Goal: Task Accomplishment & Management: Manage account settings

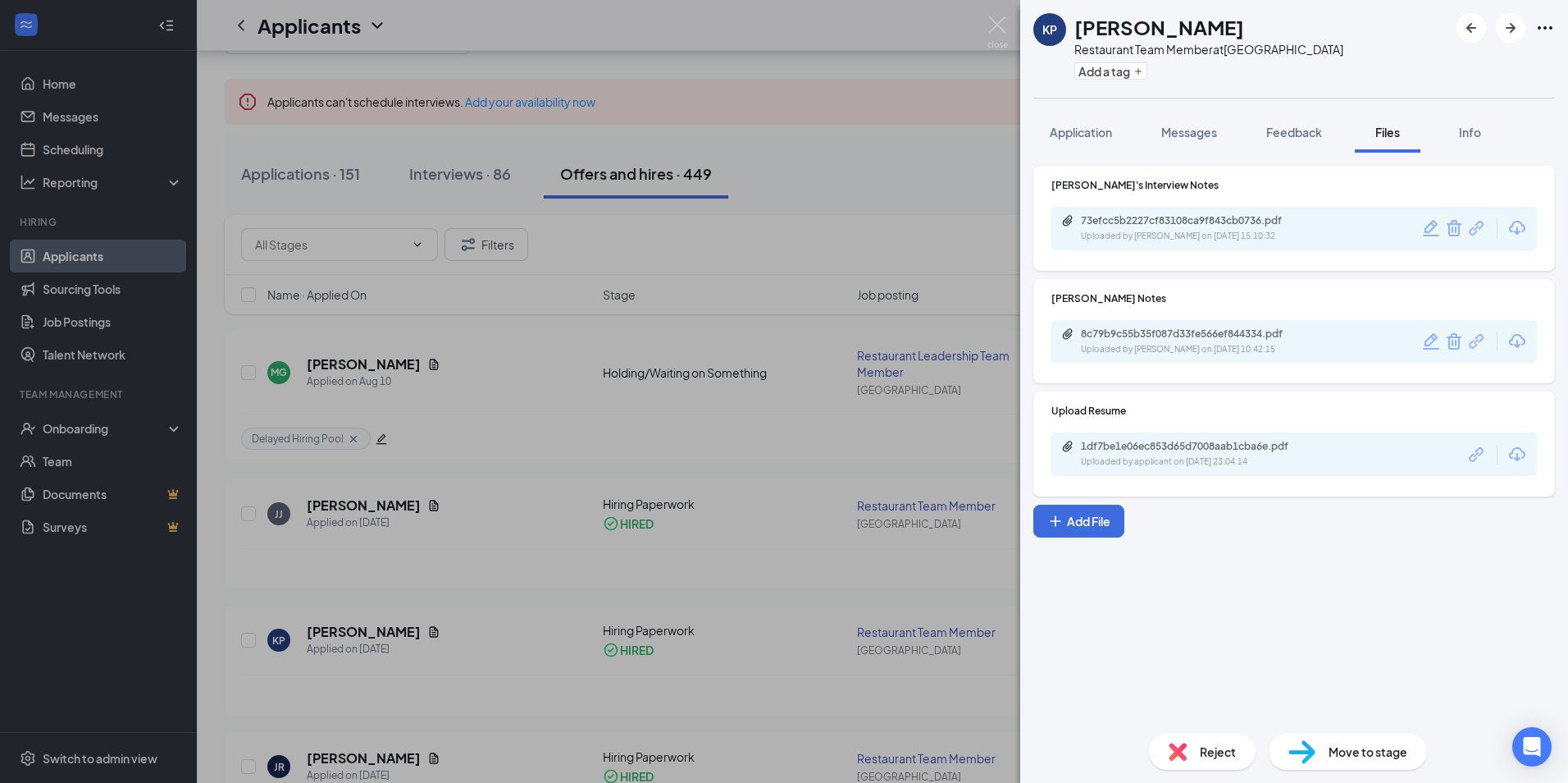
click at [115, 422] on div "KP [PERSON_NAME] Restaurant Team Member at [GEOGRAPHIC_DATA] Add a tag Applicat…" at bounding box center [784, 392] width 1568 height 783
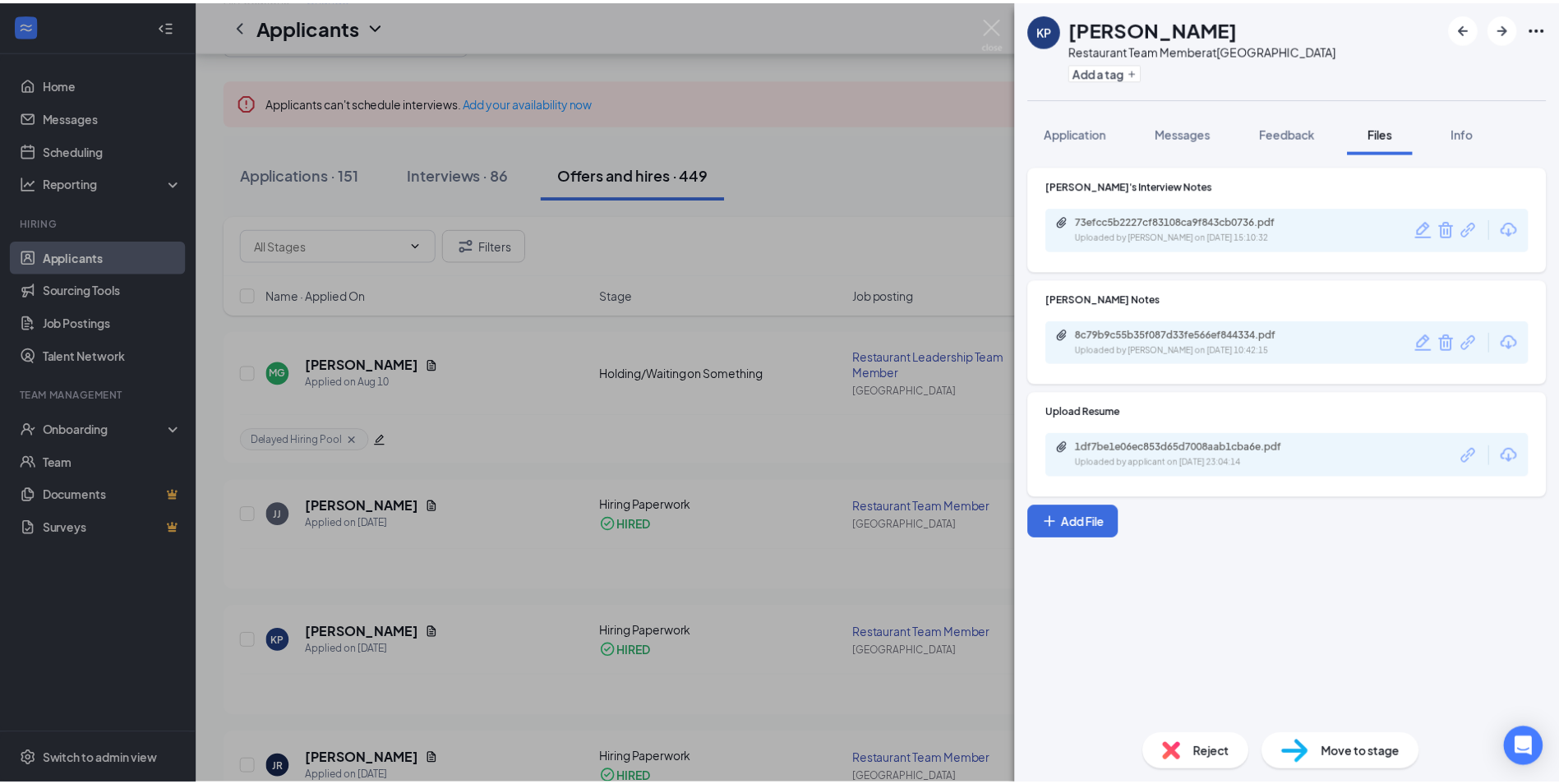
scroll to position [82, 0]
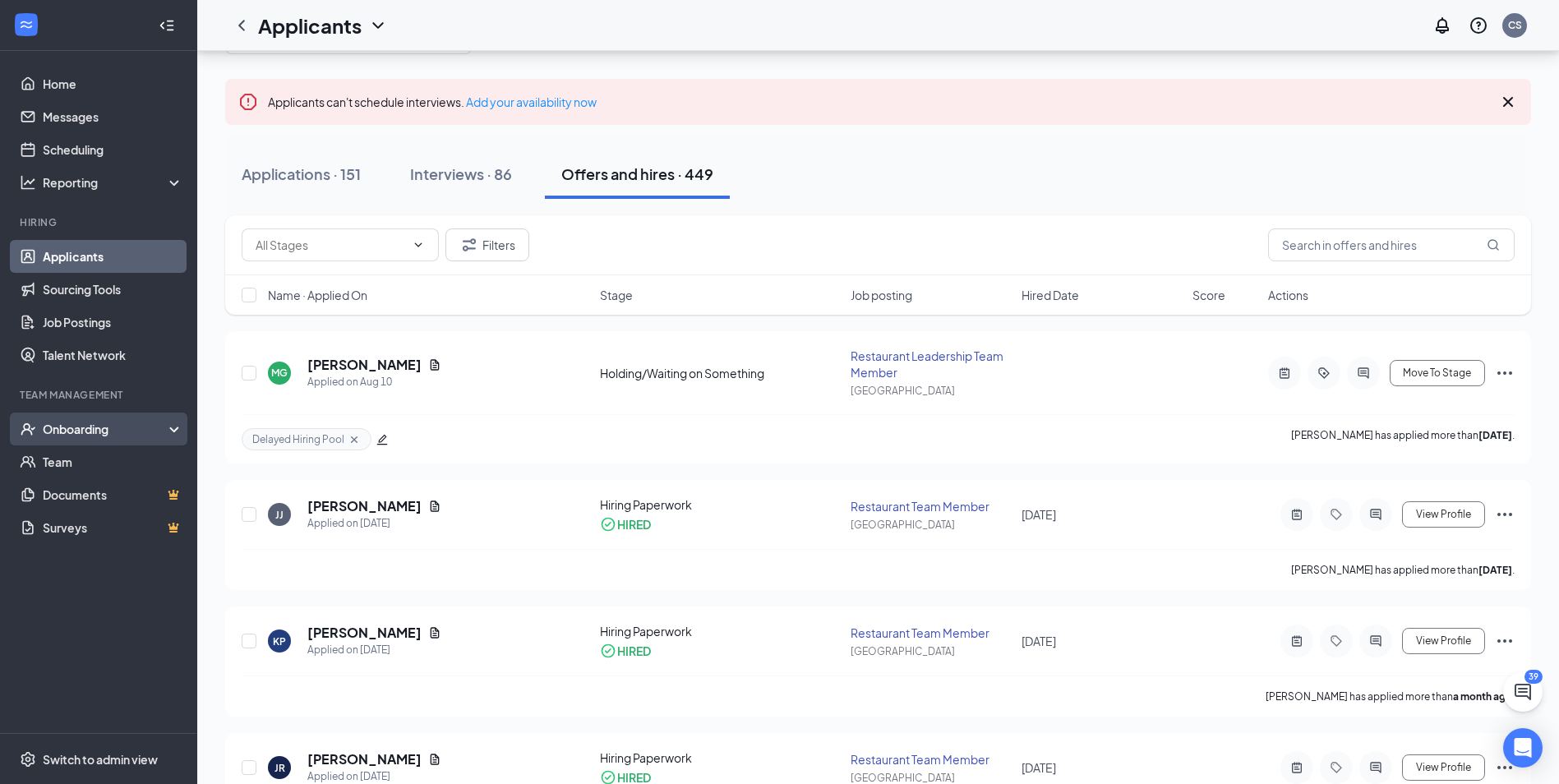
click at [117, 427] on div "Onboarding" at bounding box center [106, 429] width 127 height 16
drag, startPoint x: 132, startPoint y: 459, endPoint x: 167, endPoint y: 456, distance: 35.1
click at [132, 459] on link "Overview" at bounding box center [113, 462] width 141 height 33
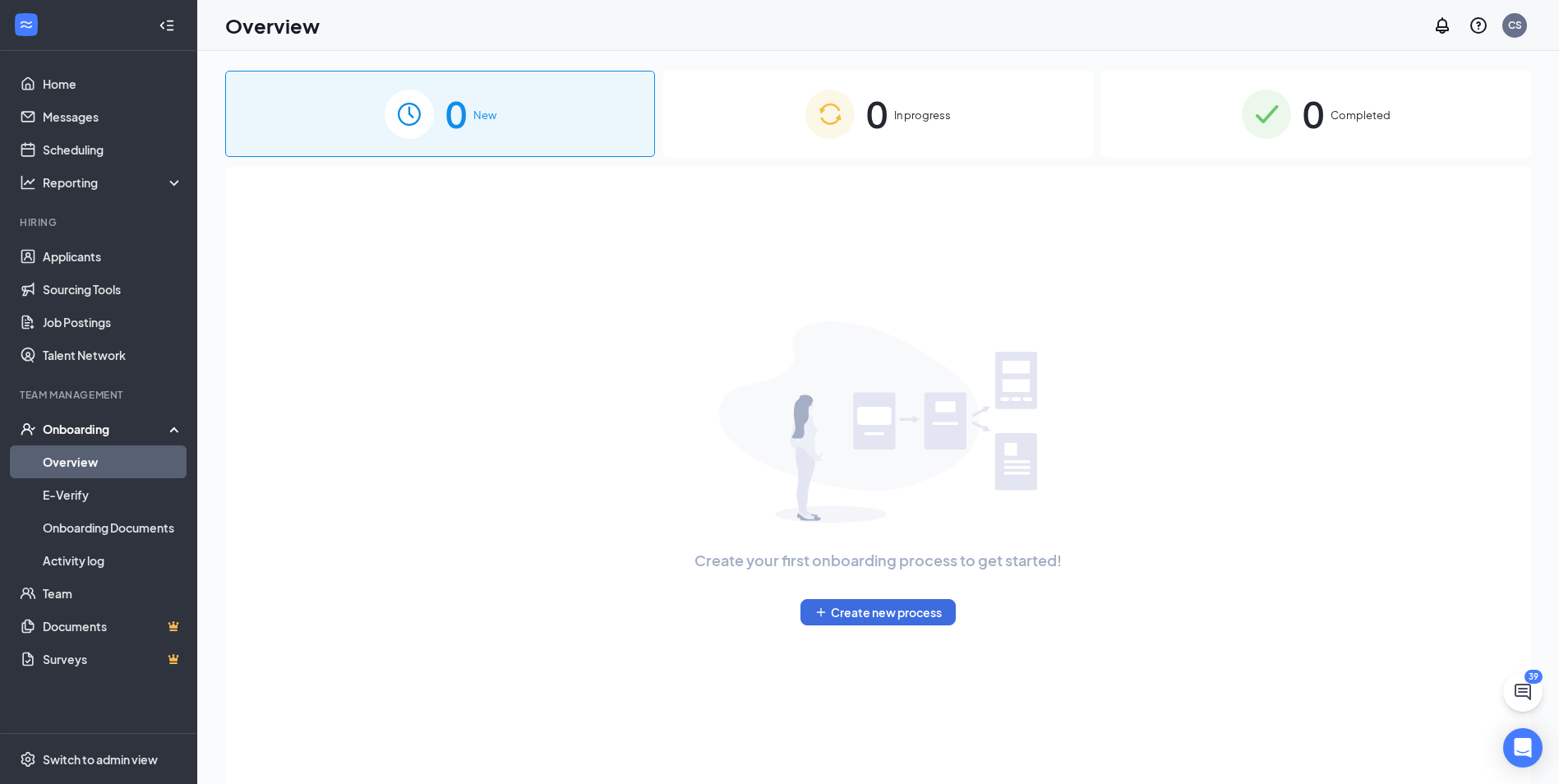
click at [867, 72] on div "0 In progress" at bounding box center [878, 113] width 430 height 86
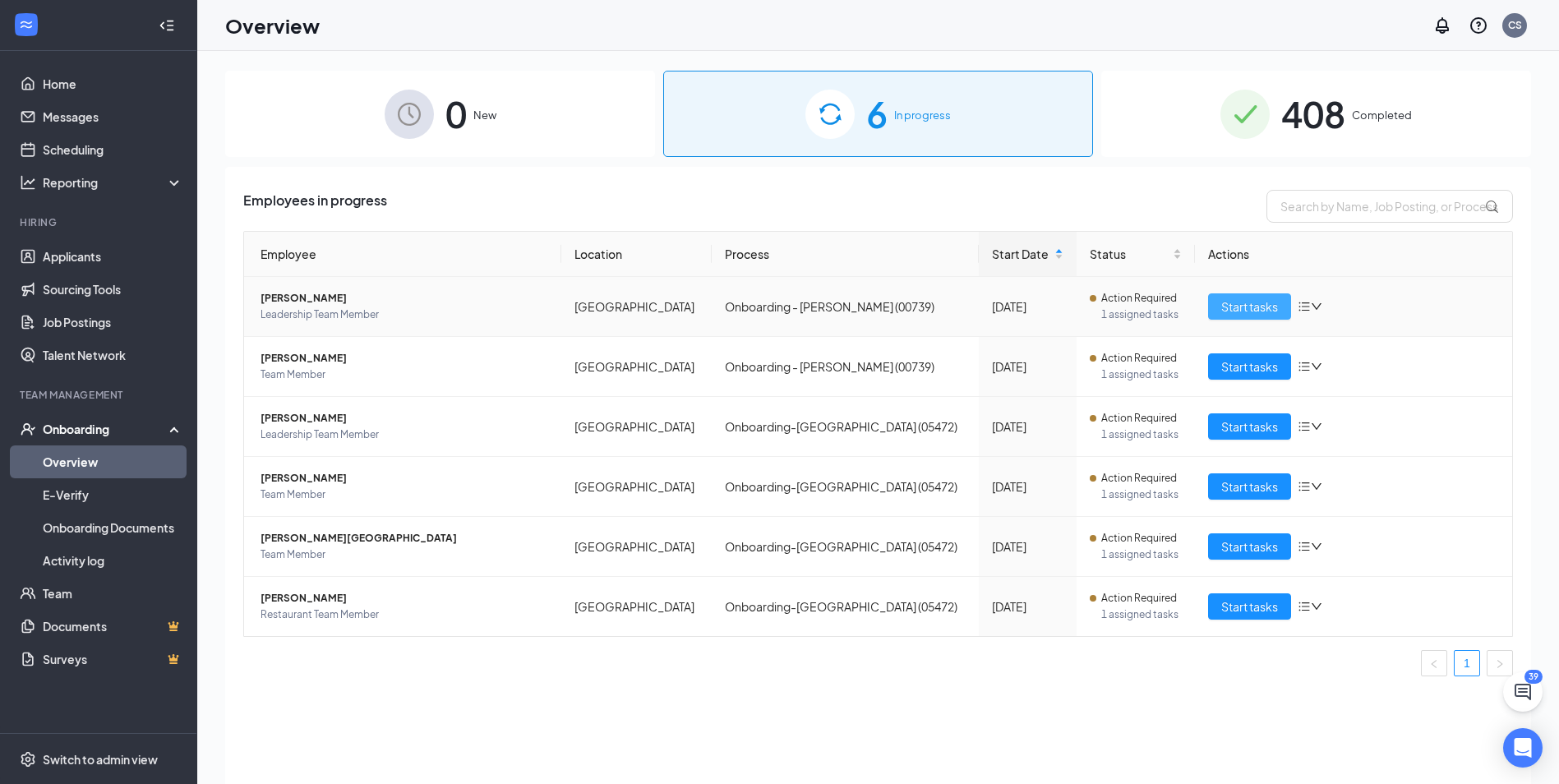
click at [1245, 303] on span "Start tasks" at bounding box center [1249, 307] width 57 height 18
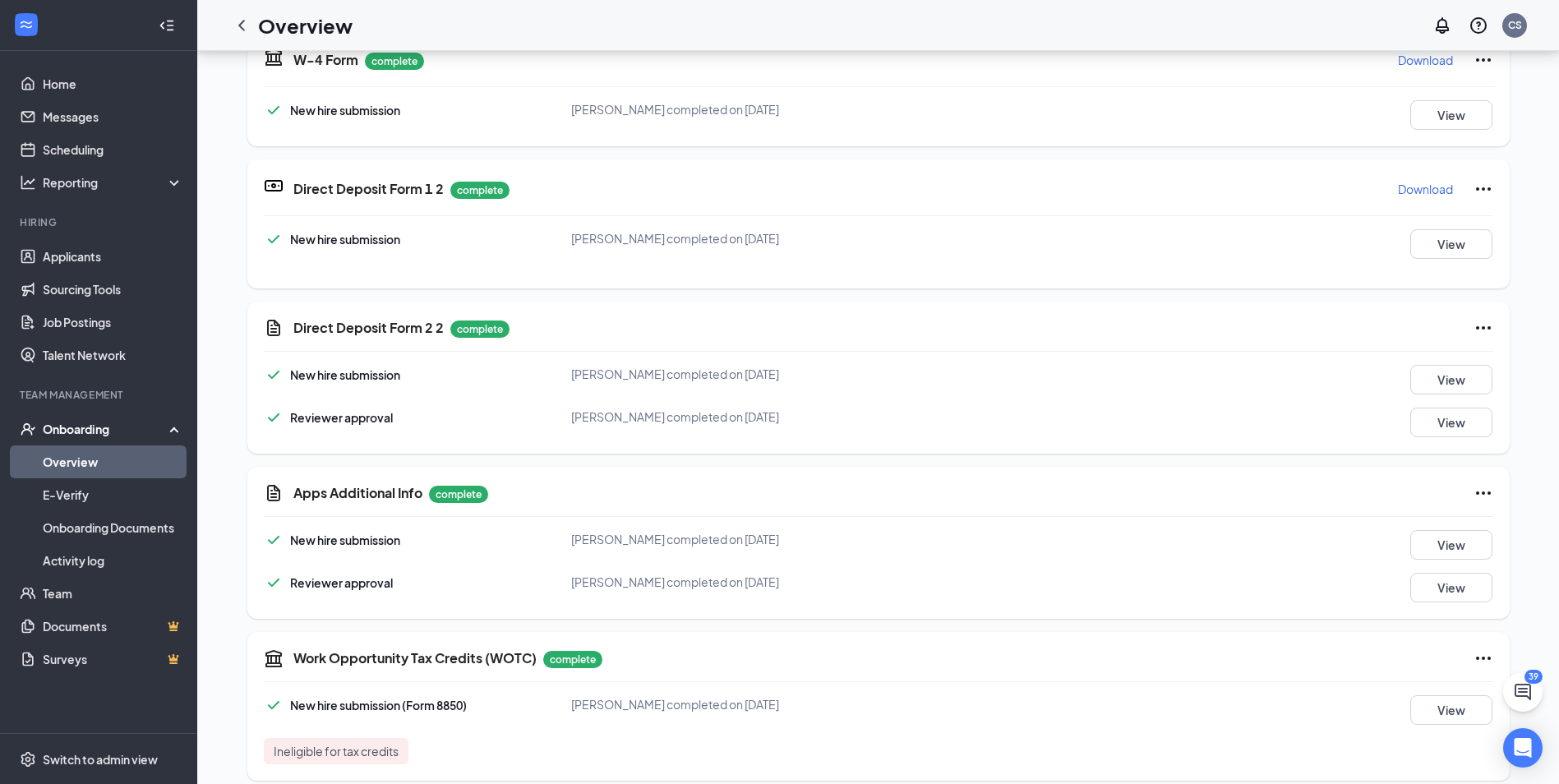
scroll to position [238, 0]
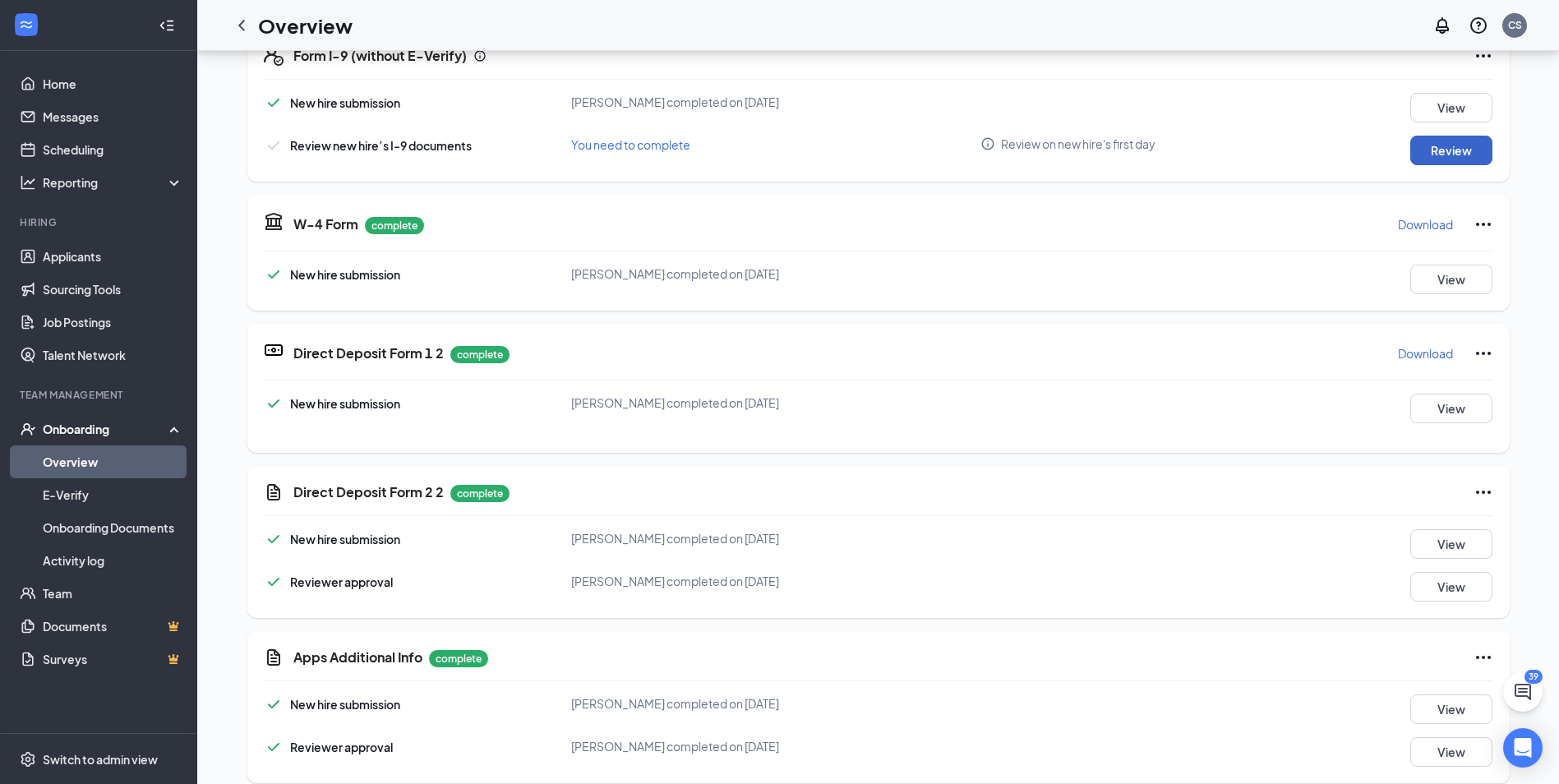
click at [1476, 136] on button "Review" at bounding box center [1451, 150] width 82 height 30
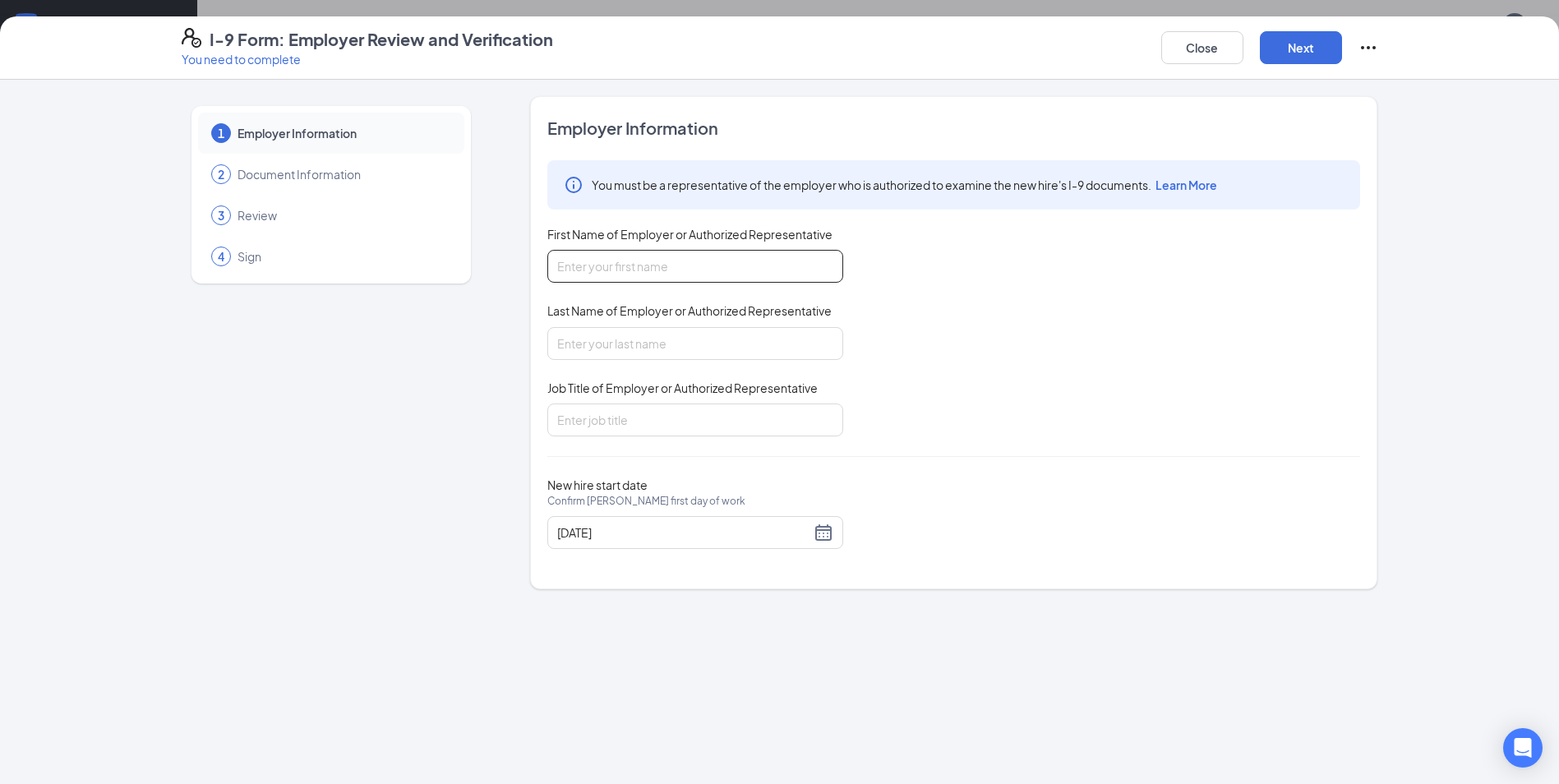
click at [748, 271] on input "First Name of Employer or Authorized Representative" at bounding box center [696, 266] width 296 height 33
type input "[PERSON_NAME]"
click at [638, 348] on input "Last Name of Employer or Authorized Representative" at bounding box center [696, 344] width 296 height 33
type input "[PERSON_NAME]"
click at [620, 434] on input "Job Title of Employer or Authorized Representative" at bounding box center [696, 420] width 296 height 33
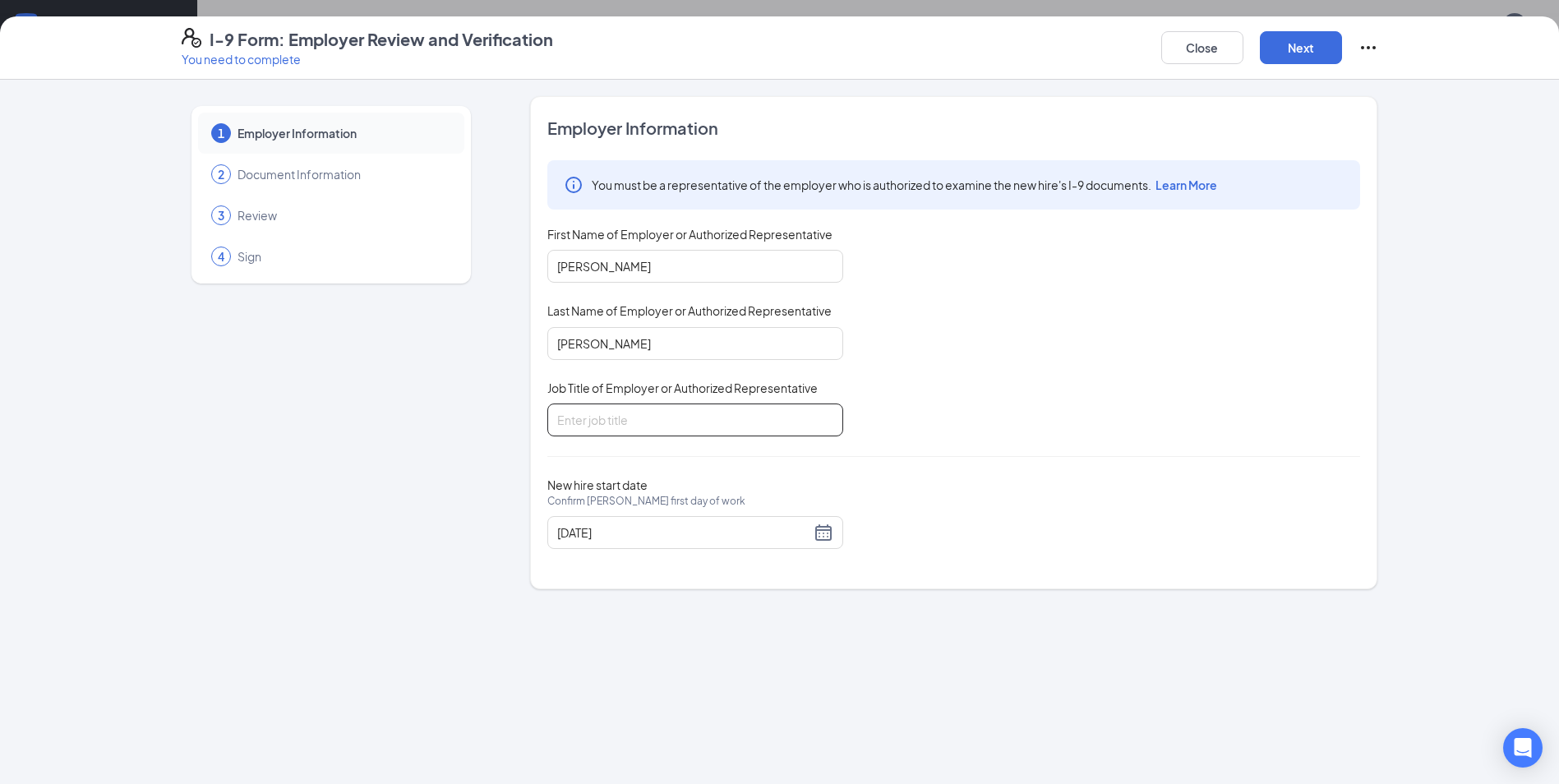
type input "Admin Asst."
click at [1297, 54] on button "Next" at bounding box center [1301, 48] width 82 height 33
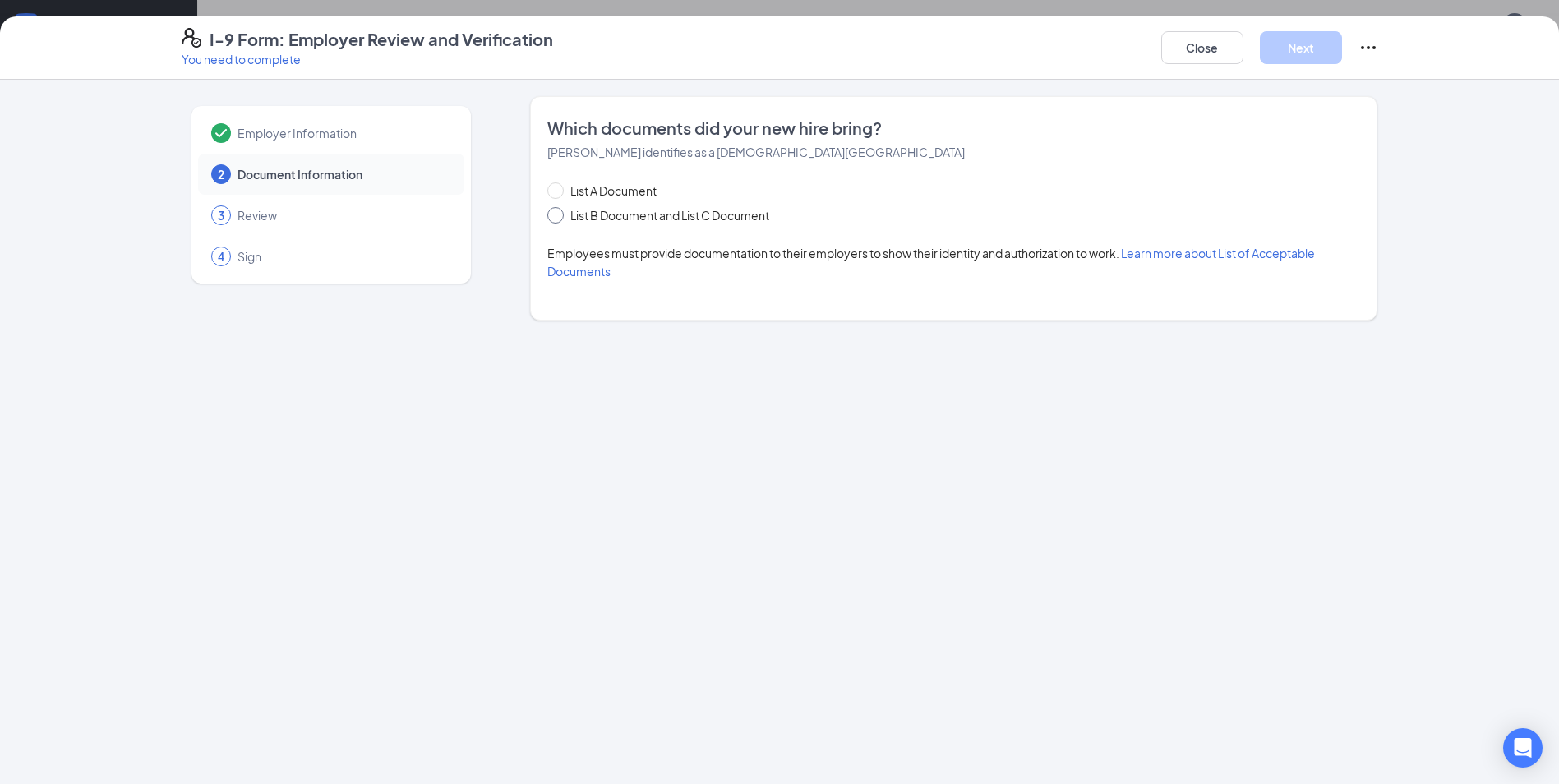
click at [652, 219] on span "List B Document and List C Document" at bounding box center [670, 215] width 212 height 18
click at [559, 219] on input "List B Document and List C Document" at bounding box center [553, 213] width 12 height 12
radio input "true"
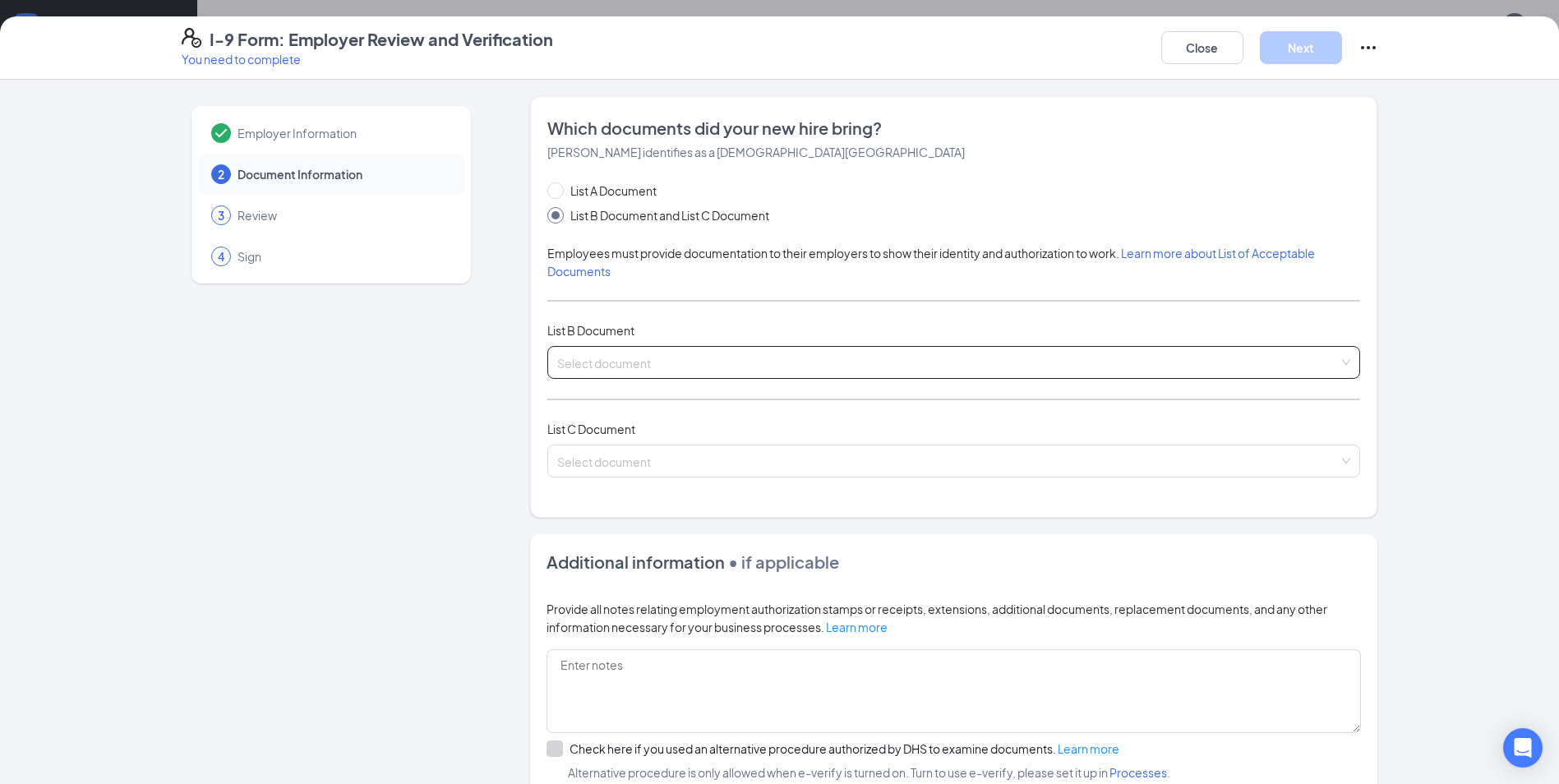
click at [673, 365] on input "search" at bounding box center [948, 359] width 782 height 25
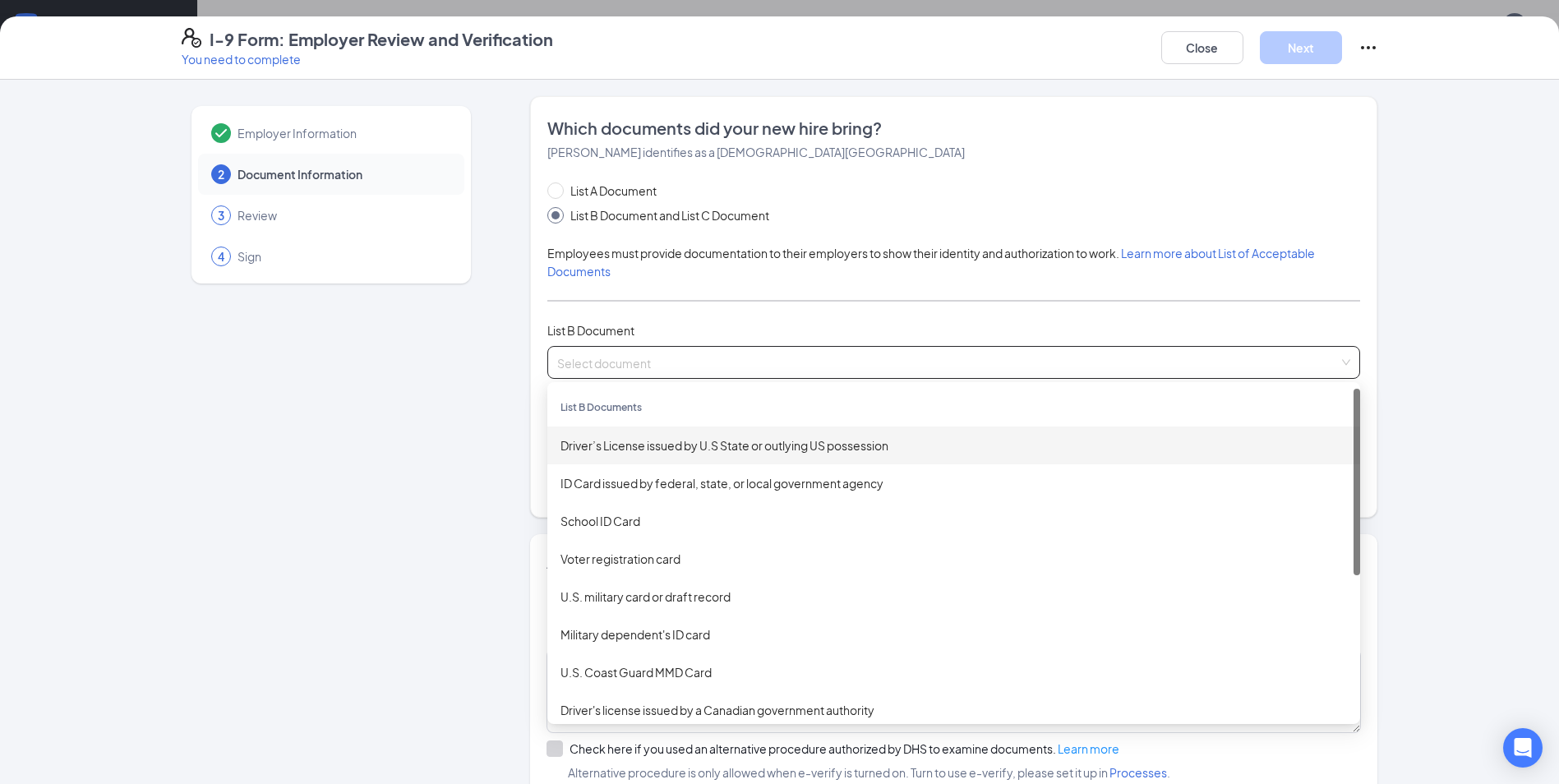
click at [697, 448] on div "Driver’s License issued by U.S State or outlying US possession" at bounding box center [954, 445] width 787 height 18
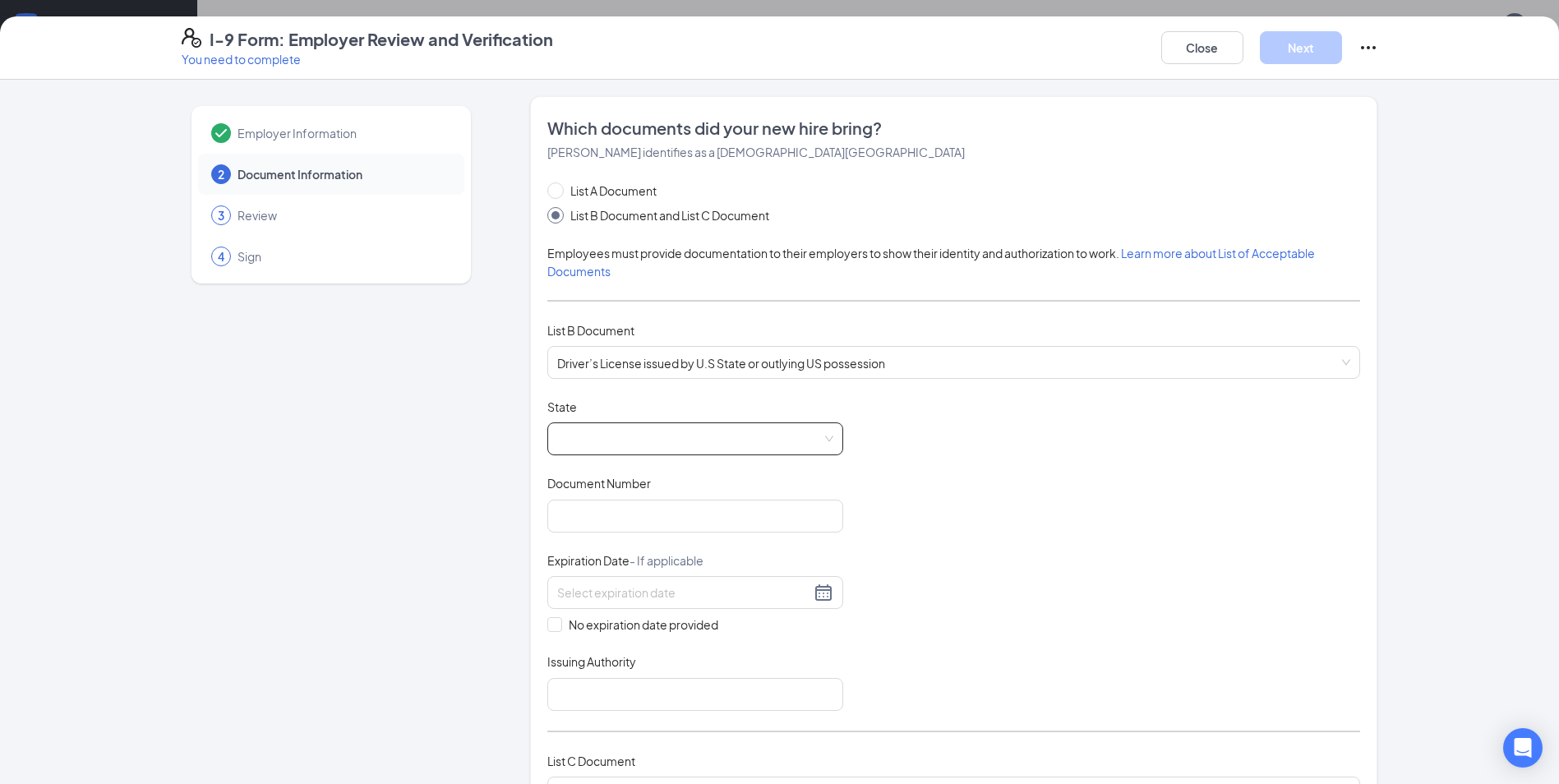
click at [687, 451] on span at bounding box center [696, 439] width 276 height 31
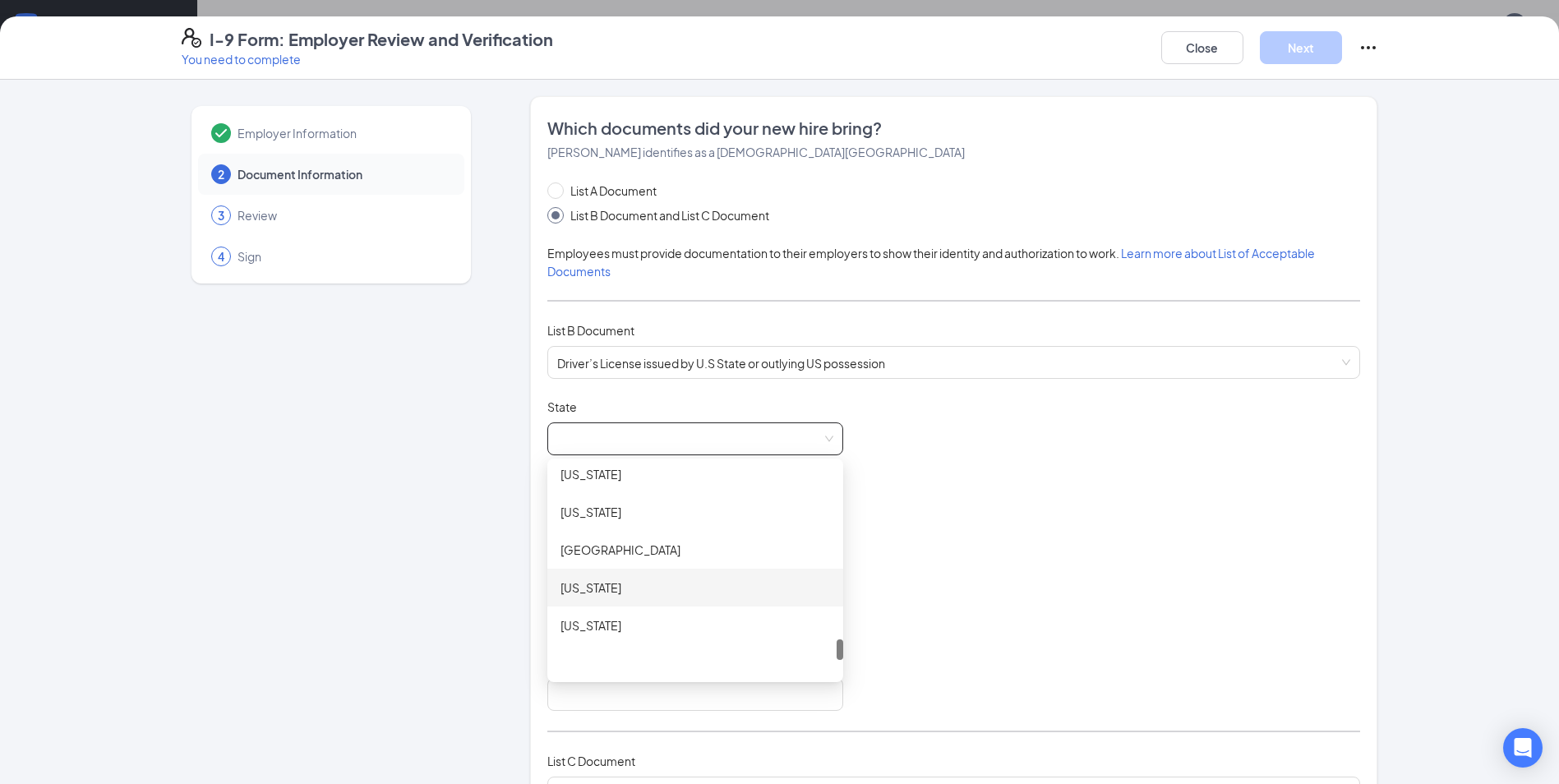
scroll to position [1741, 0]
click at [626, 529] on div "[US_STATE]" at bounding box center [696, 519] width 296 height 38
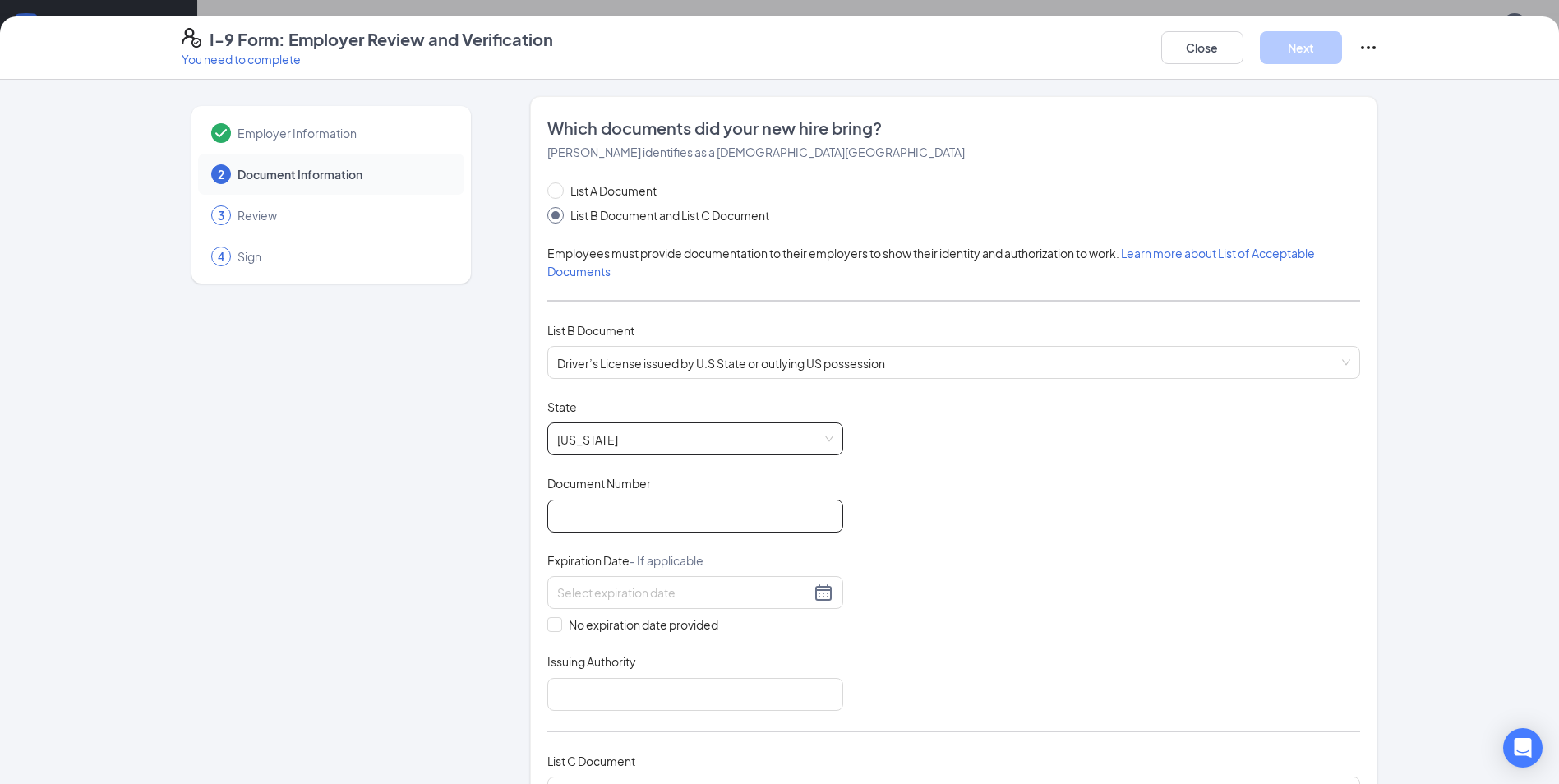
click at [622, 504] on input "Document Number" at bounding box center [696, 516] width 296 height 33
type input "47851332"
click at [668, 511] on input "47851332" at bounding box center [696, 516] width 296 height 33
type input "47851332"
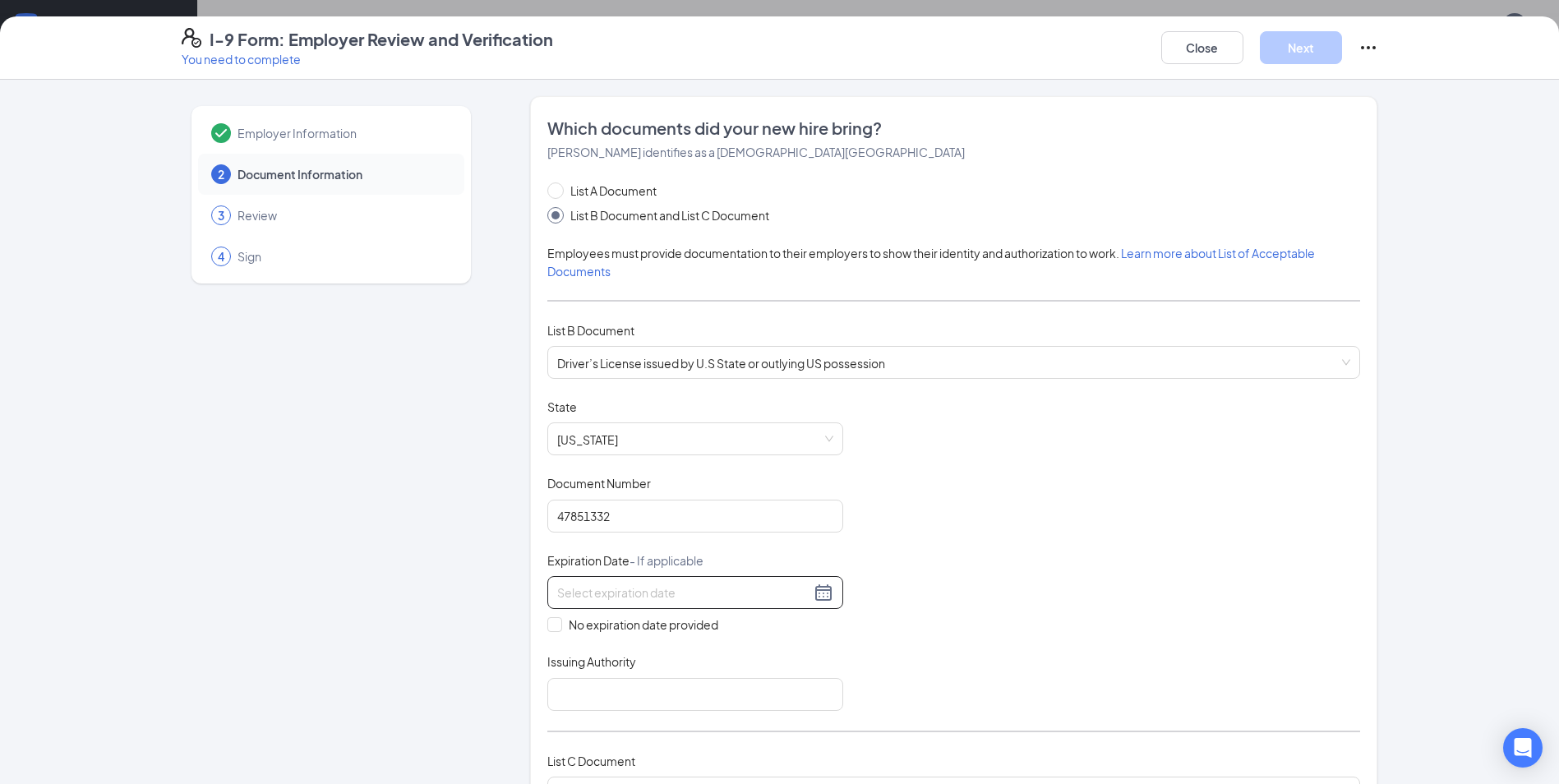
click at [668, 594] on input at bounding box center [684, 593] width 253 height 18
click at [565, 738] on div "10" at bounding box center [566, 739] width 20 height 20
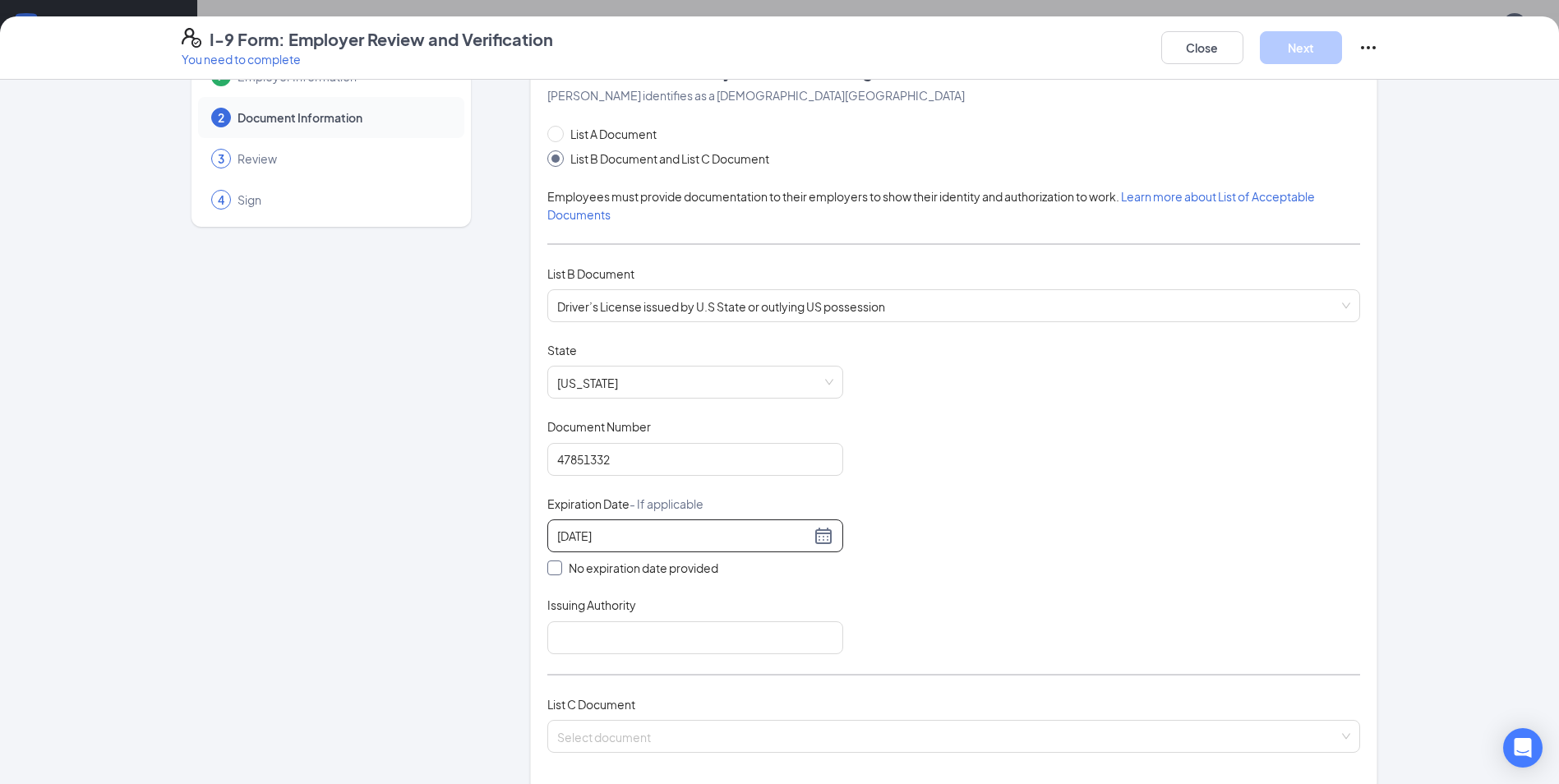
scroll to position [82, 0]
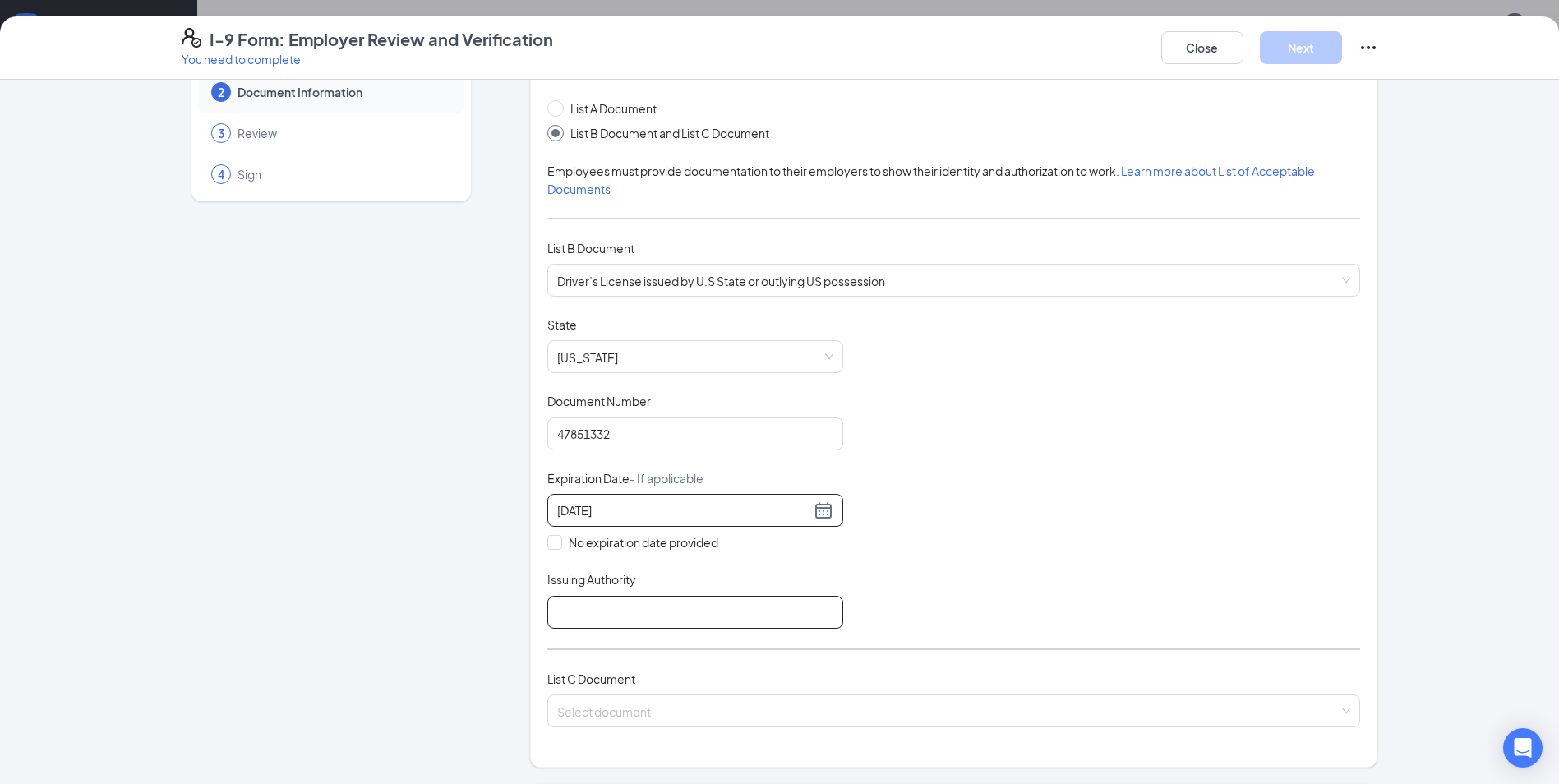
type input "[DATE]"
click at [716, 597] on input "Issuing Authority" at bounding box center [696, 612] width 296 height 33
type input "[US_STATE]"
click at [581, 707] on input "search" at bounding box center [948, 708] width 782 height 25
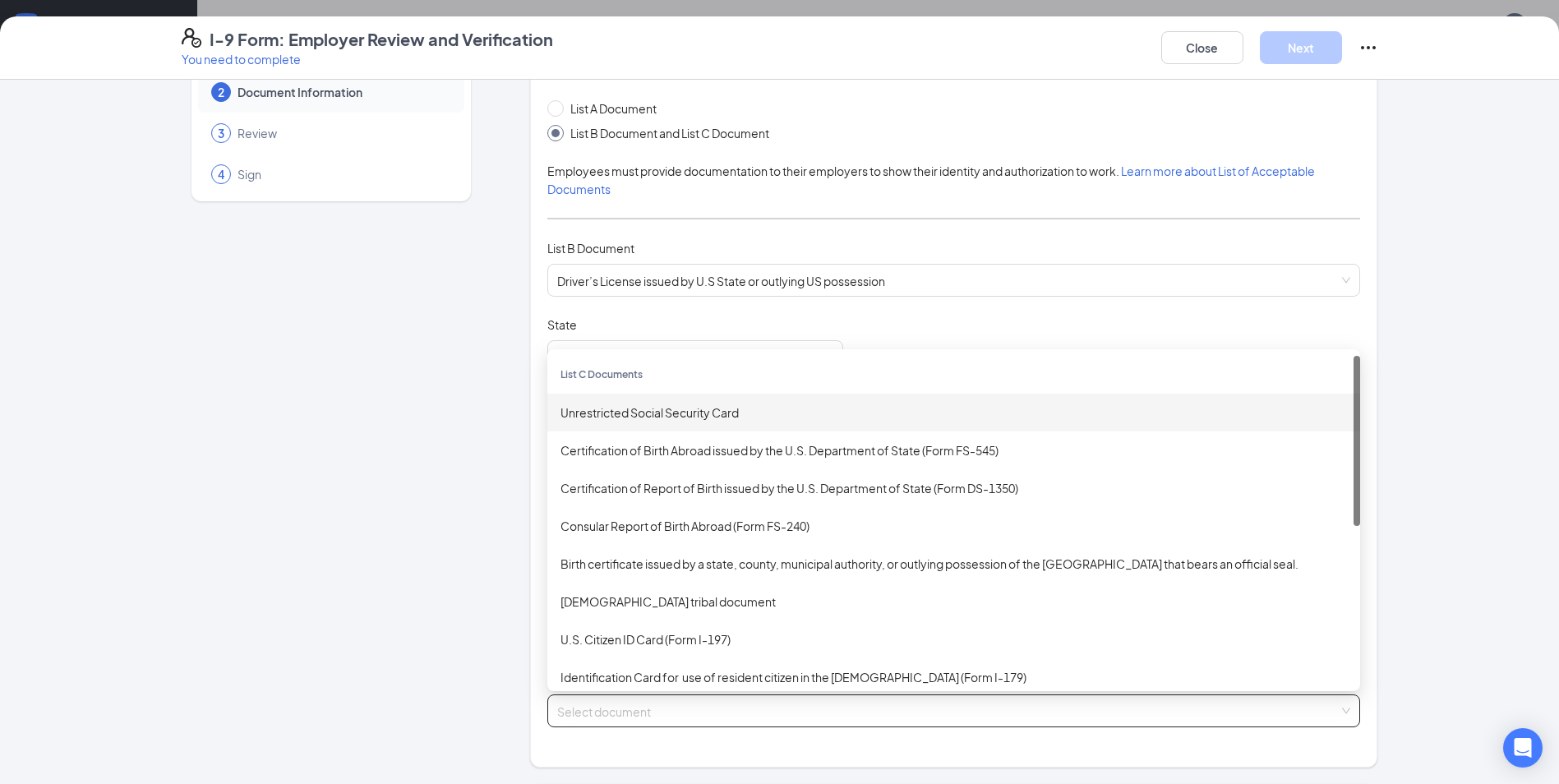
click at [649, 416] on div "Unrestricted Social Security Card" at bounding box center [954, 413] width 787 height 18
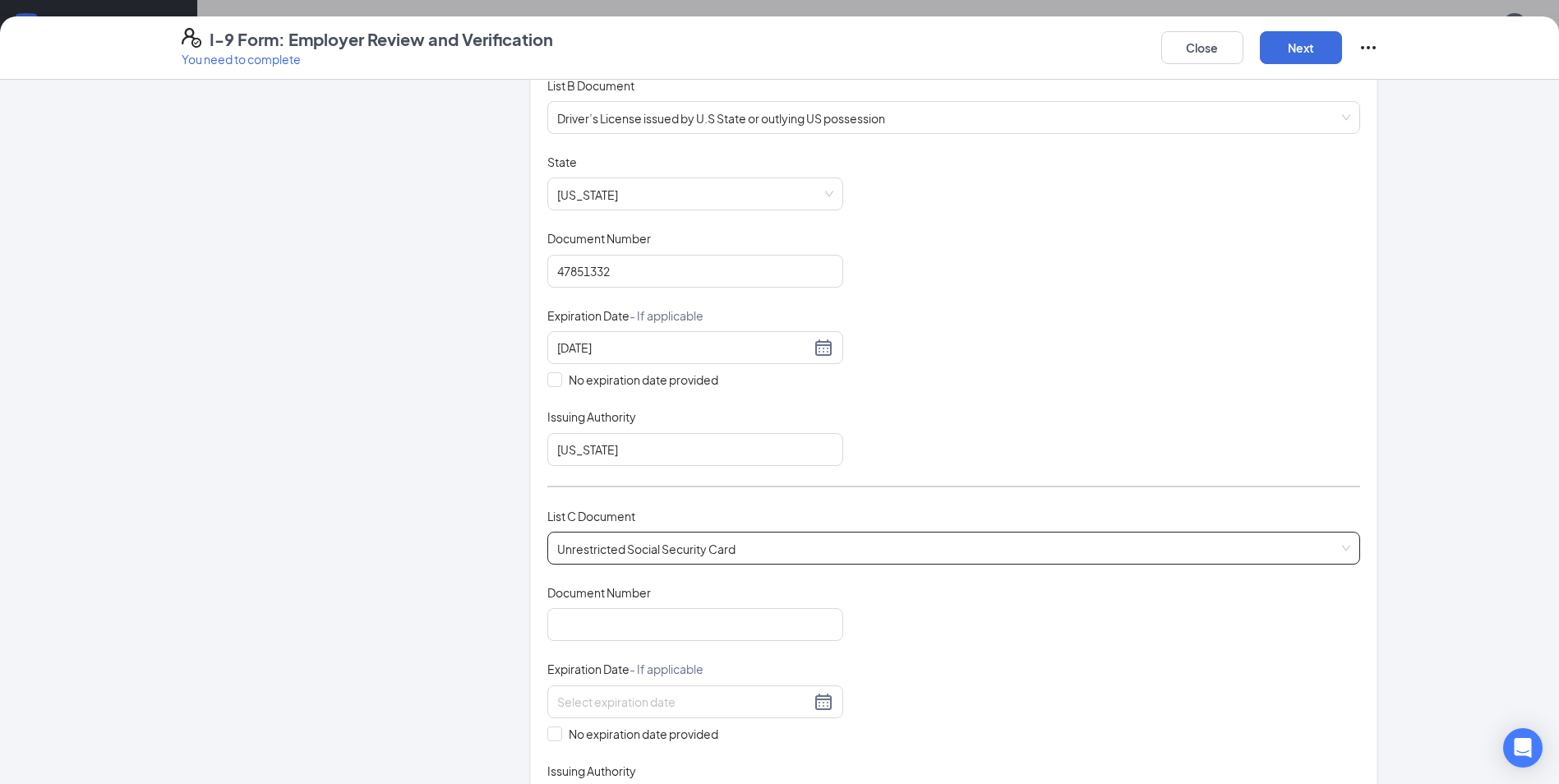
scroll to position [247, 0]
click at [603, 623] on input "Document Number" at bounding box center [696, 623] width 296 height 33
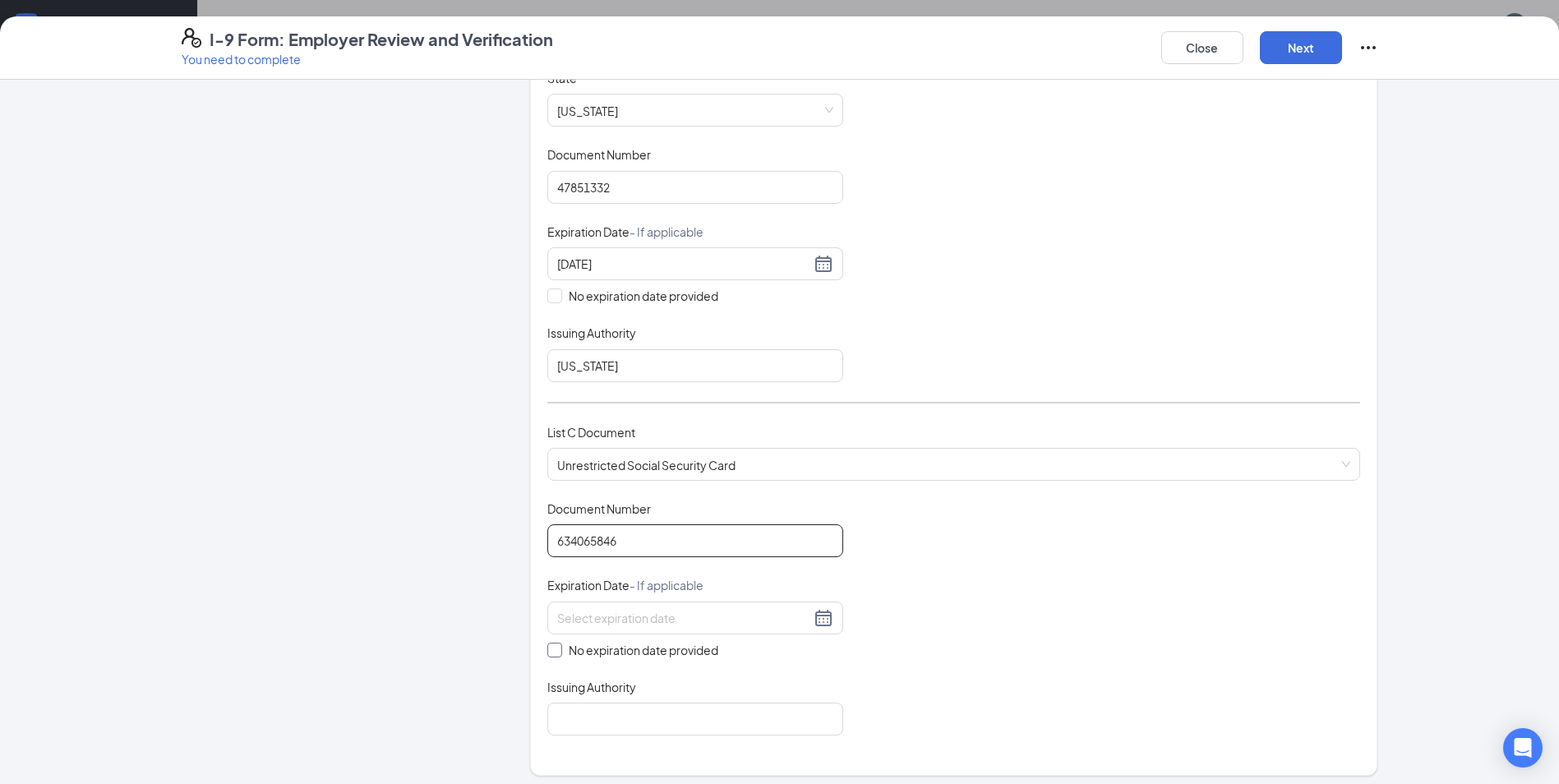
type input "634065846"
click at [649, 650] on span "No expiration date provided" at bounding box center [644, 650] width 163 height 18
click at [559, 650] on input "No expiration date provided" at bounding box center [553, 648] width 12 height 12
checkbox input "true"
click at [638, 734] on input "Issuing Authority" at bounding box center [696, 722] width 296 height 33
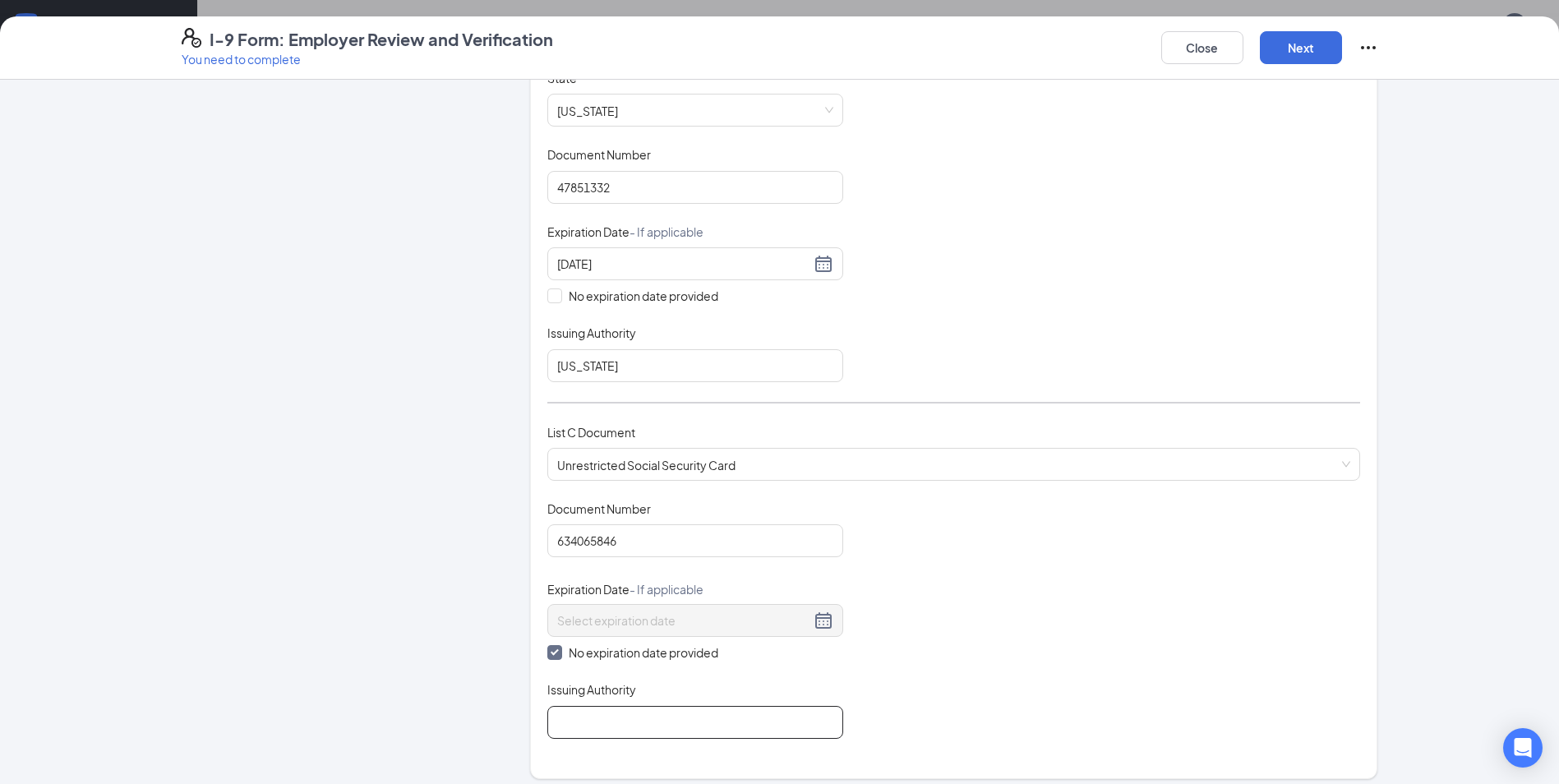
type input "Social Security Administration"
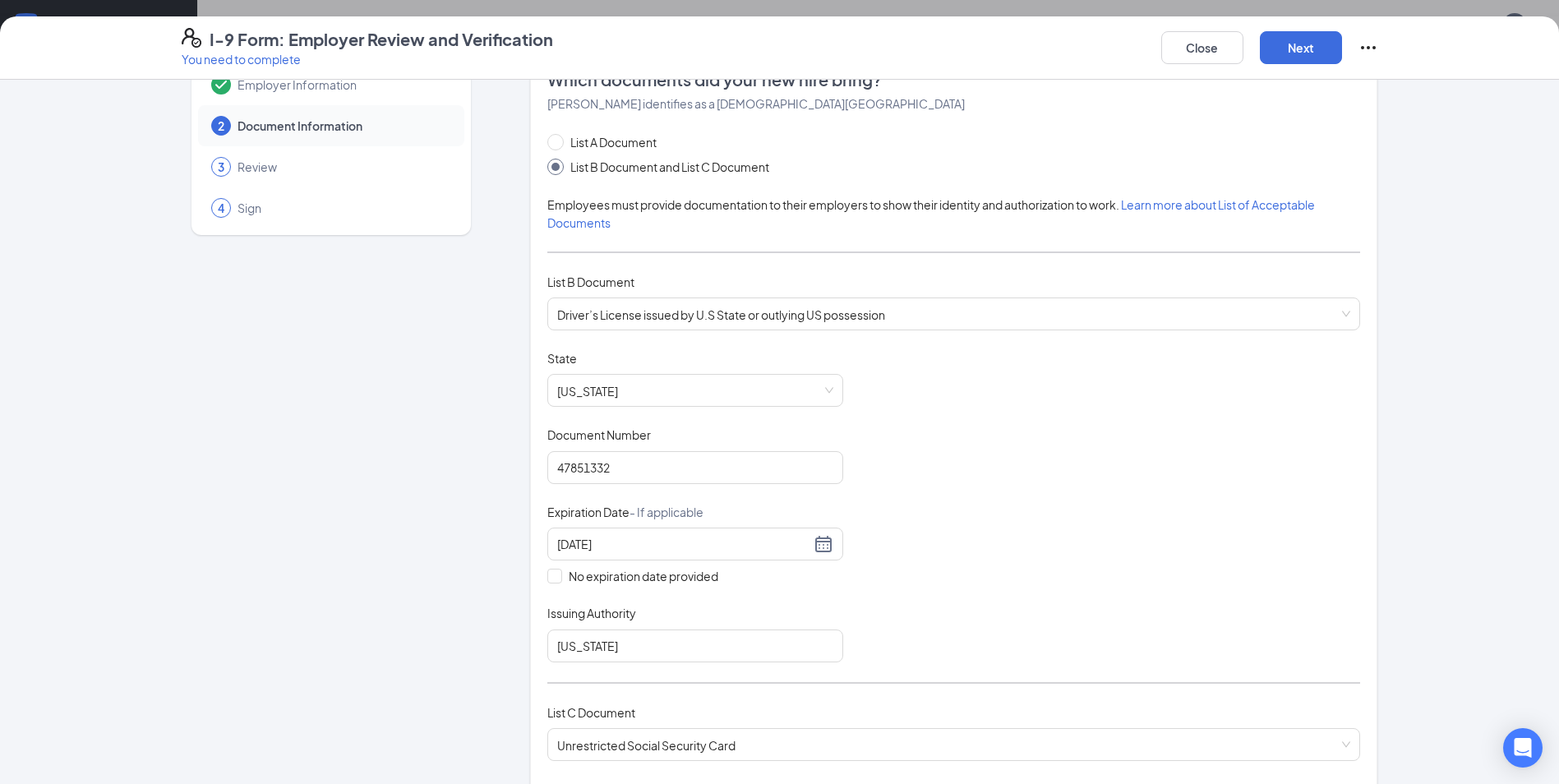
scroll to position [0, 0]
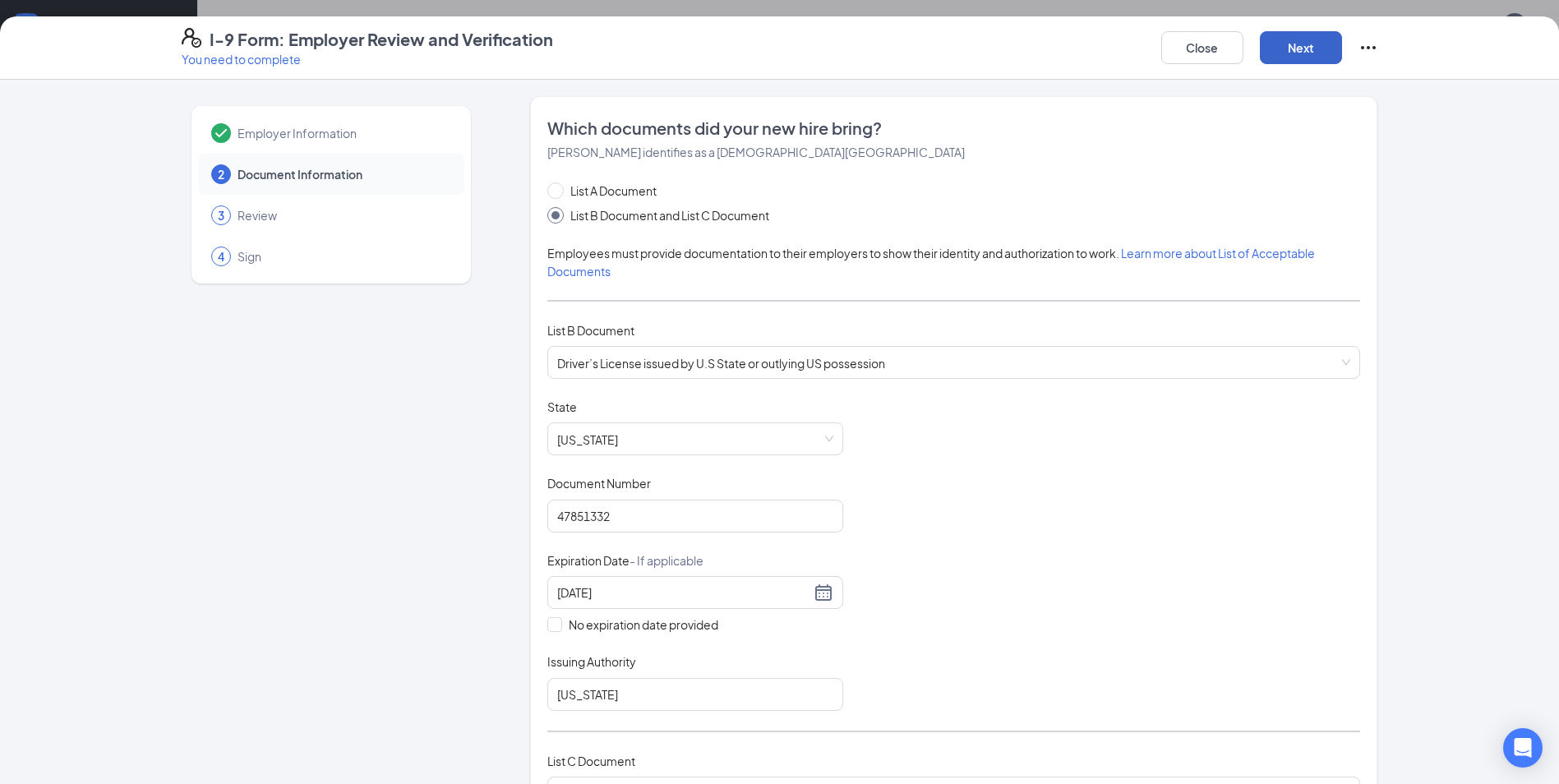
click at [1288, 54] on button "Next" at bounding box center [1301, 48] width 82 height 33
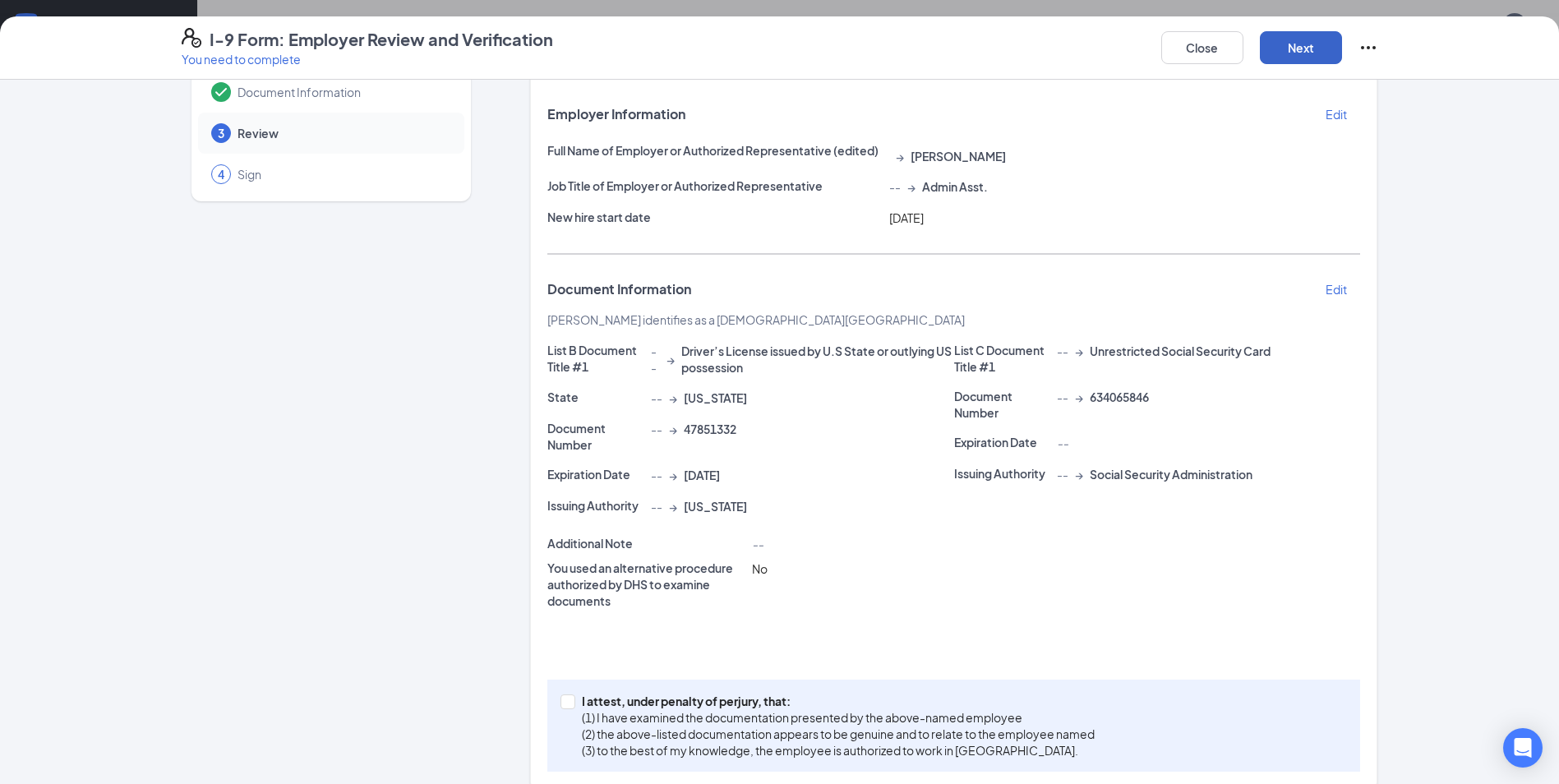
scroll to position [107, 0]
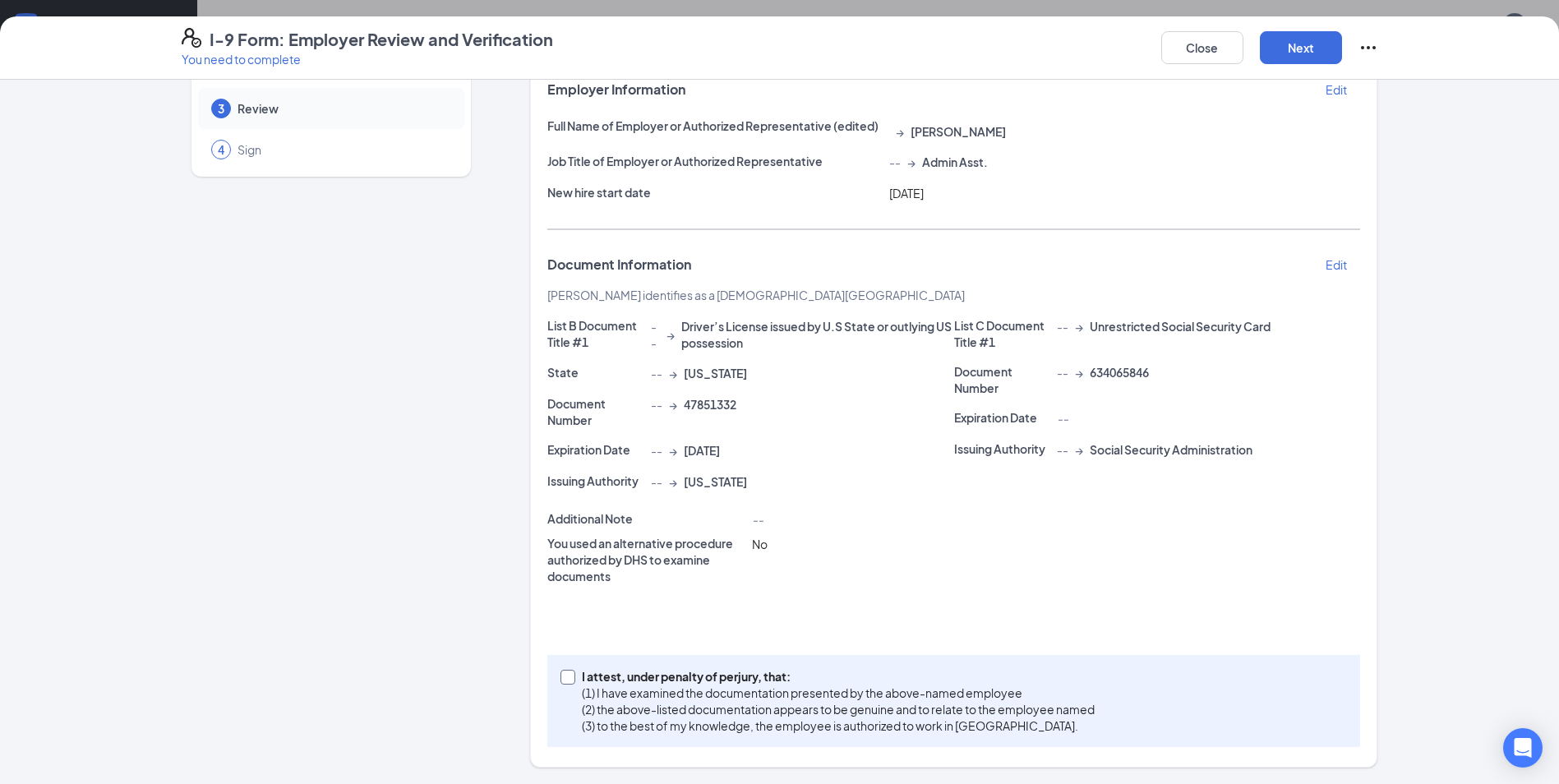
click at [585, 693] on p "(1) I have examined the documentation presented by the above-named employee" at bounding box center [839, 693] width 513 height 16
click at [572, 681] on input "I attest, under penalty of [PERSON_NAME], that: (1) I have examined the documen…" at bounding box center [567, 676] width 12 height 12
checkbox input "true"
click at [1307, 60] on button "Next" at bounding box center [1301, 48] width 82 height 33
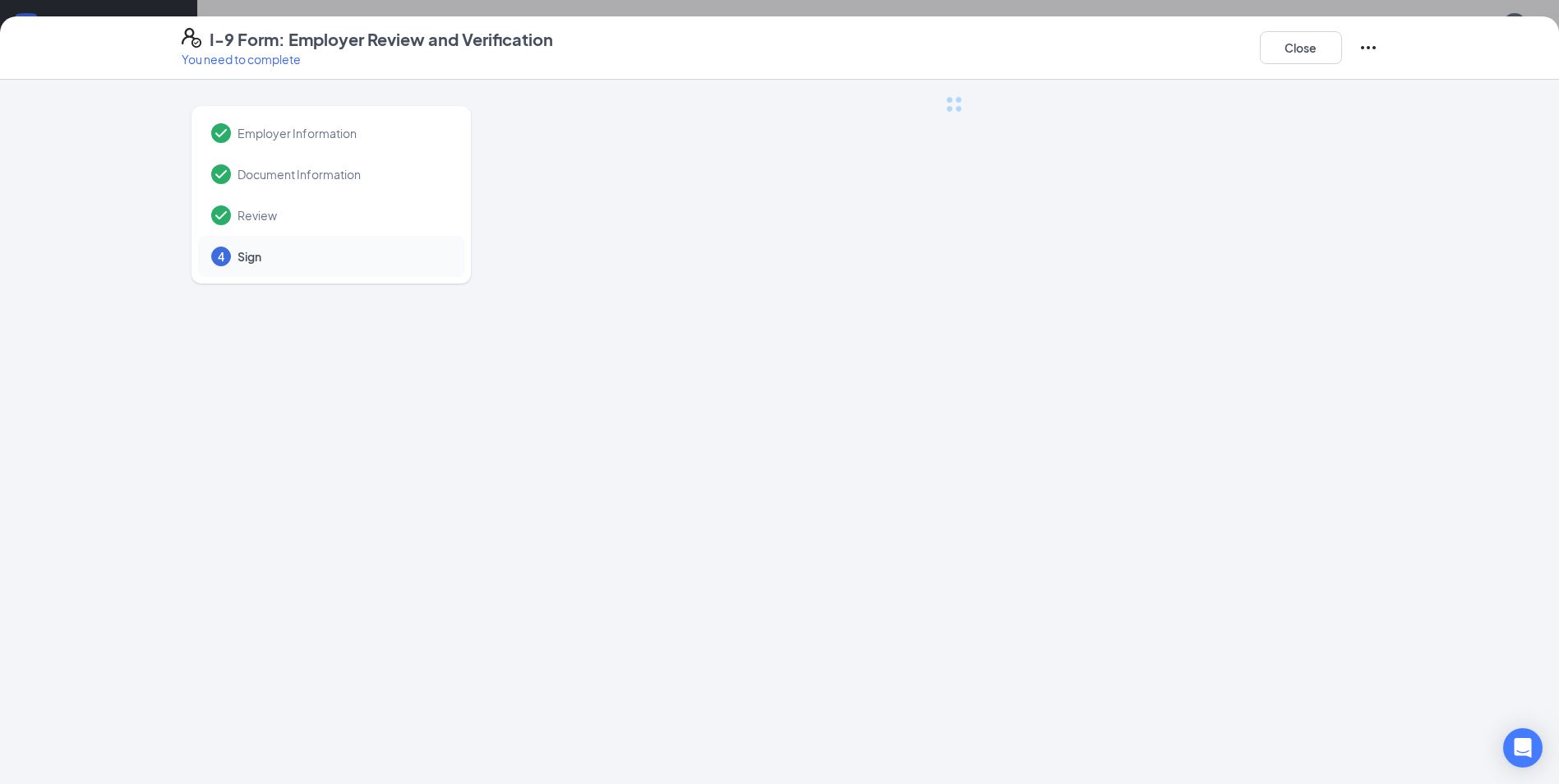
scroll to position [0, 0]
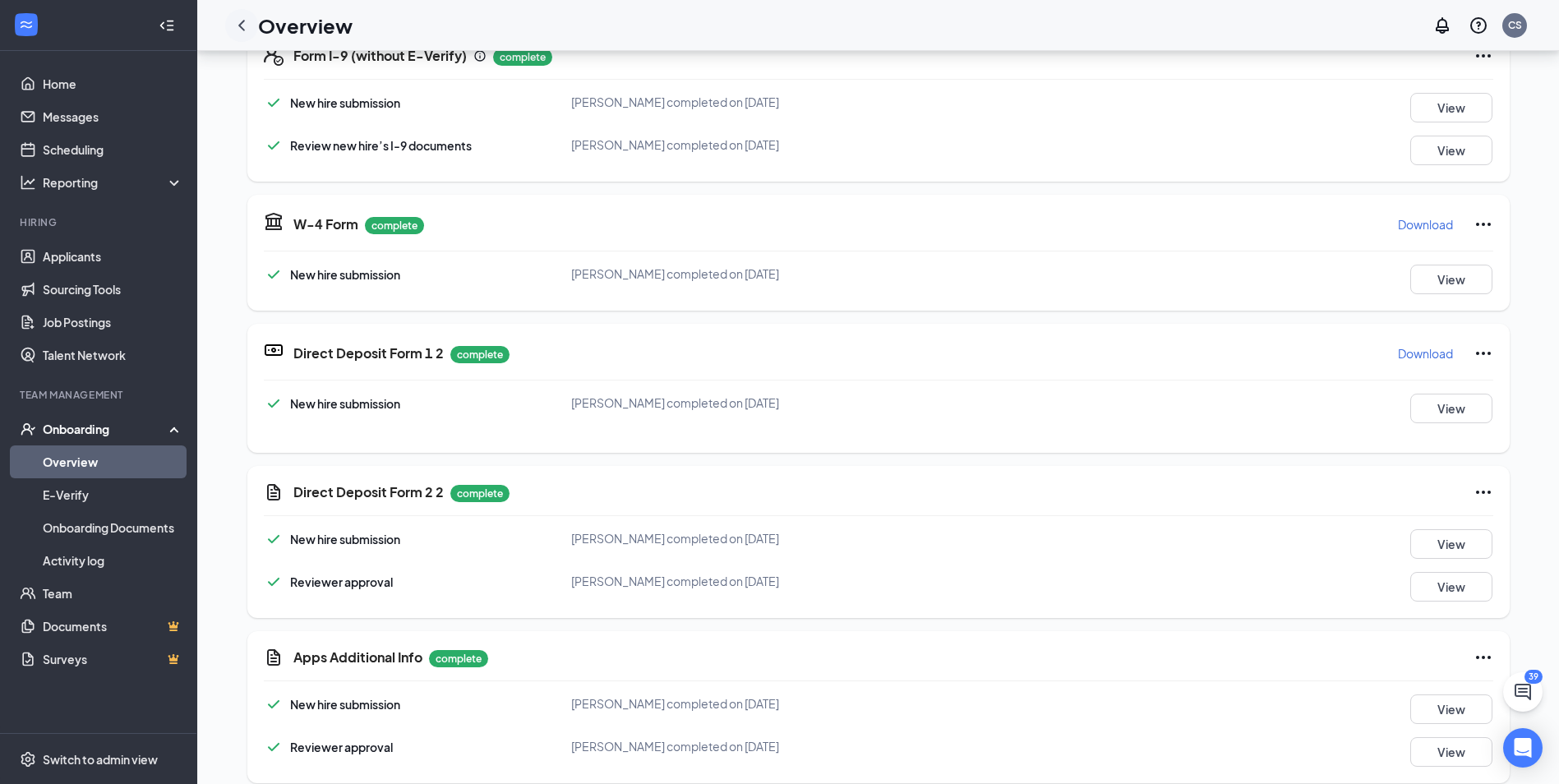
click at [236, 25] on icon "ChevronLeft" at bounding box center [242, 25] width 20 height 20
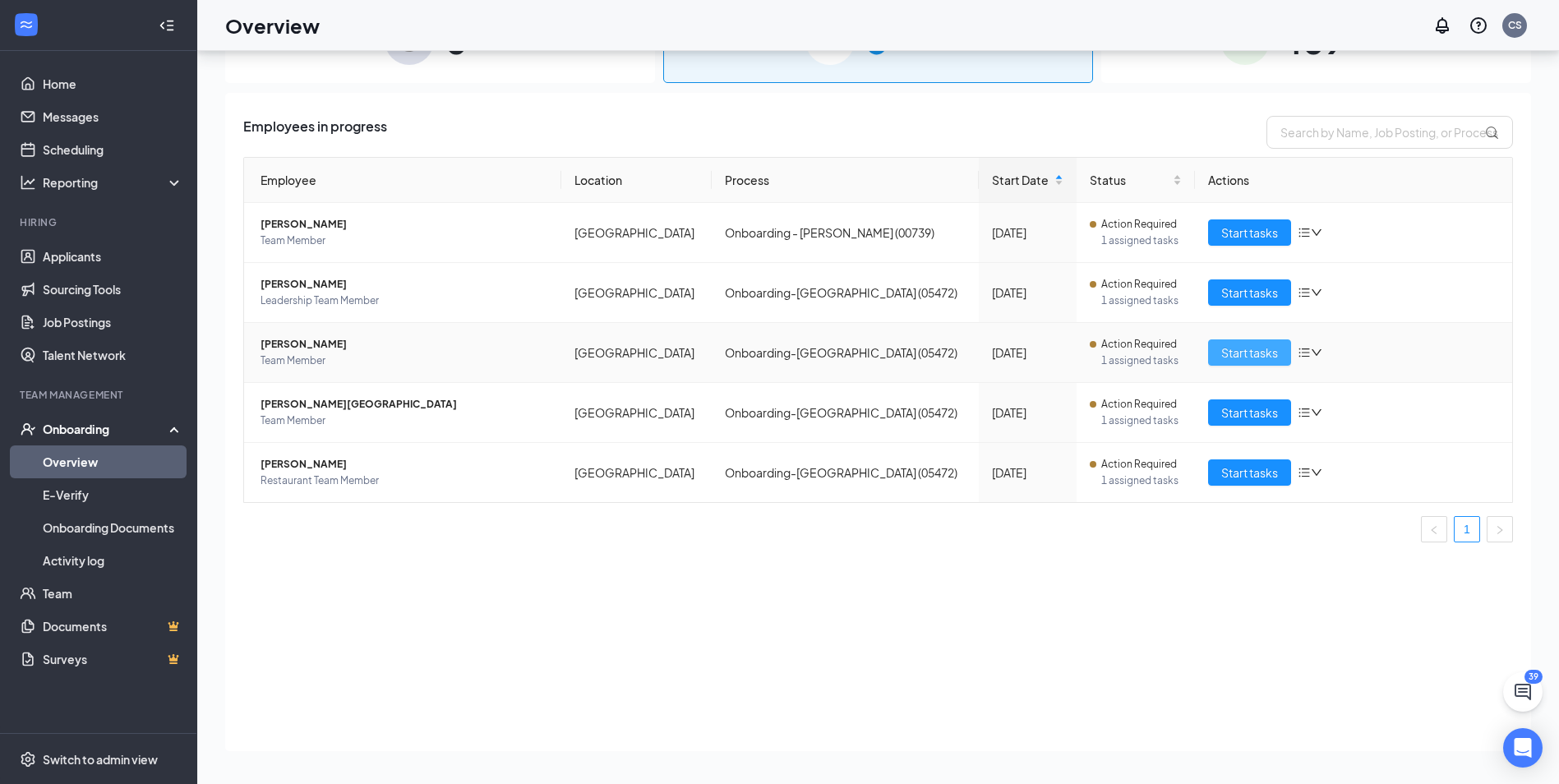
click at [1214, 355] on button "Start tasks" at bounding box center [1249, 353] width 83 height 26
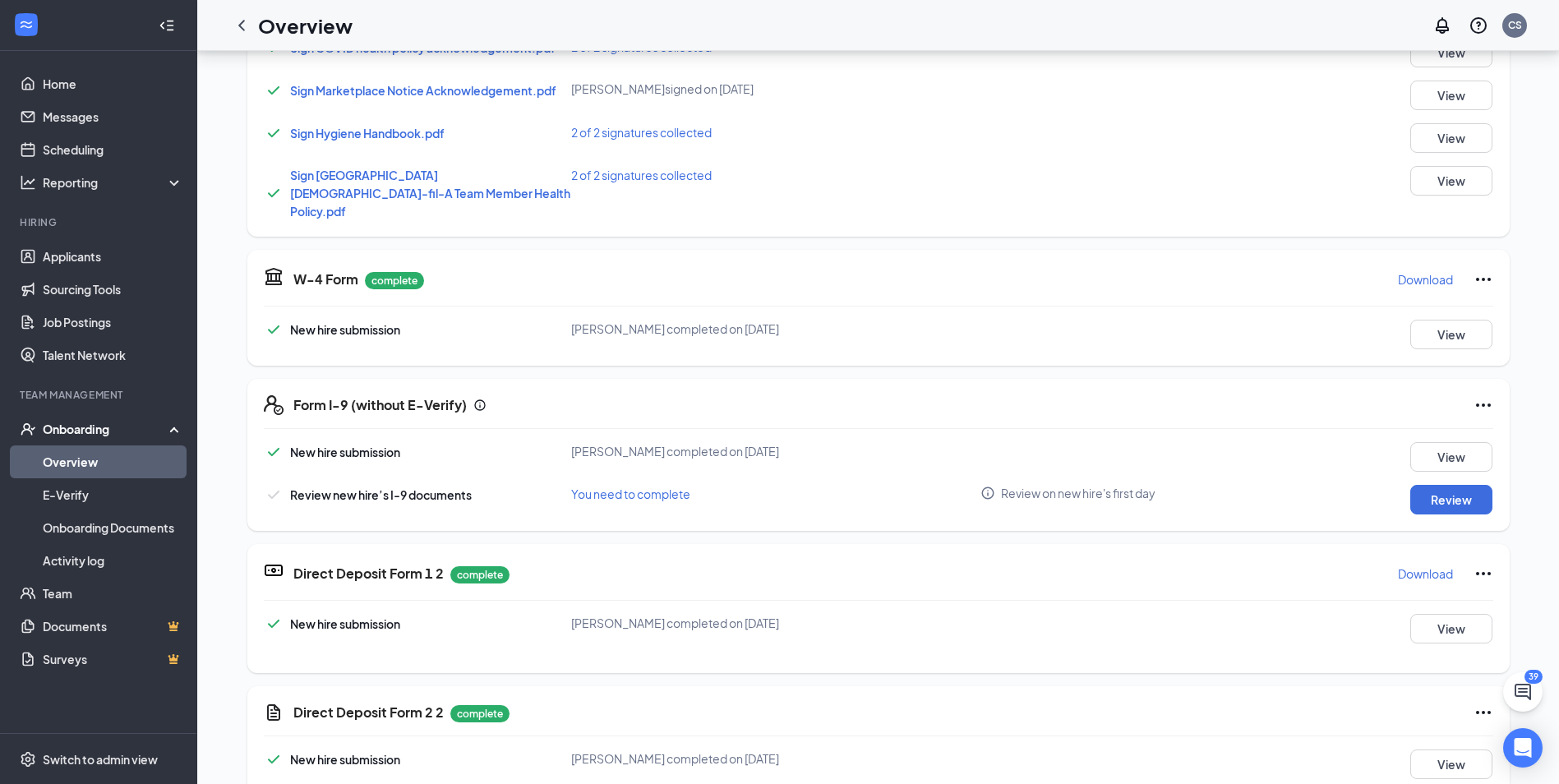
scroll to position [493, 0]
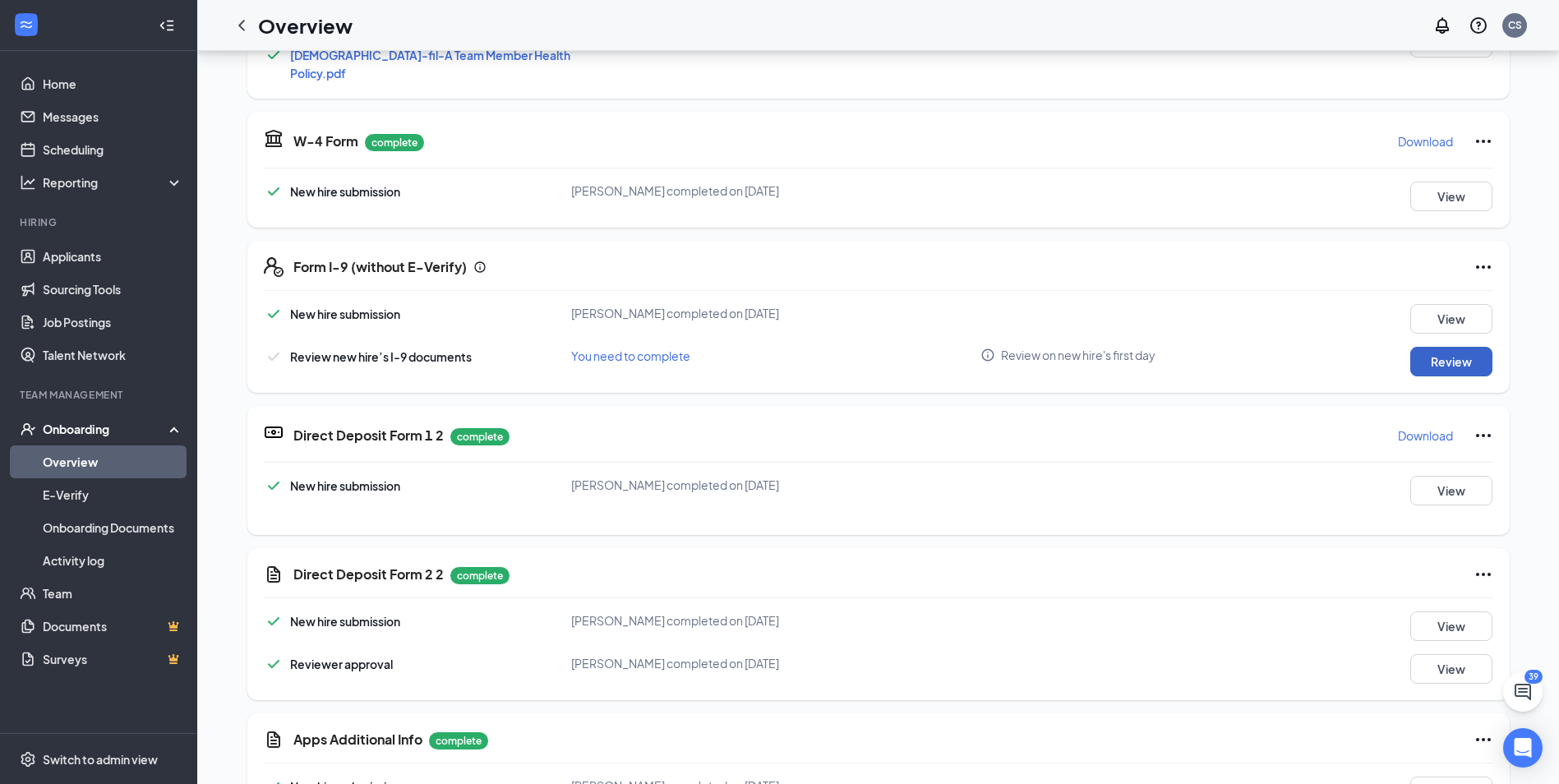
click at [1435, 347] on button "Review" at bounding box center [1451, 362] width 82 height 30
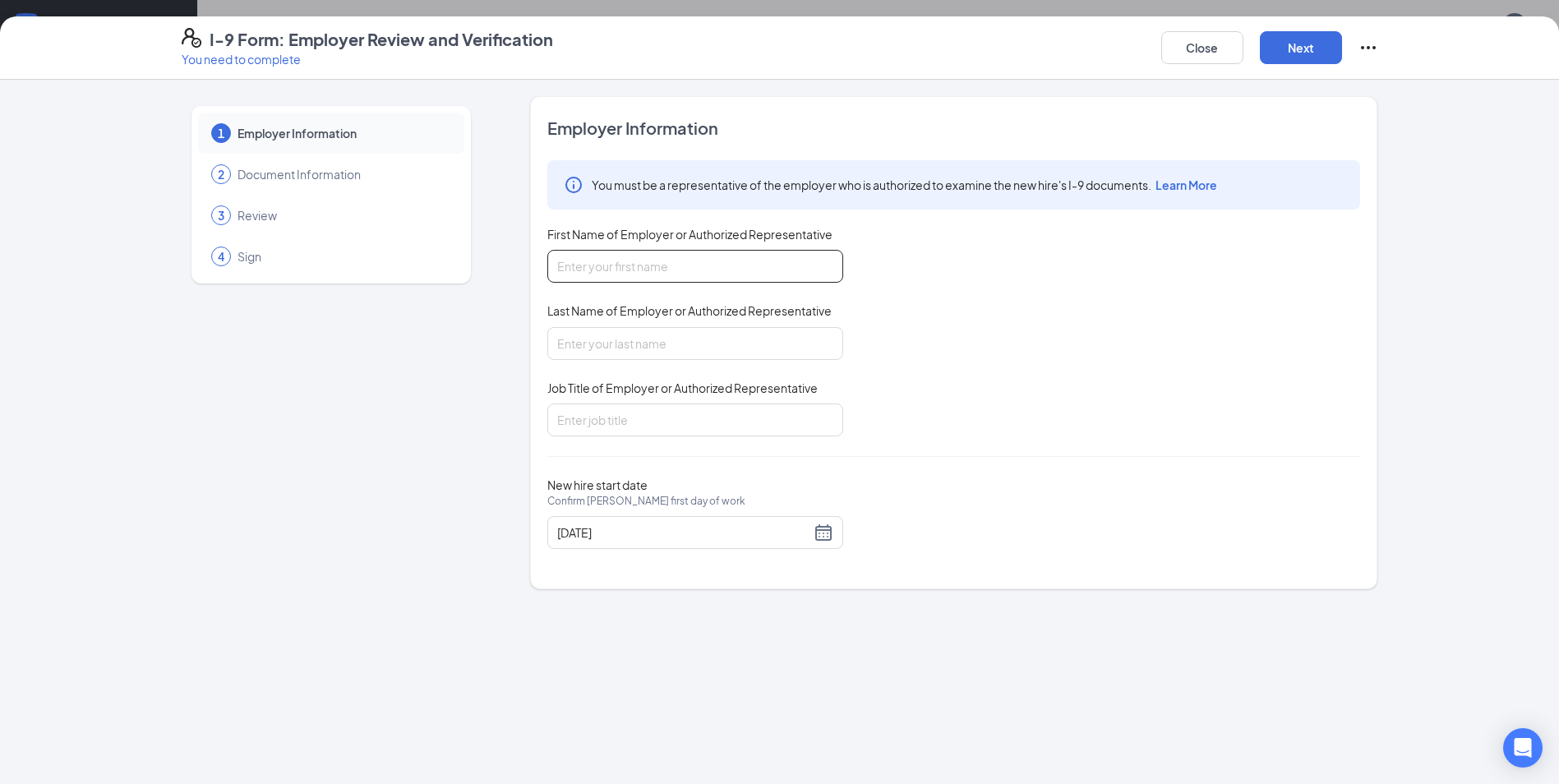
click at [729, 254] on input "First Name of Employer or Authorized Representative" at bounding box center [696, 266] width 296 height 33
type input "[PERSON_NAME]"
click at [621, 340] on input "Last Name of Employer or Authorized Representative" at bounding box center [696, 344] width 296 height 33
type input "[PERSON_NAME]"
click at [630, 422] on input "Job Title of Employer or Authorized Representative" at bounding box center [696, 420] width 296 height 33
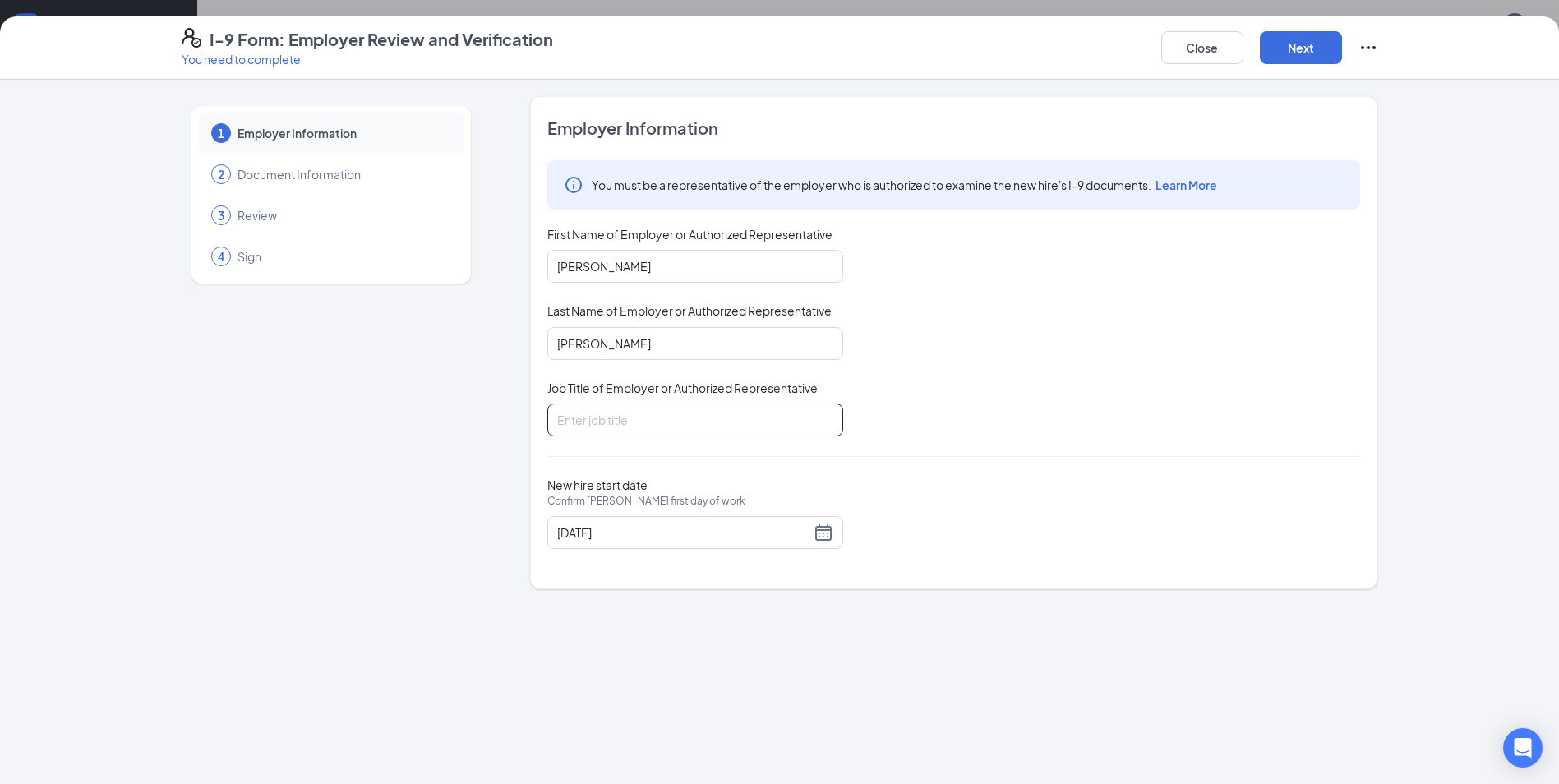
type input "Admin Asst."
click at [1279, 49] on button "Next" at bounding box center [1301, 48] width 82 height 33
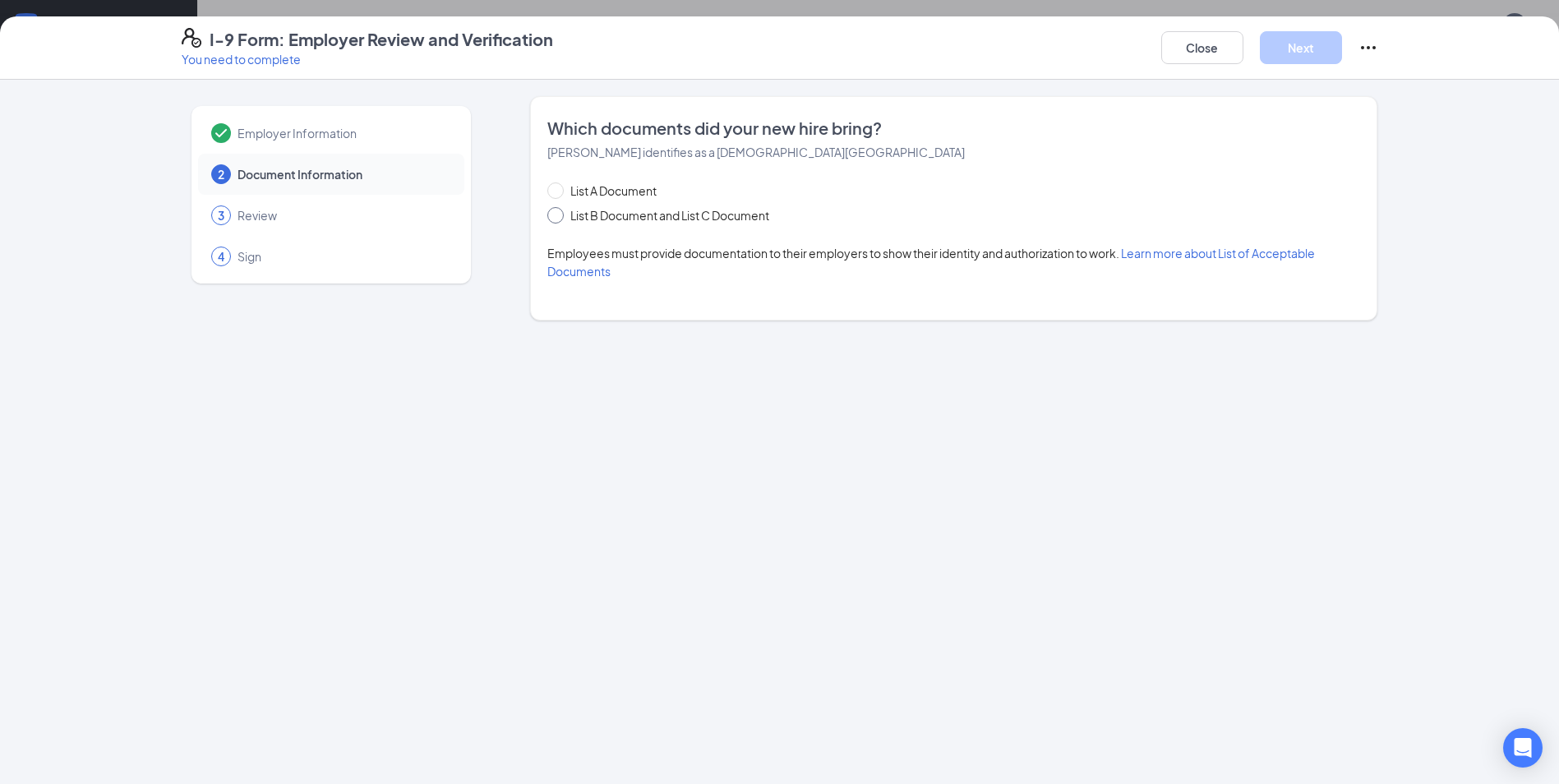
click at [650, 215] on span "List B Document and List C Document" at bounding box center [670, 215] width 212 height 18
click at [559, 215] on input "List B Document and List C Document" at bounding box center [553, 213] width 12 height 12
radio input "true"
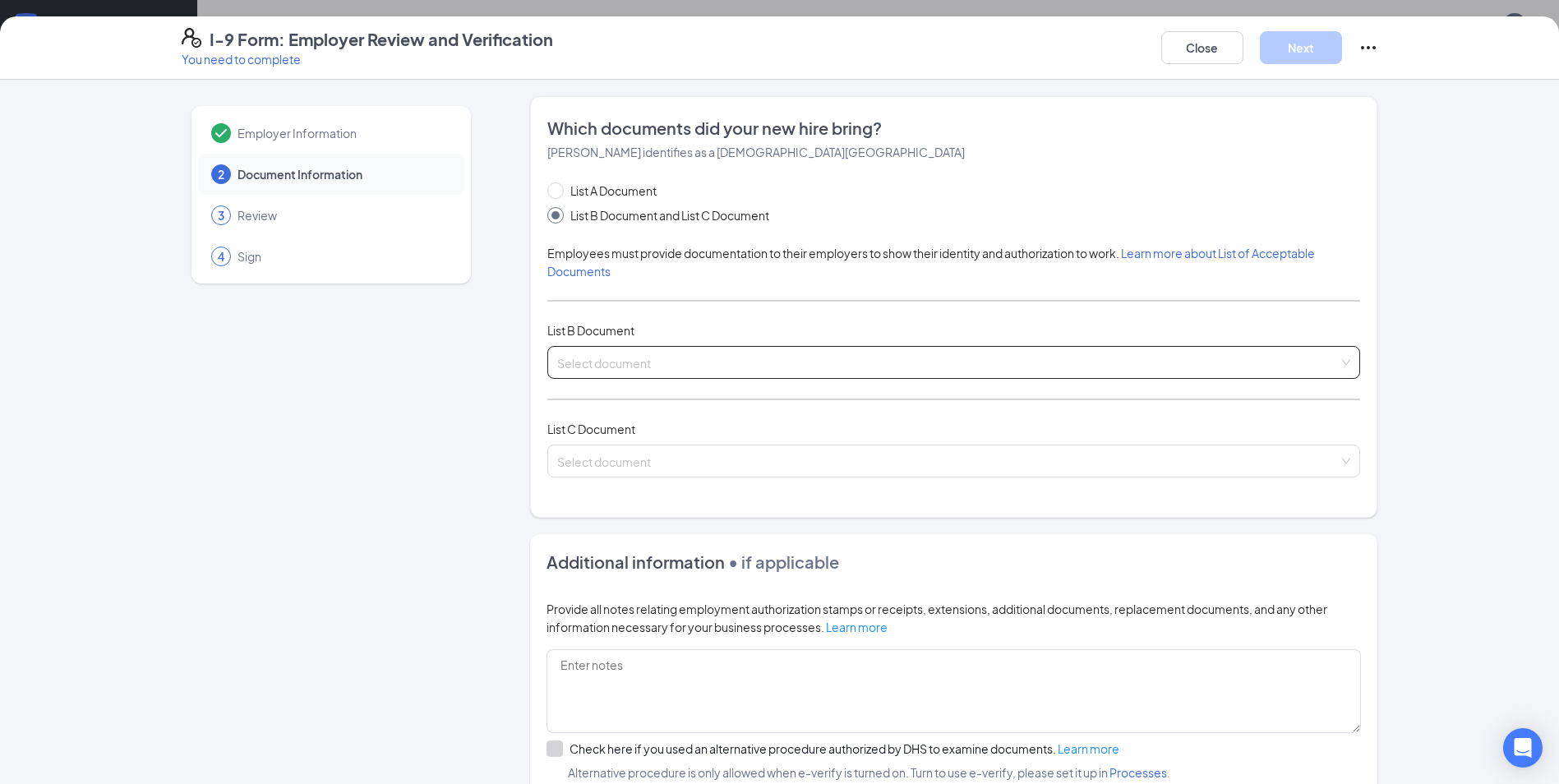
click at [648, 376] on div "Select document" at bounding box center [954, 362] width 813 height 33
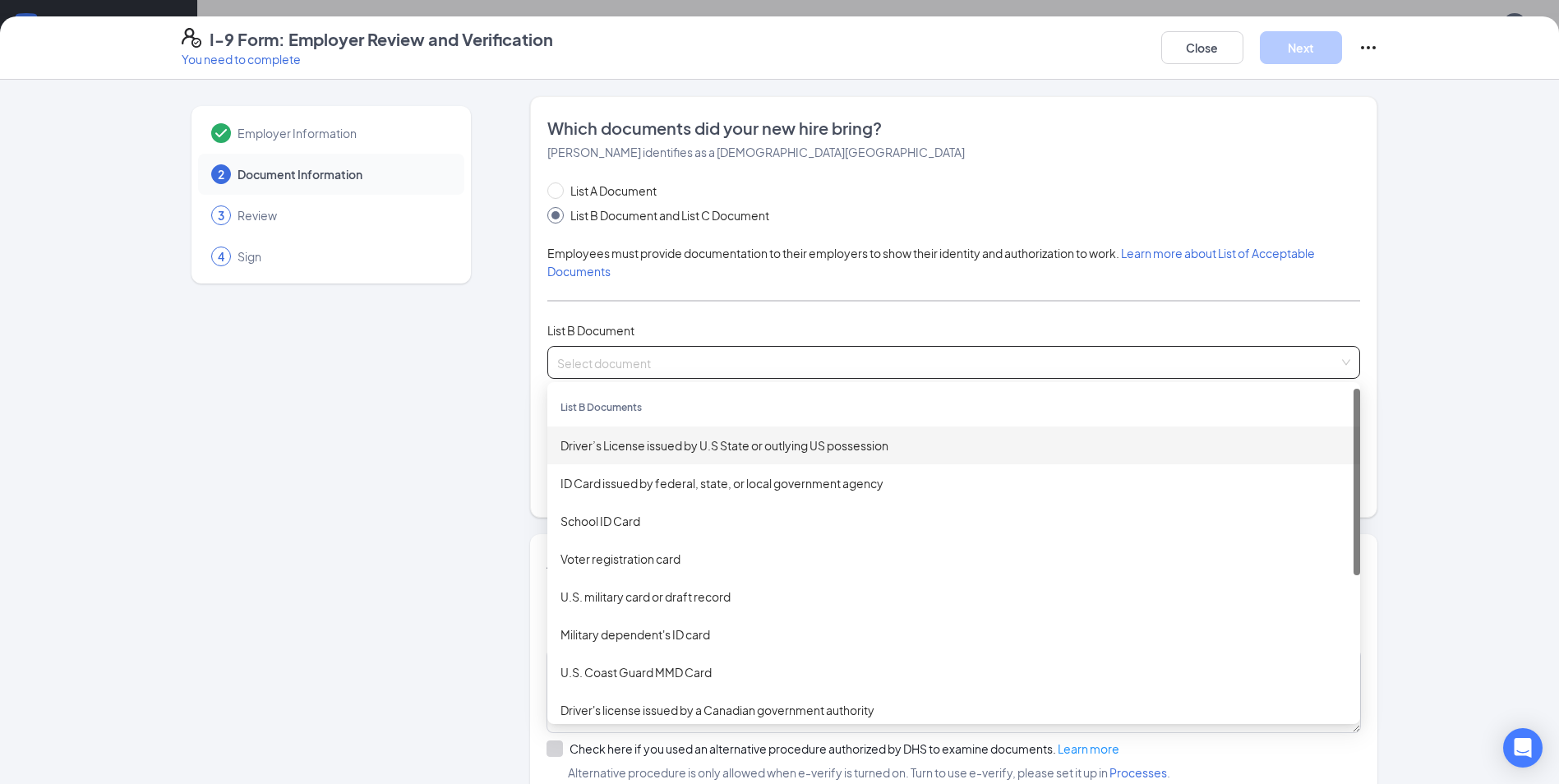
click at [653, 463] on div "Driver’s License issued by U.S State or outlying US possession" at bounding box center [954, 445] width 813 height 38
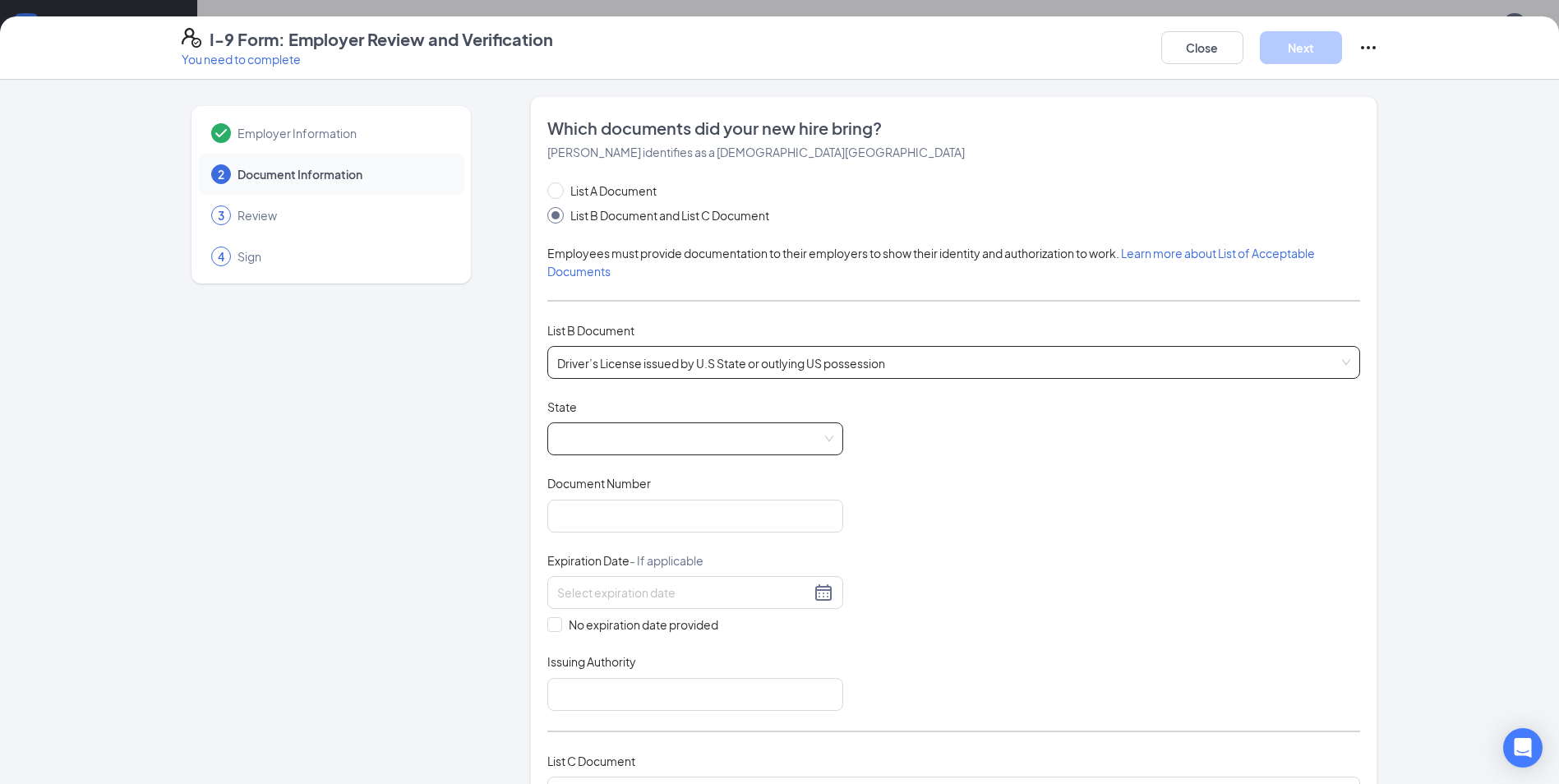
click at [701, 437] on span at bounding box center [696, 439] width 276 height 31
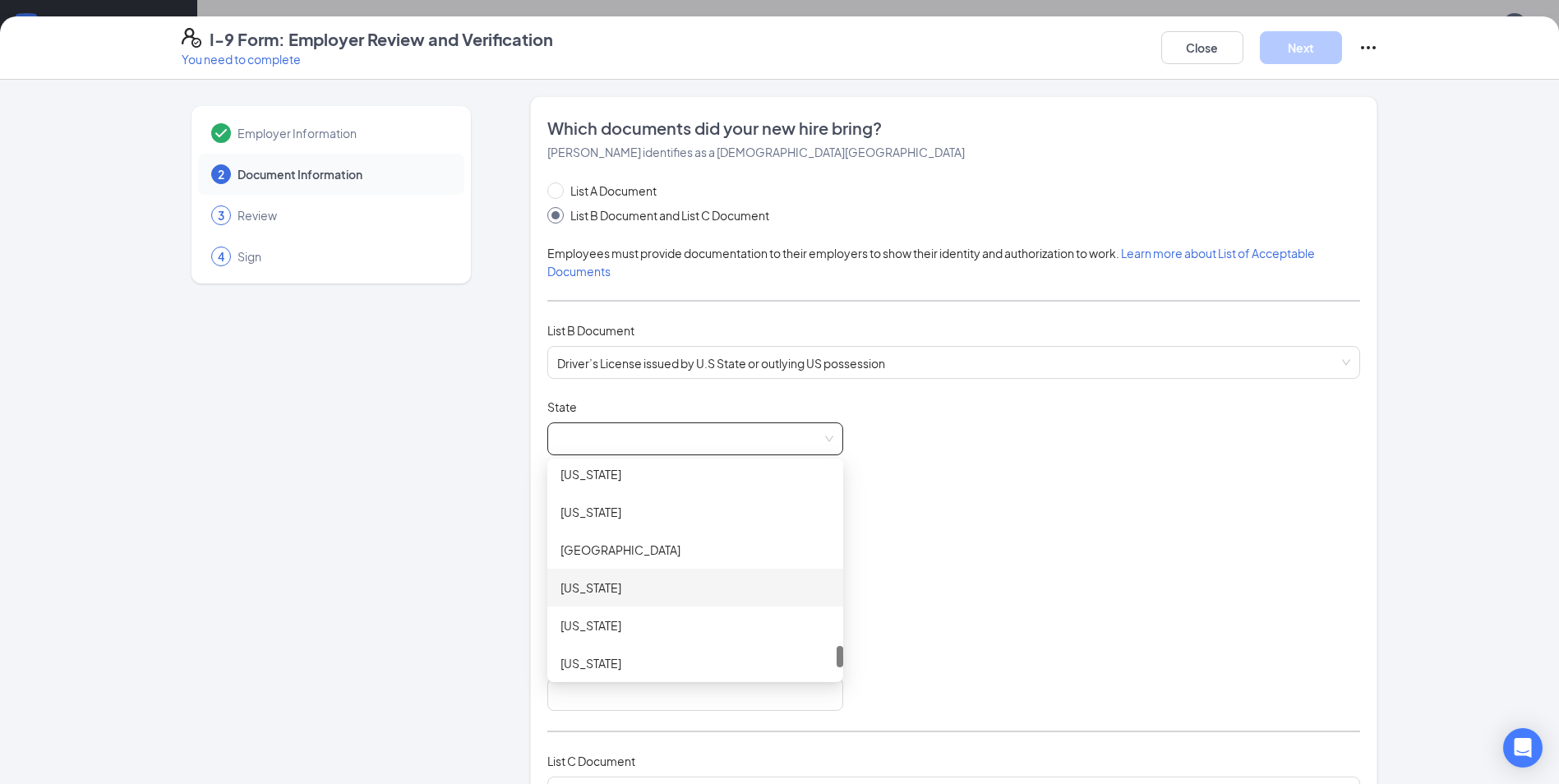
scroll to position [1626, 0]
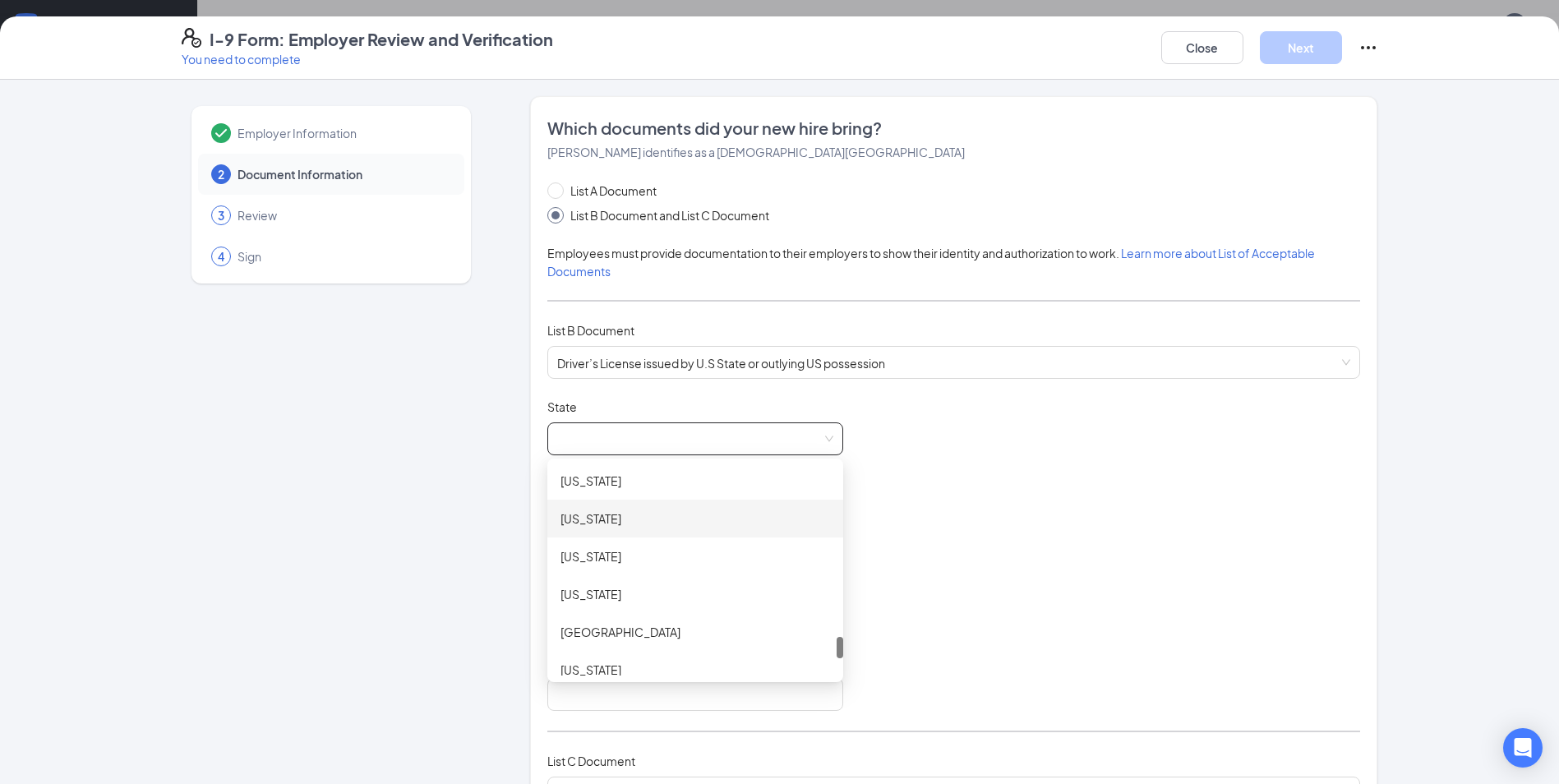
click at [616, 525] on div "[US_STATE]" at bounding box center [696, 519] width 270 height 18
click at [608, 511] on input "Document Number" at bounding box center [696, 516] width 296 height 33
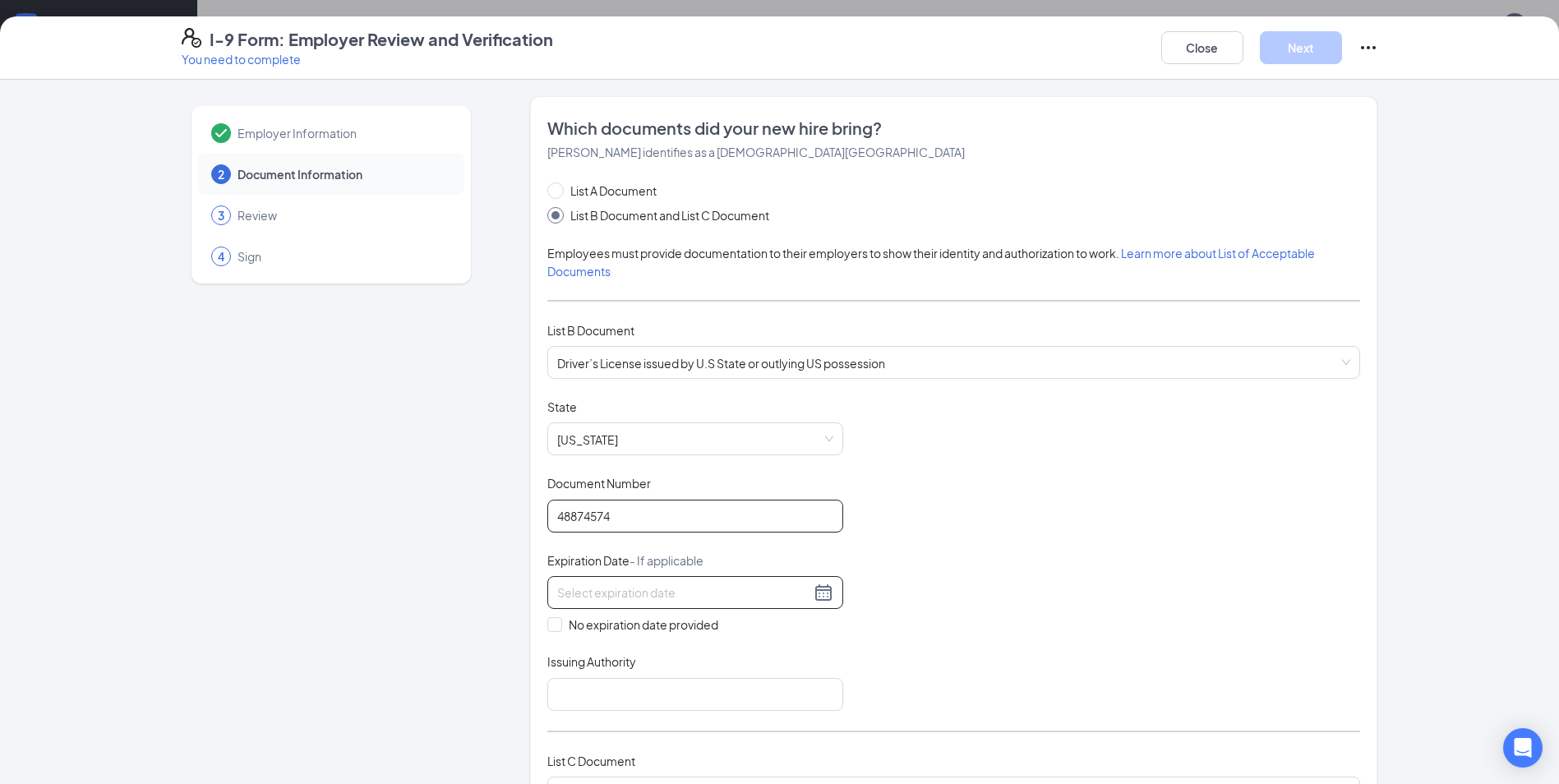
type input "48874574"
click at [602, 593] on input at bounding box center [684, 593] width 253 height 18
click at [595, 742] on div "15" at bounding box center [595, 739] width 20 height 20
type input "[DATE]"
click at [599, 707] on input "Issuing Authority" at bounding box center [696, 694] width 296 height 33
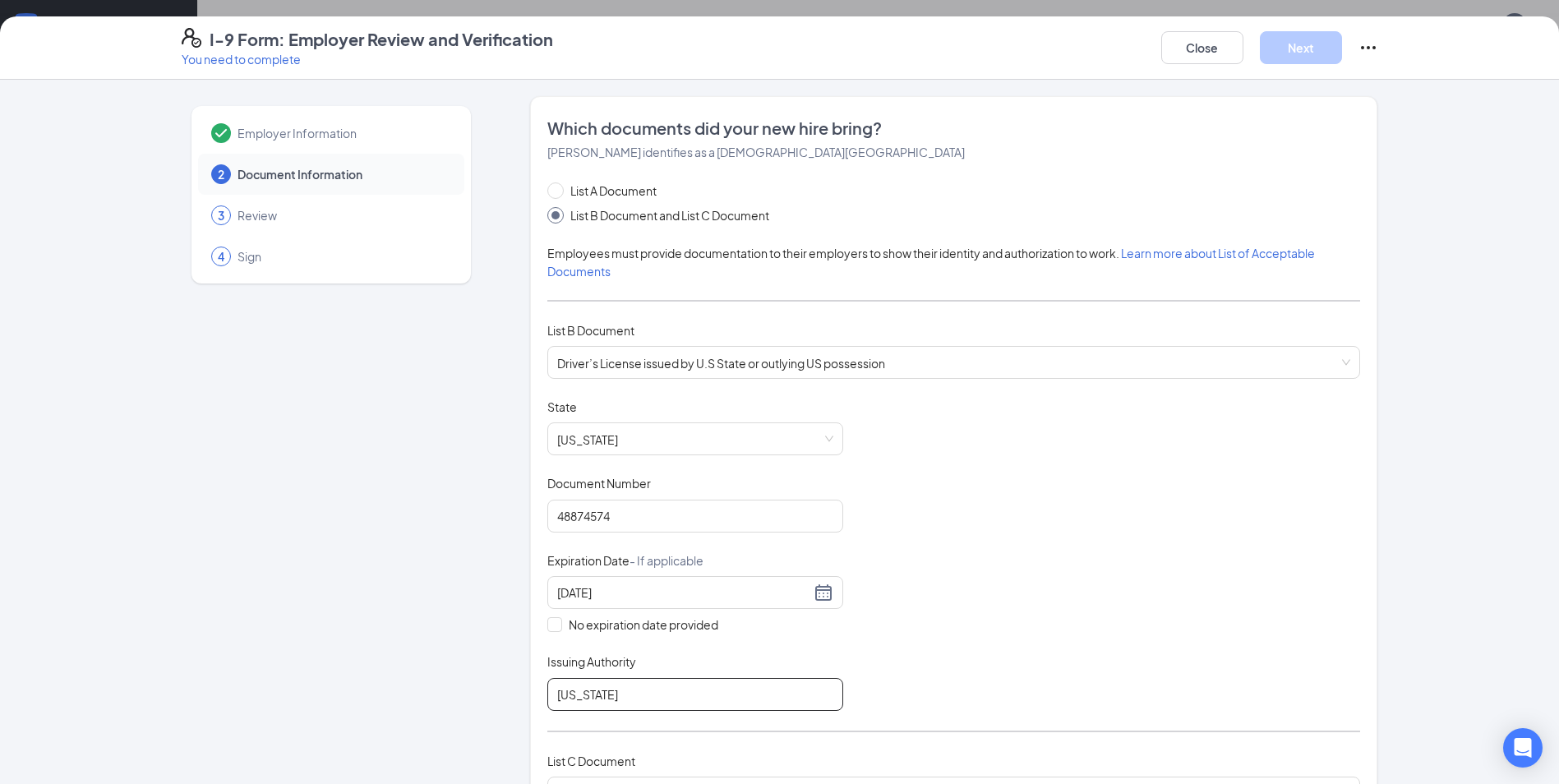
type input "[GEOGRAPHIC_DATA]"
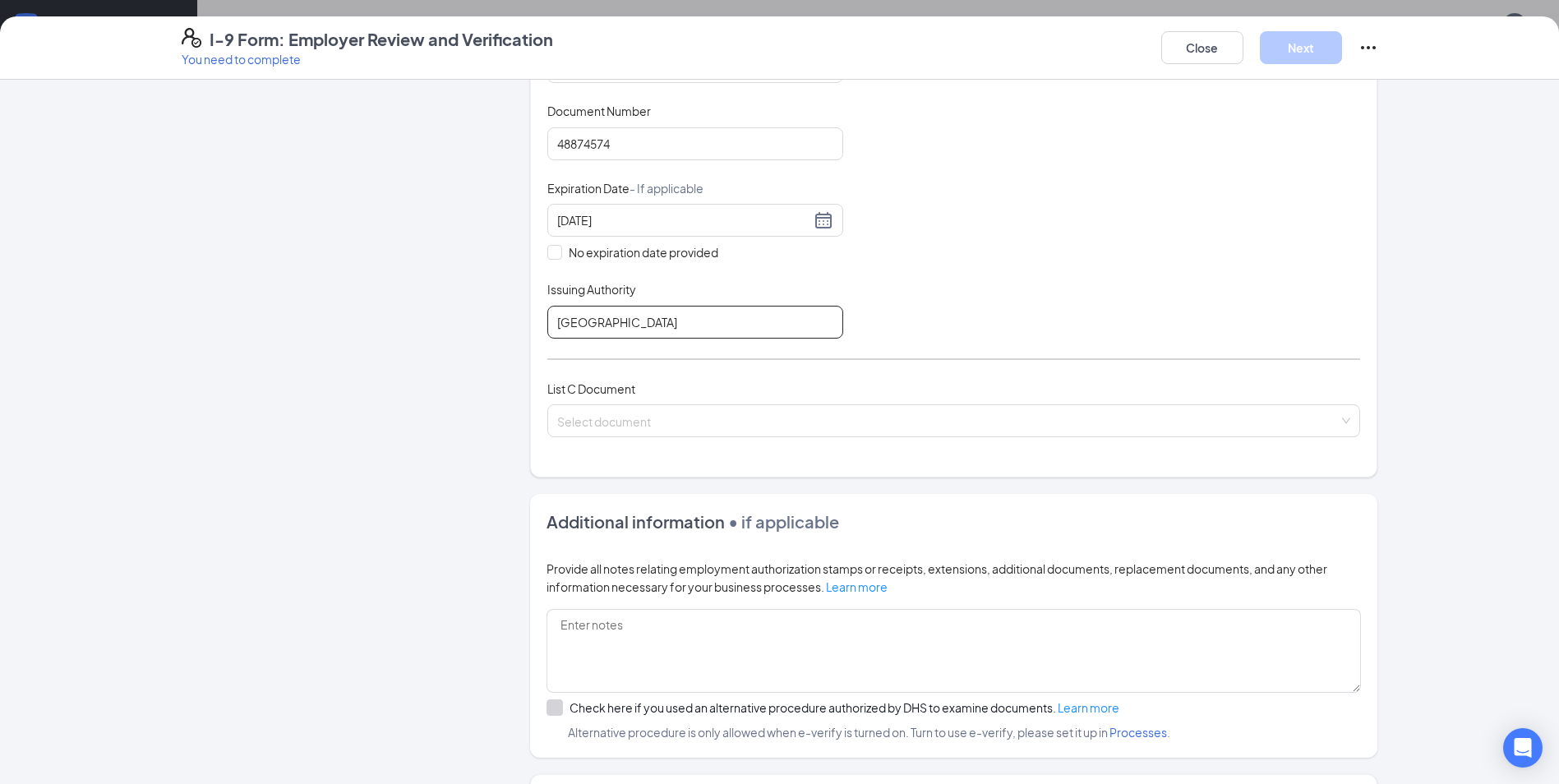
scroll to position [411, 0]
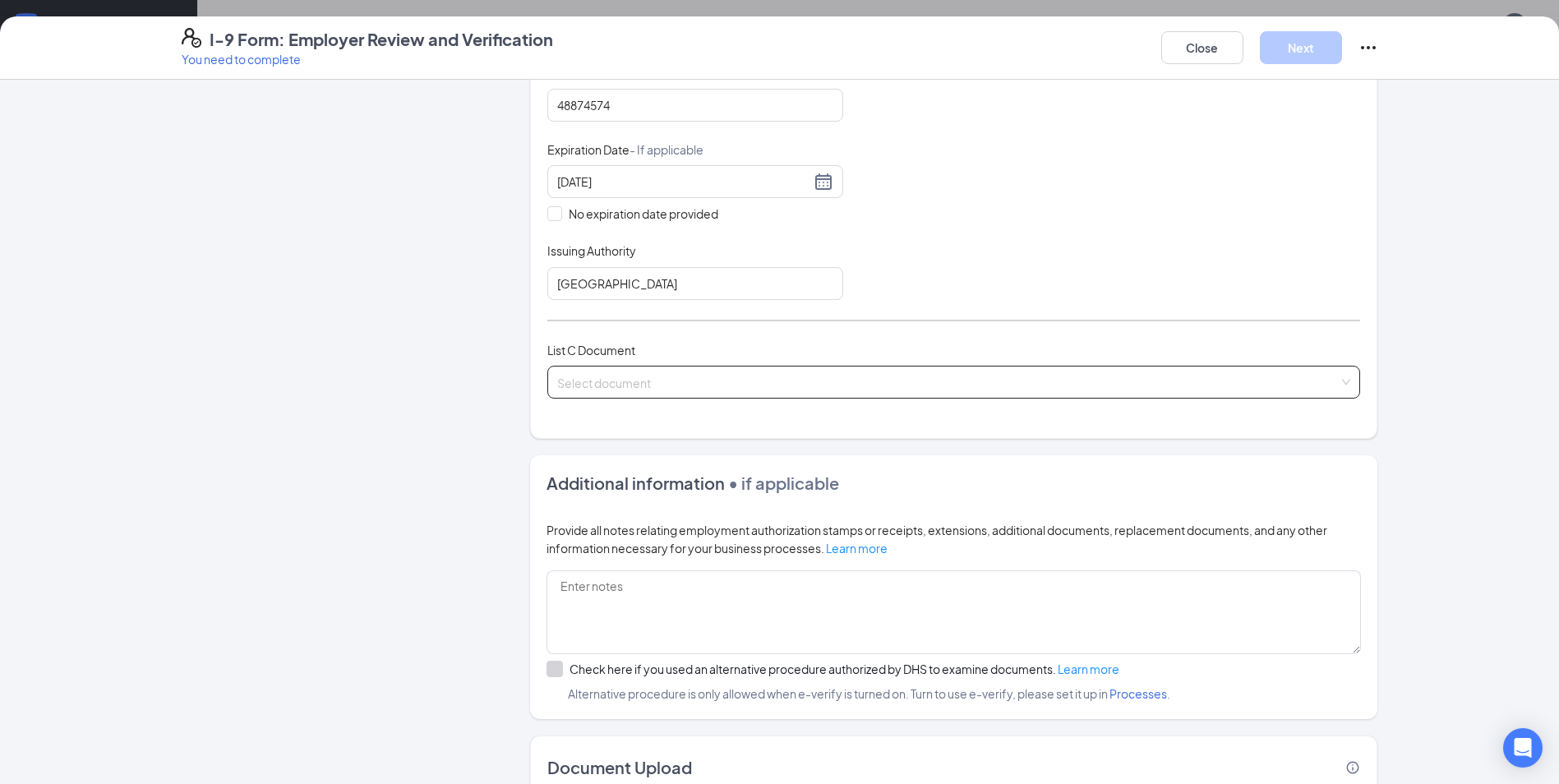
click at [594, 383] on input "search" at bounding box center [948, 379] width 782 height 25
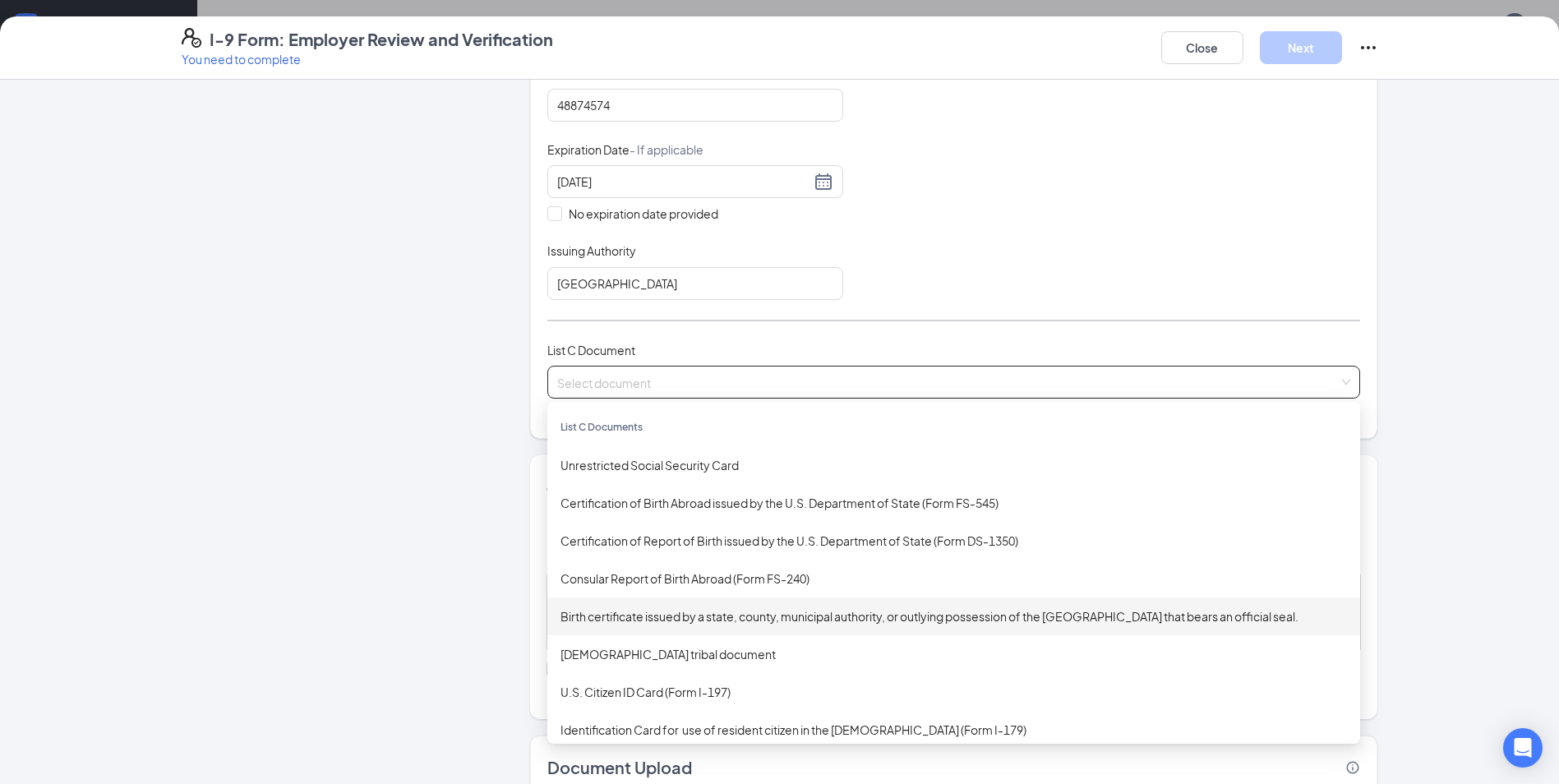
click at [655, 620] on div "Birth certificate issued by a state, county, municipal authority, or outlying p…" at bounding box center [954, 616] width 787 height 18
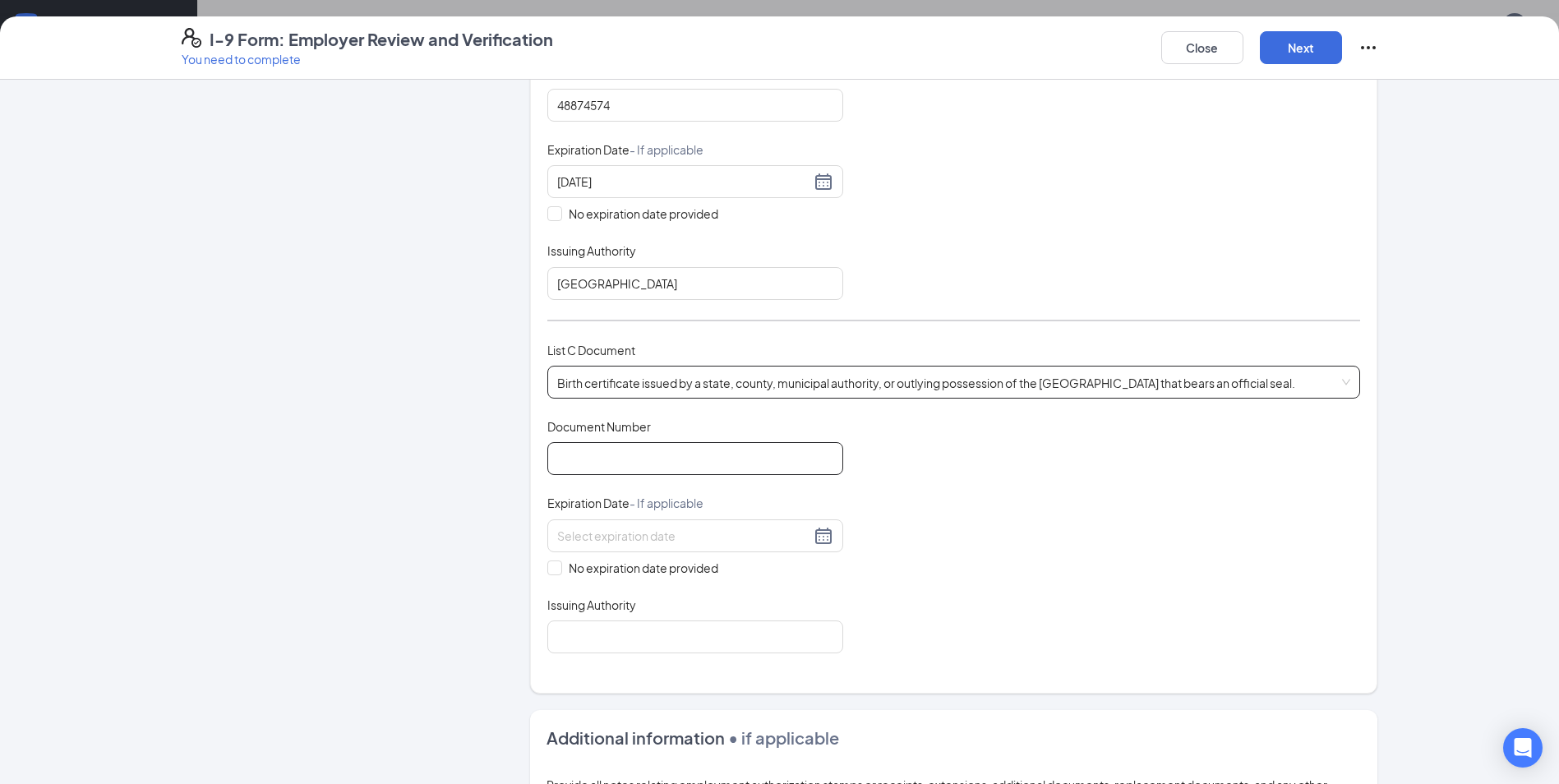
click at [648, 456] on input "Document Number" at bounding box center [696, 459] width 296 height 33
type input "0506A350007"
click at [651, 539] on input at bounding box center [684, 536] width 253 height 18
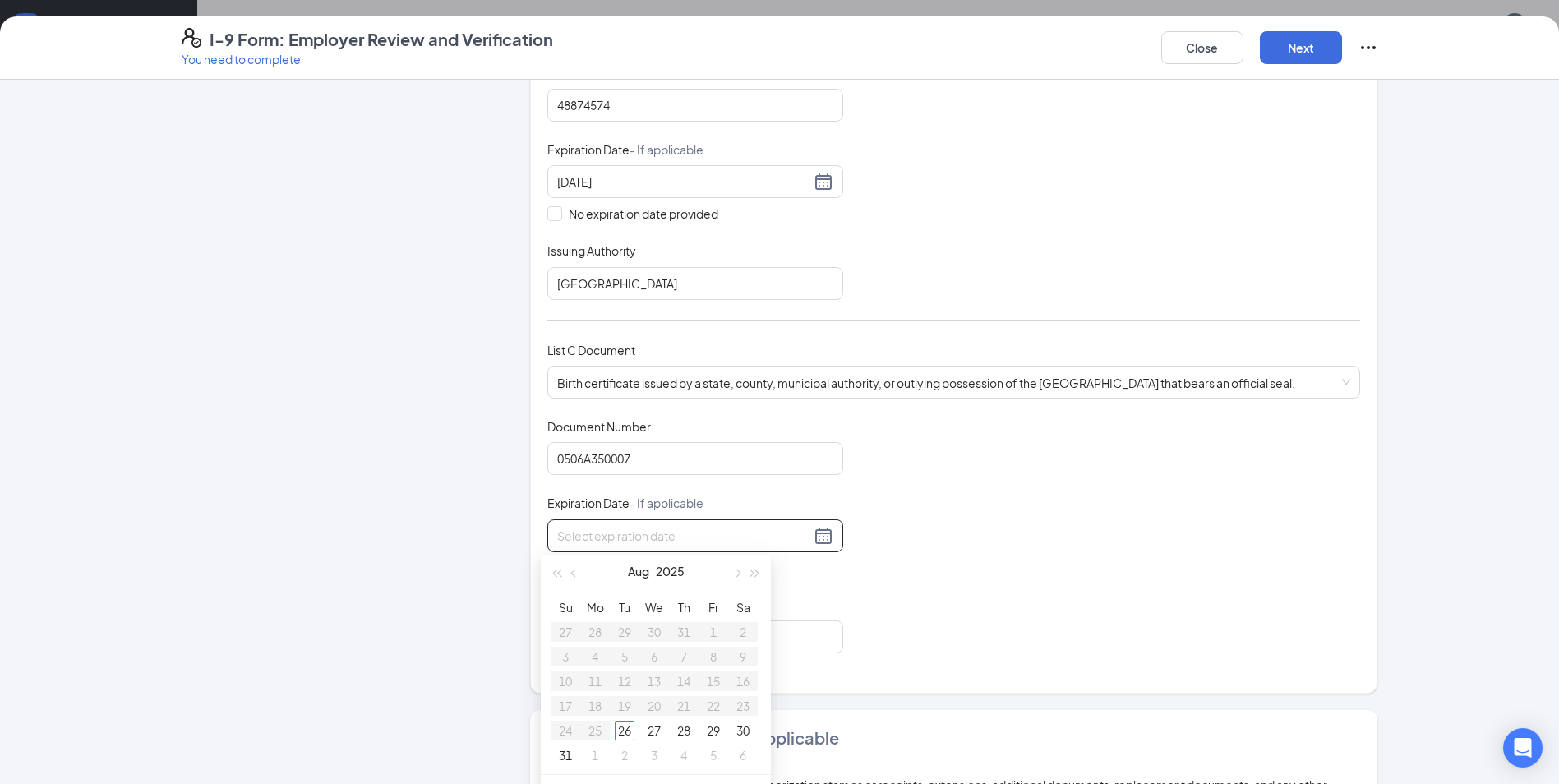
drag, startPoint x: 506, startPoint y: 585, endPoint x: 536, endPoint y: 577, distance: 31.0
click at [505, 585] on div "Employer Information 2 Document Information 3 Review 4 Sign Which documents did…" at bounding box center [780, 407] width 1196 height 1444
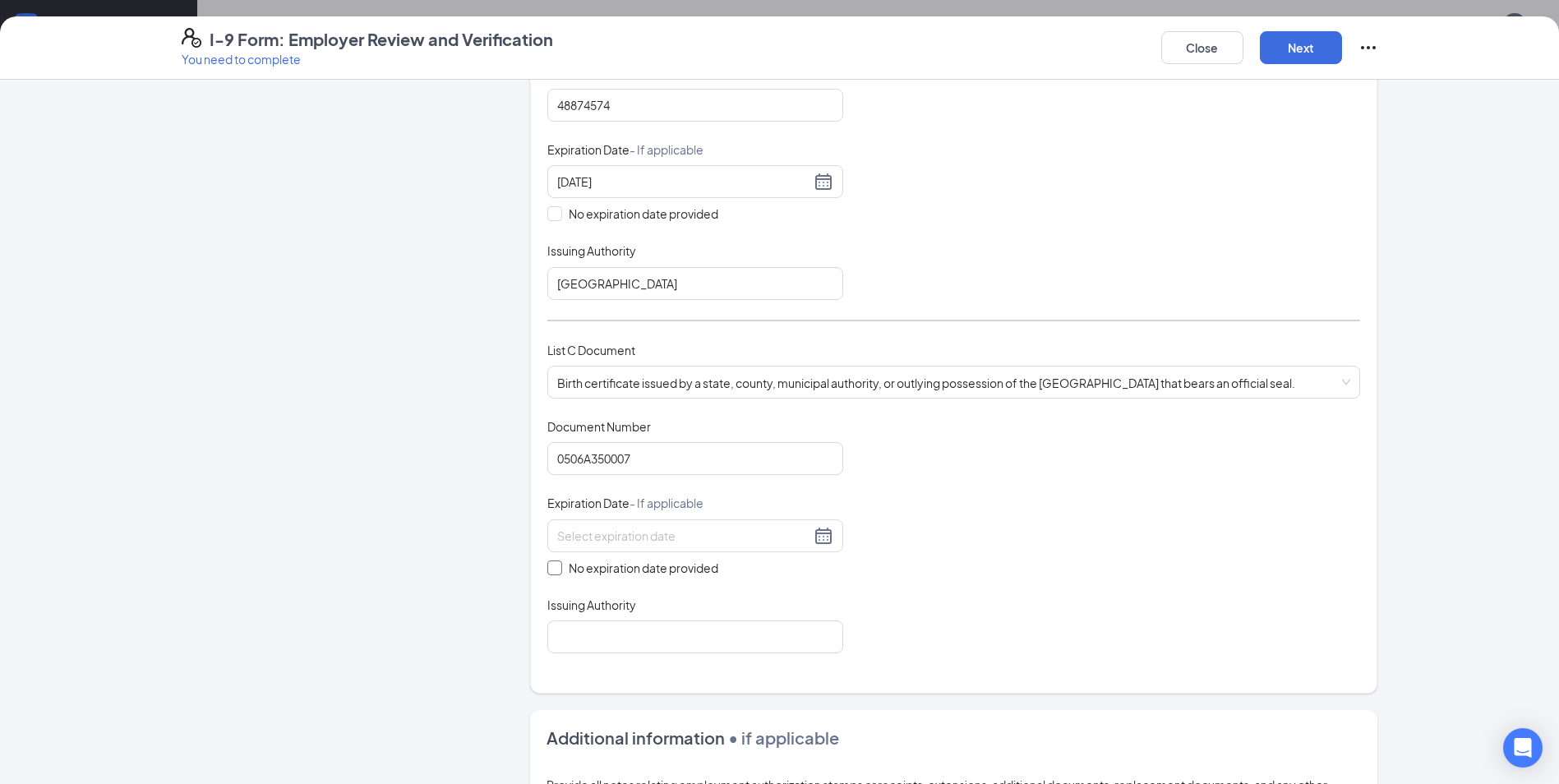
click at [548, 574] on span at bounding box center [555, 568] width 15 height 15
click at [548, 572] on input "No expiration date provided" at bounding box center [553, 566] width 12 height 12
checkbox input "true"
click at [581, 636] on input "Issuing Authority" at bounding box center [696, 640] width 296 height 33
type input "State of [US_STATE]"
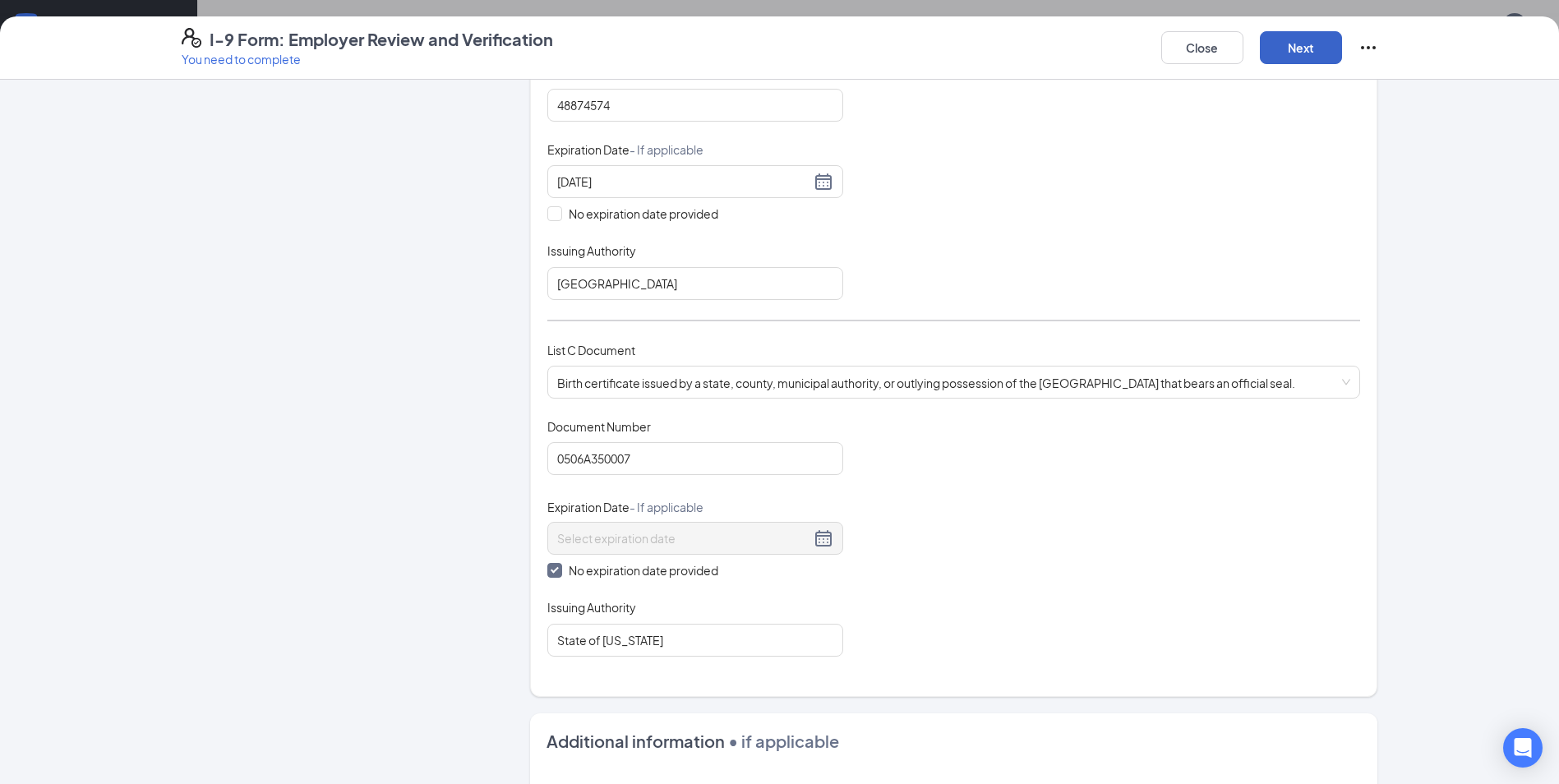
click at [1320, 42] on button "Next" at bounding box center [1301, 48] width 82 height 33
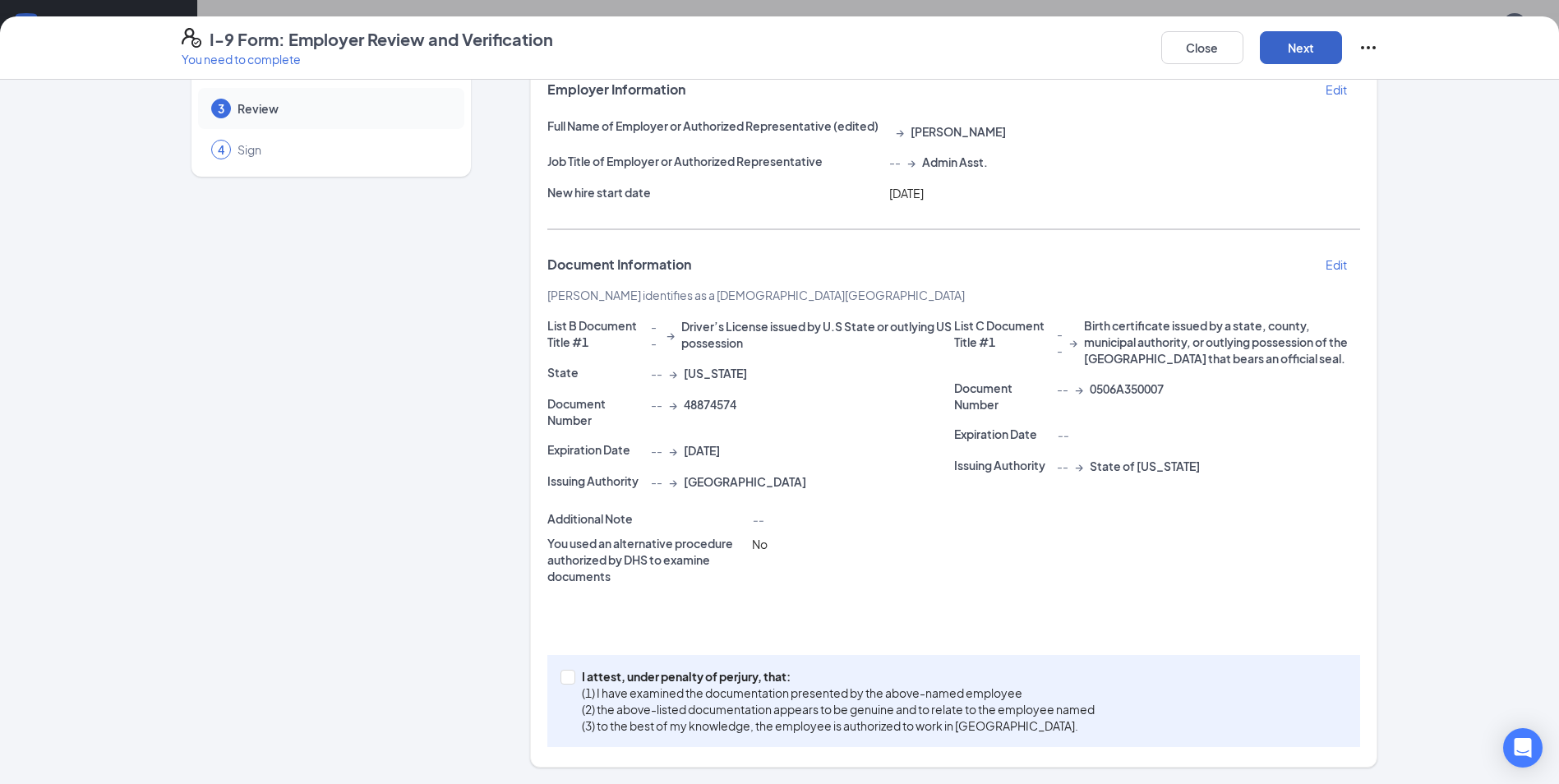
scroll to position [107, 0]
click at [597, 717] on p "(2) the above-listed documentation appears to be genuine and to relate to the e…" at bounding box center [839, 709] width 513 height 16
click at [572, 681] on input "I attest, under penalty of [PERSON_NAME], that: (1) I have examined the documen…" at bounding box center [567, 676] width 12 height 12
checkbox input "true"
click at [1303, 53] on button "Next" at bounding box center [1301, 48] width 82 height 33
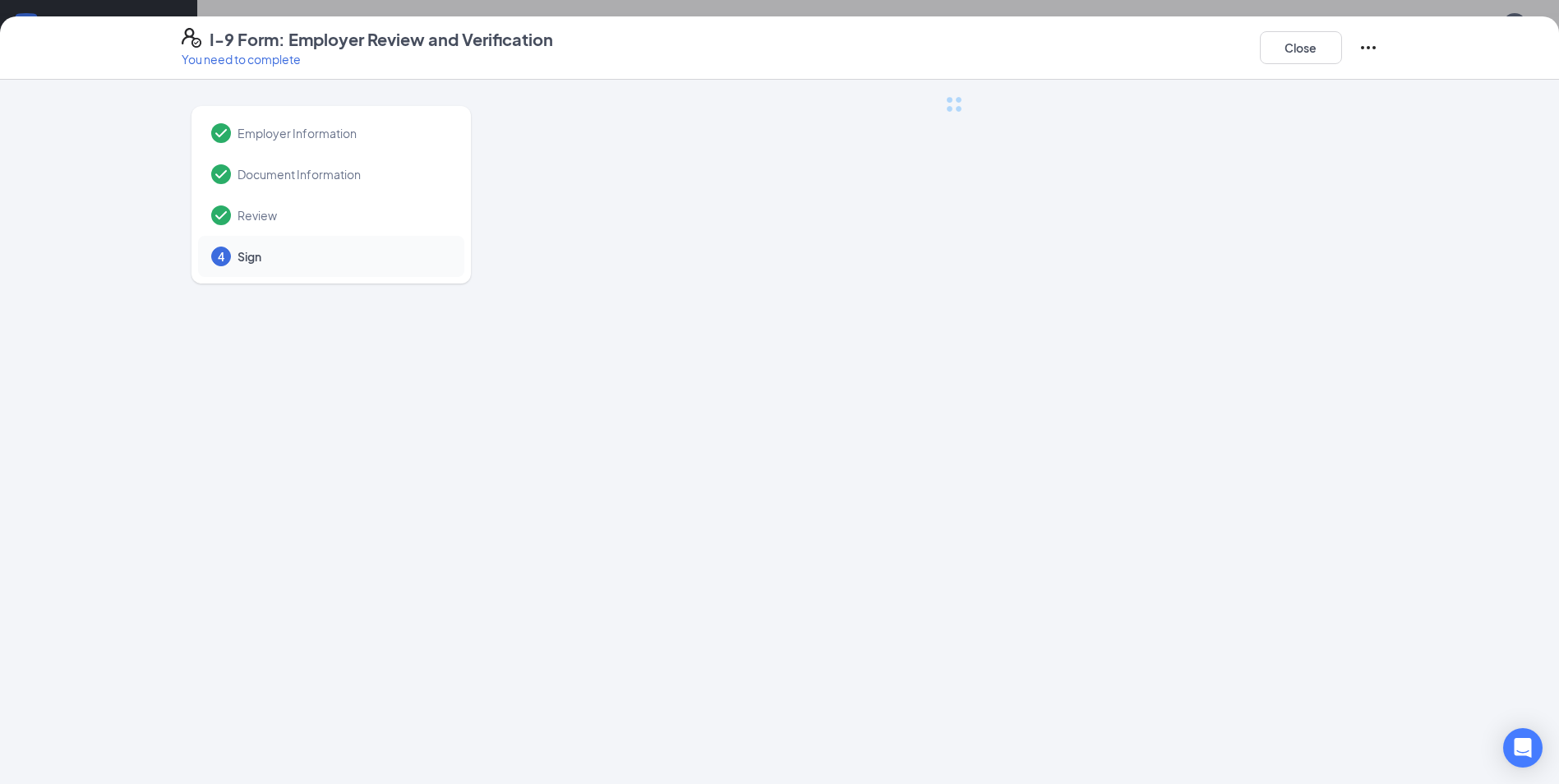
scroll to position [0, 0]
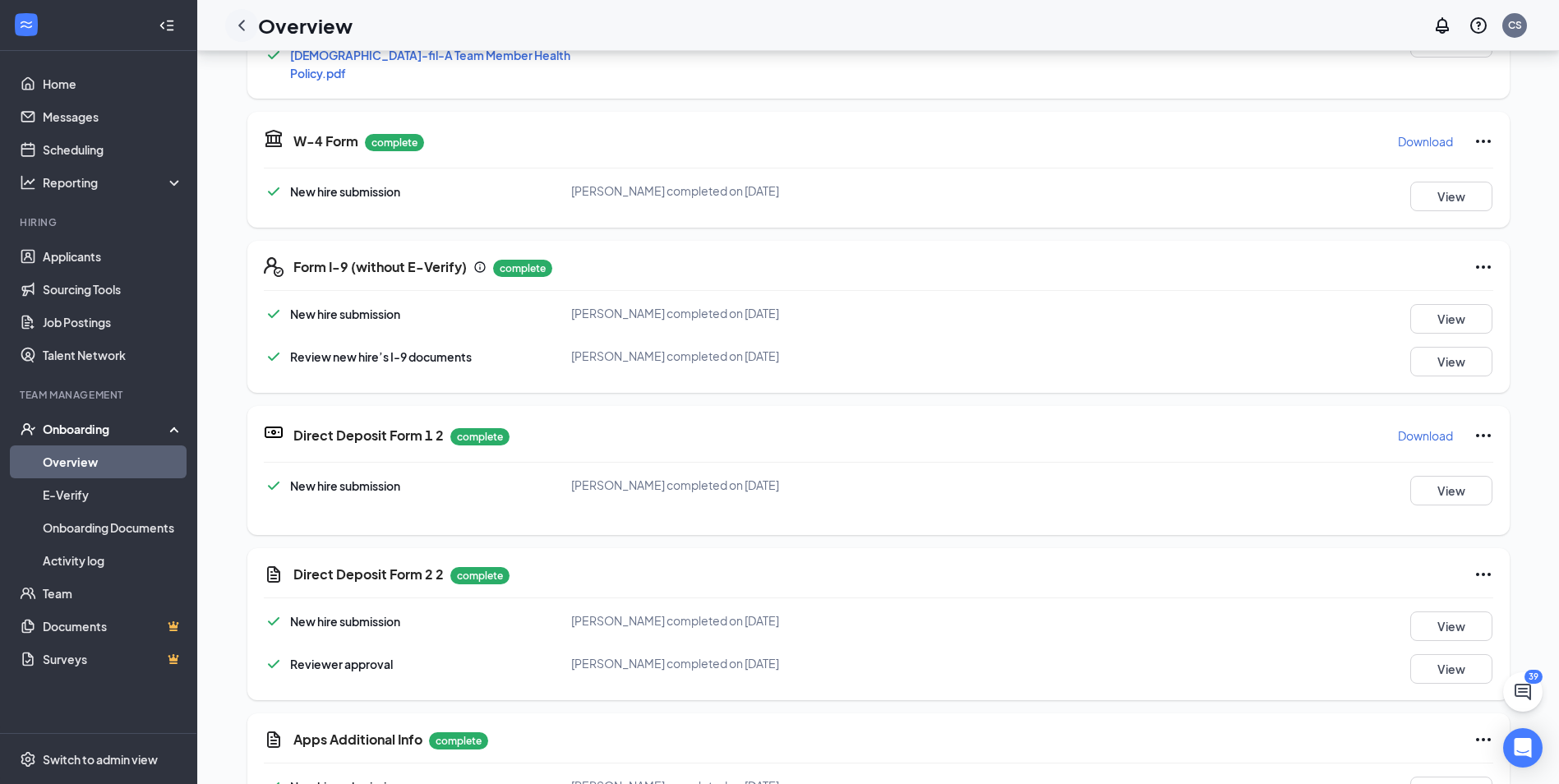
click at [249, 26] on icon "ChevronLeft" at bounding box center [242, 25] width 20 height 20
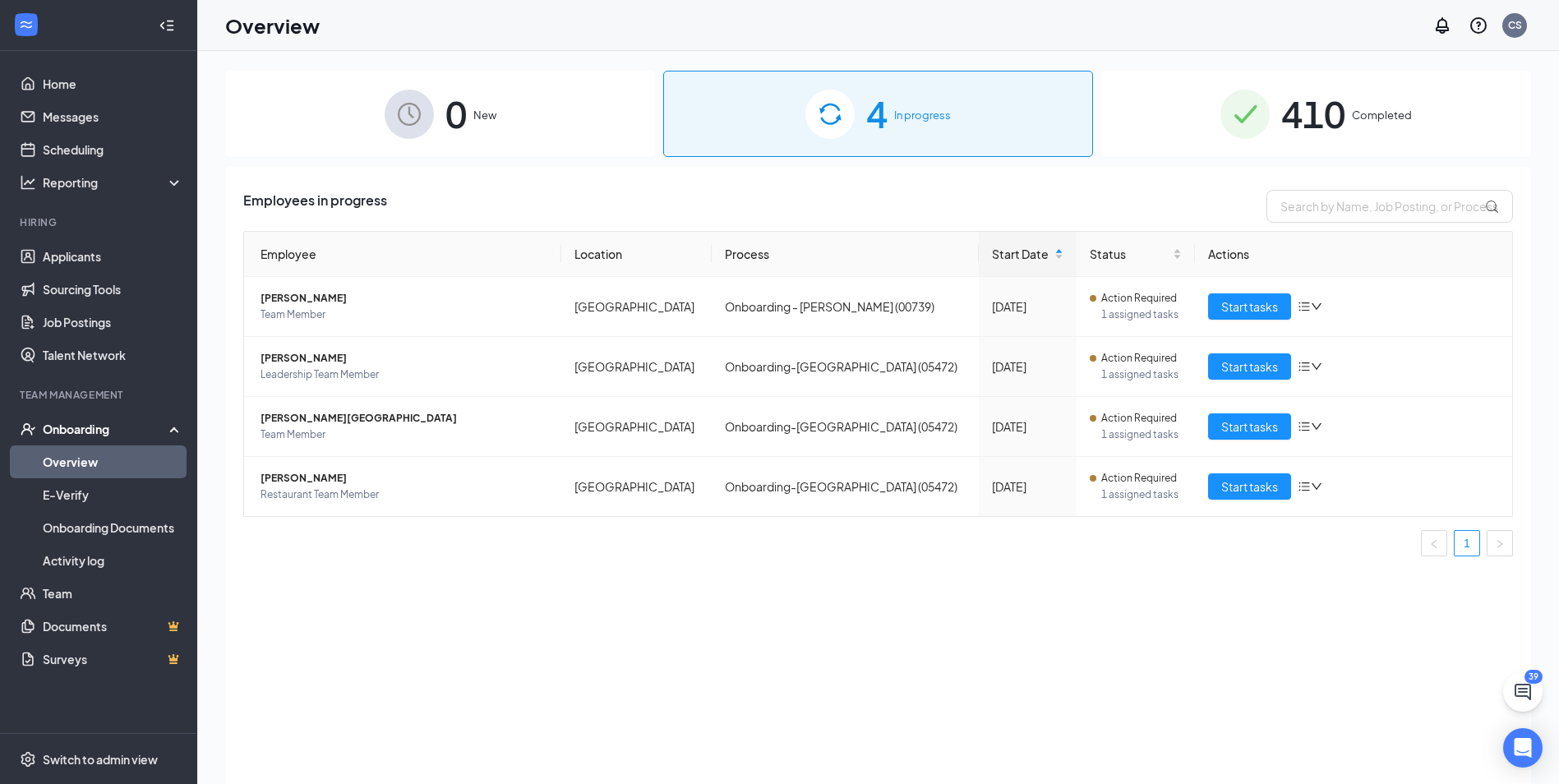
click at [1345, 95] on span "410" at bounding box center [1313, 113] width 64 height 57
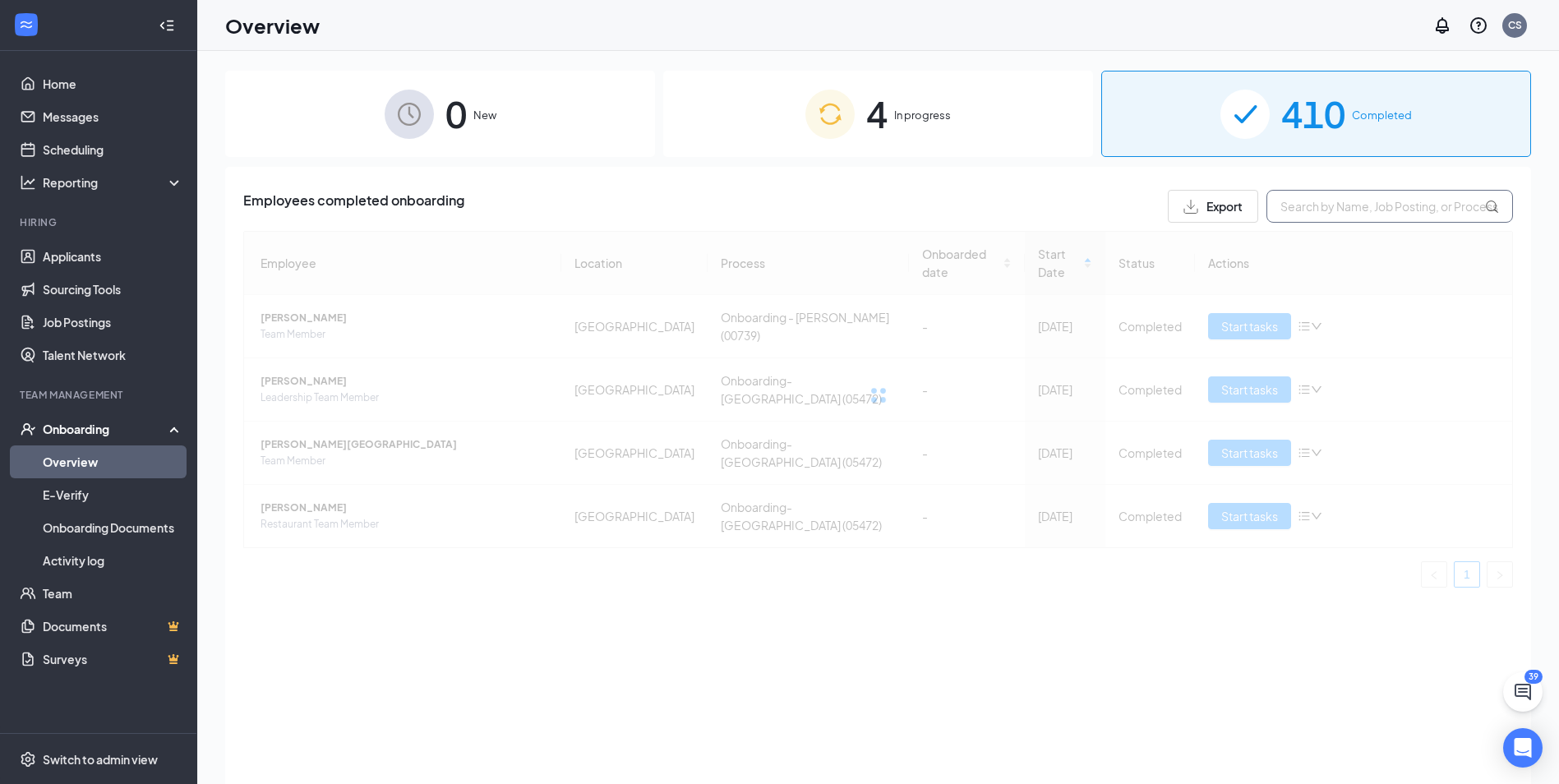
click at [1333, 214] on input "text" at bounding box center [1390, 206] width 247 height 33
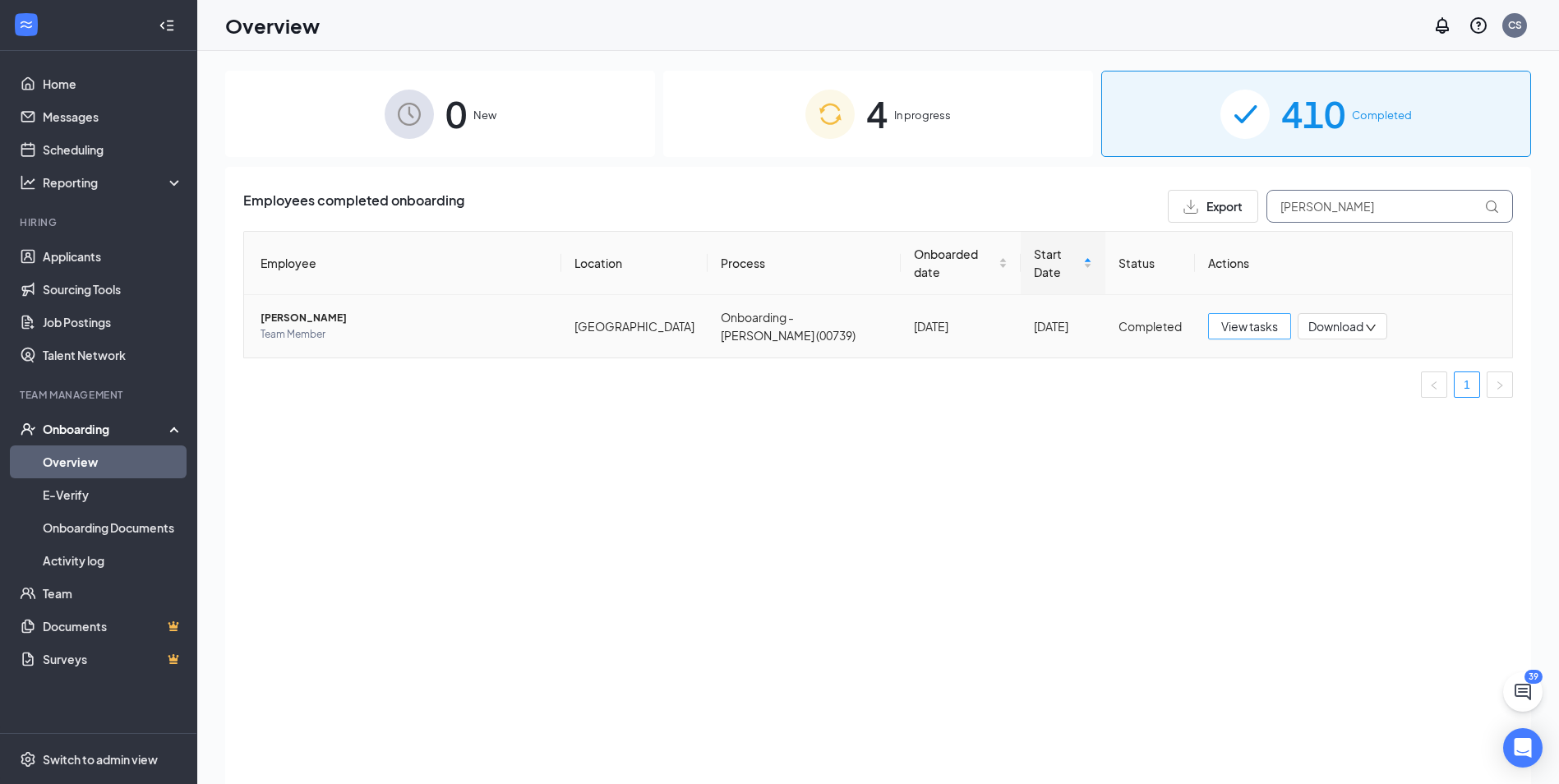
type input "[PERSON_NAME]"
click at [1245, 317] on span "View tasks" at bounding box center [1249, 326] width 57 height 18
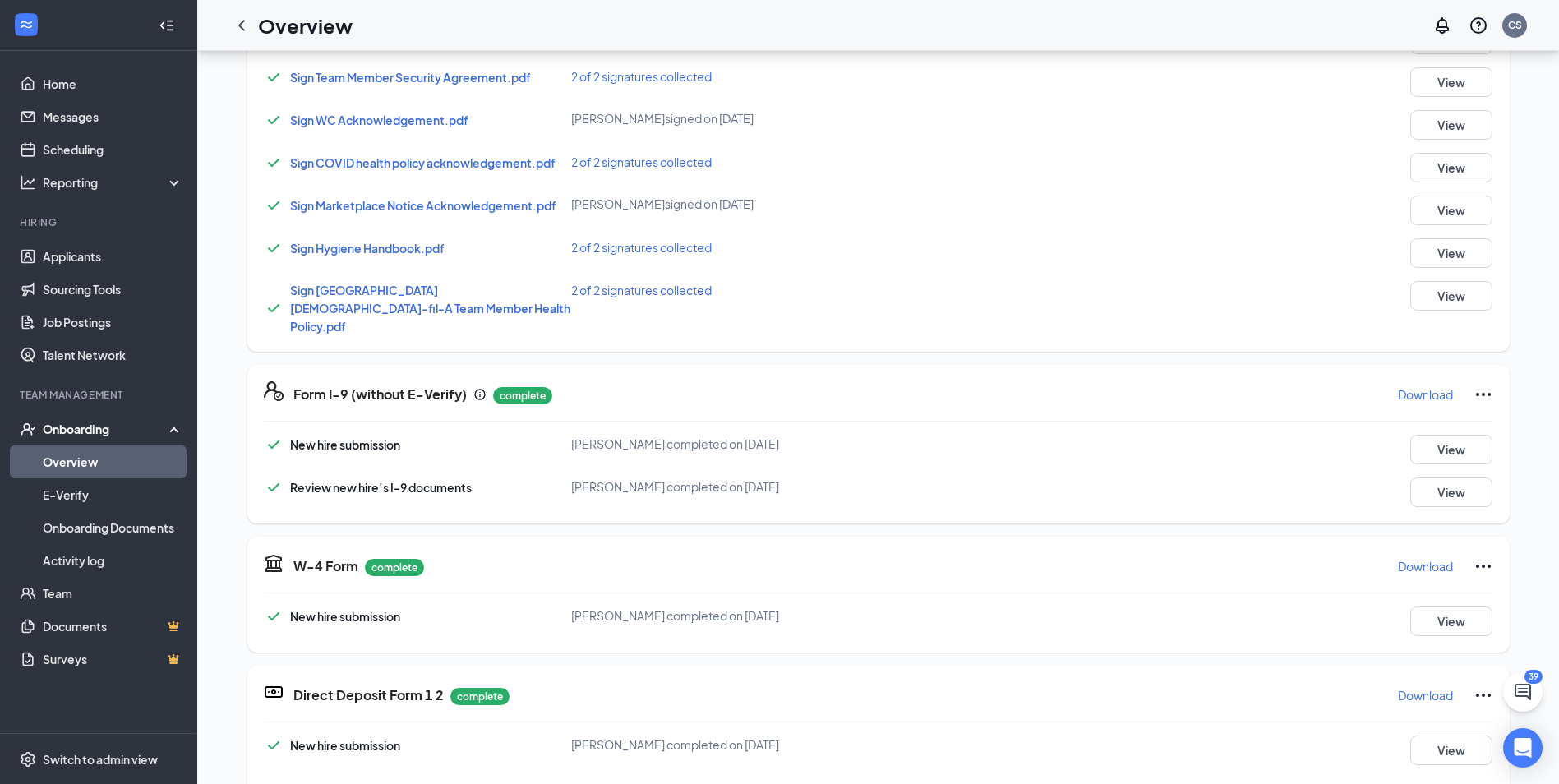
scroll to position [247, 0]
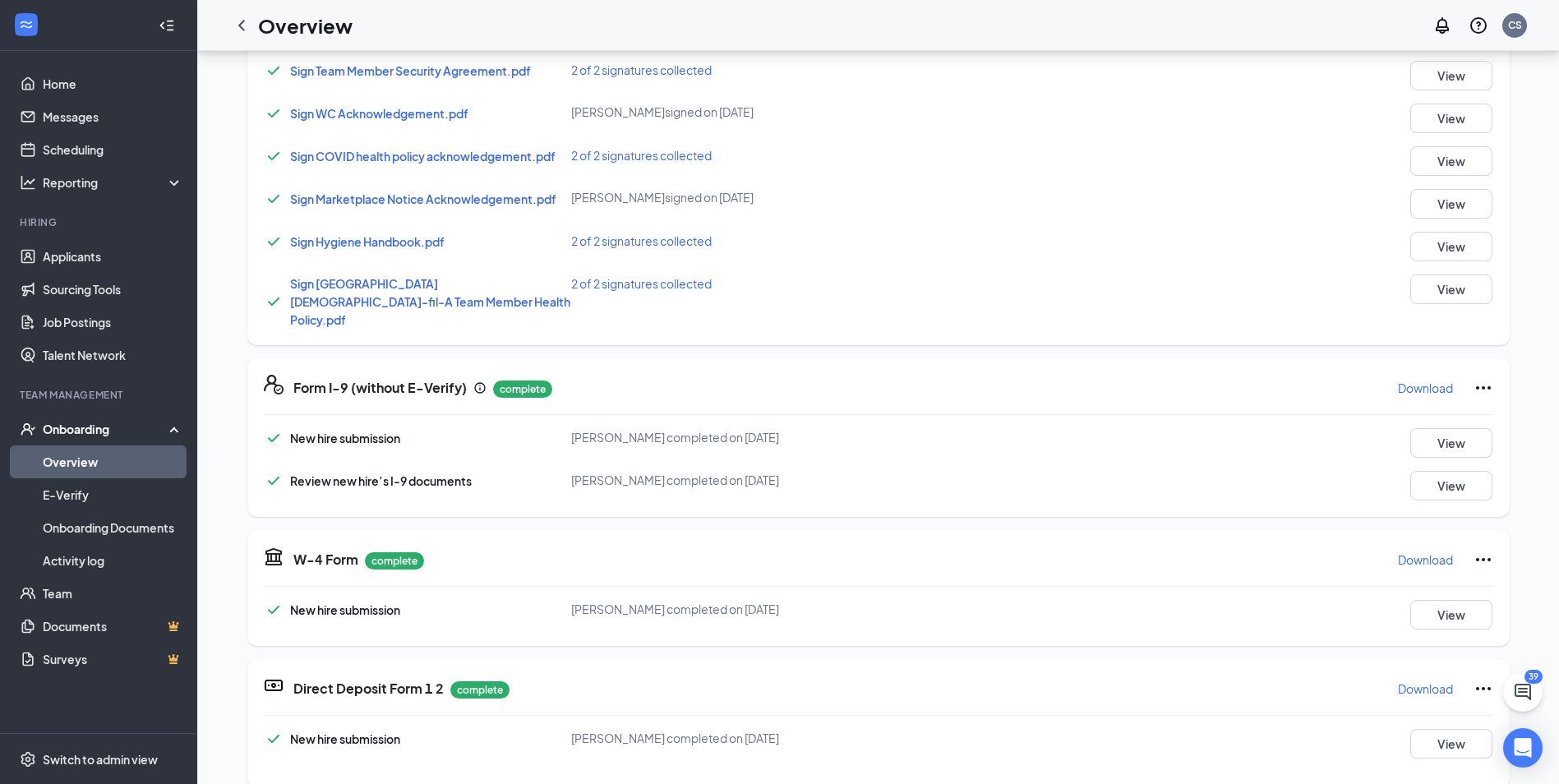
click at [127, 466] on link "Overview" at bounding box center [113, 462] width 141 height 33
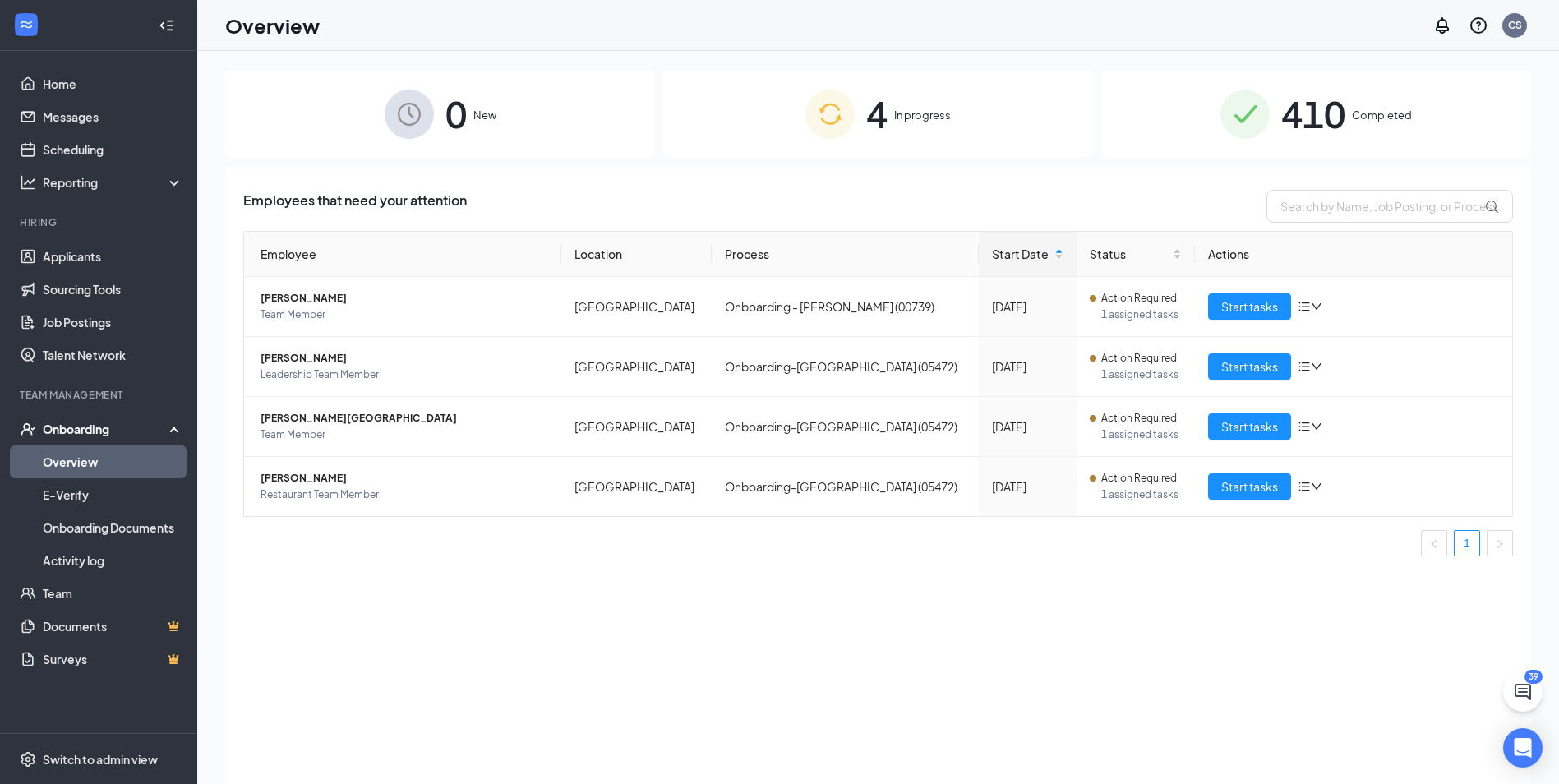
click at [1362, 131] on div "410 Completed" at bounding box center [1316, 113] width 430 height 86
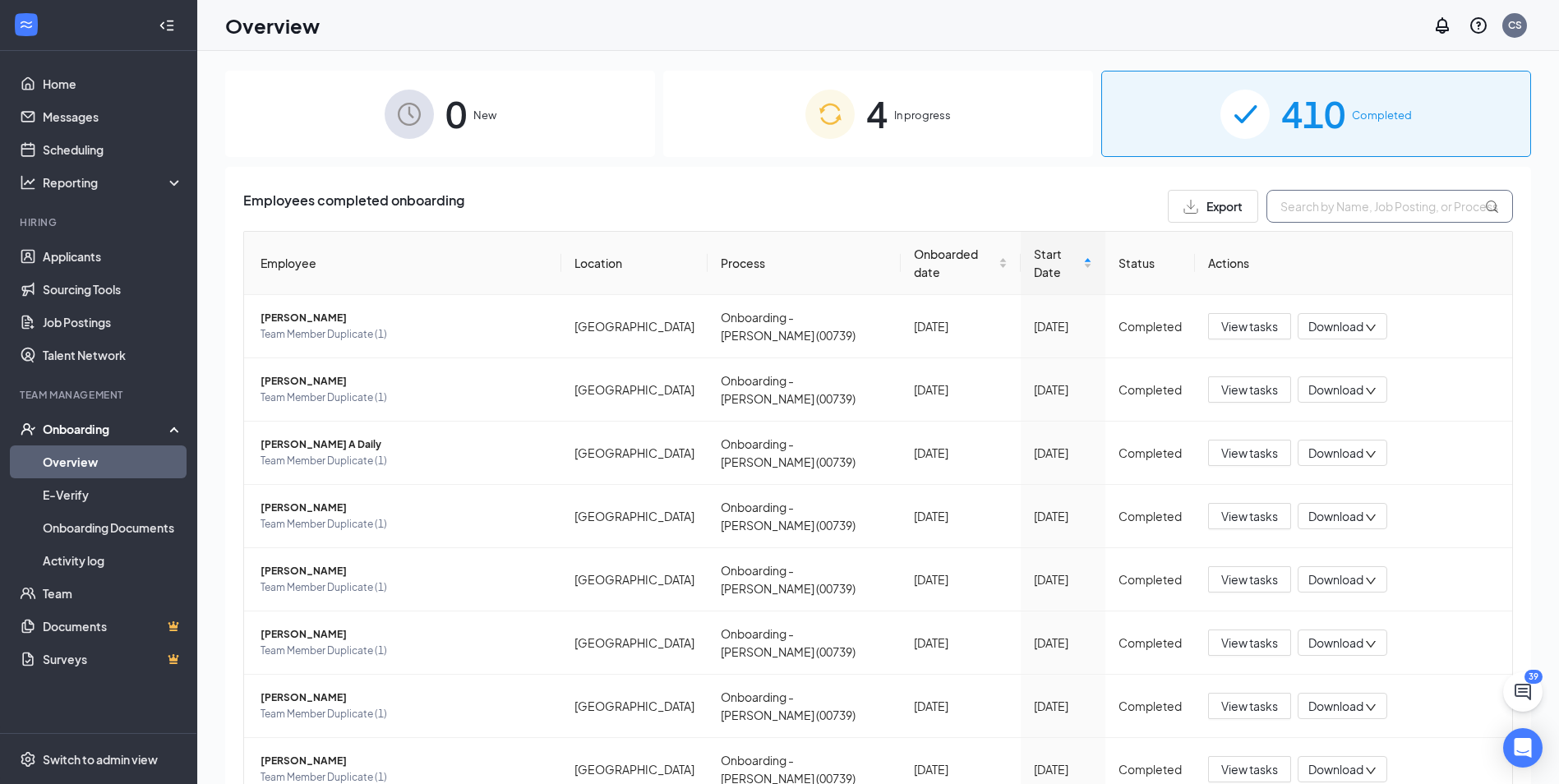
click at [1372, 205] on input "text" at bounding box center [1390, 206] width 247 height 33
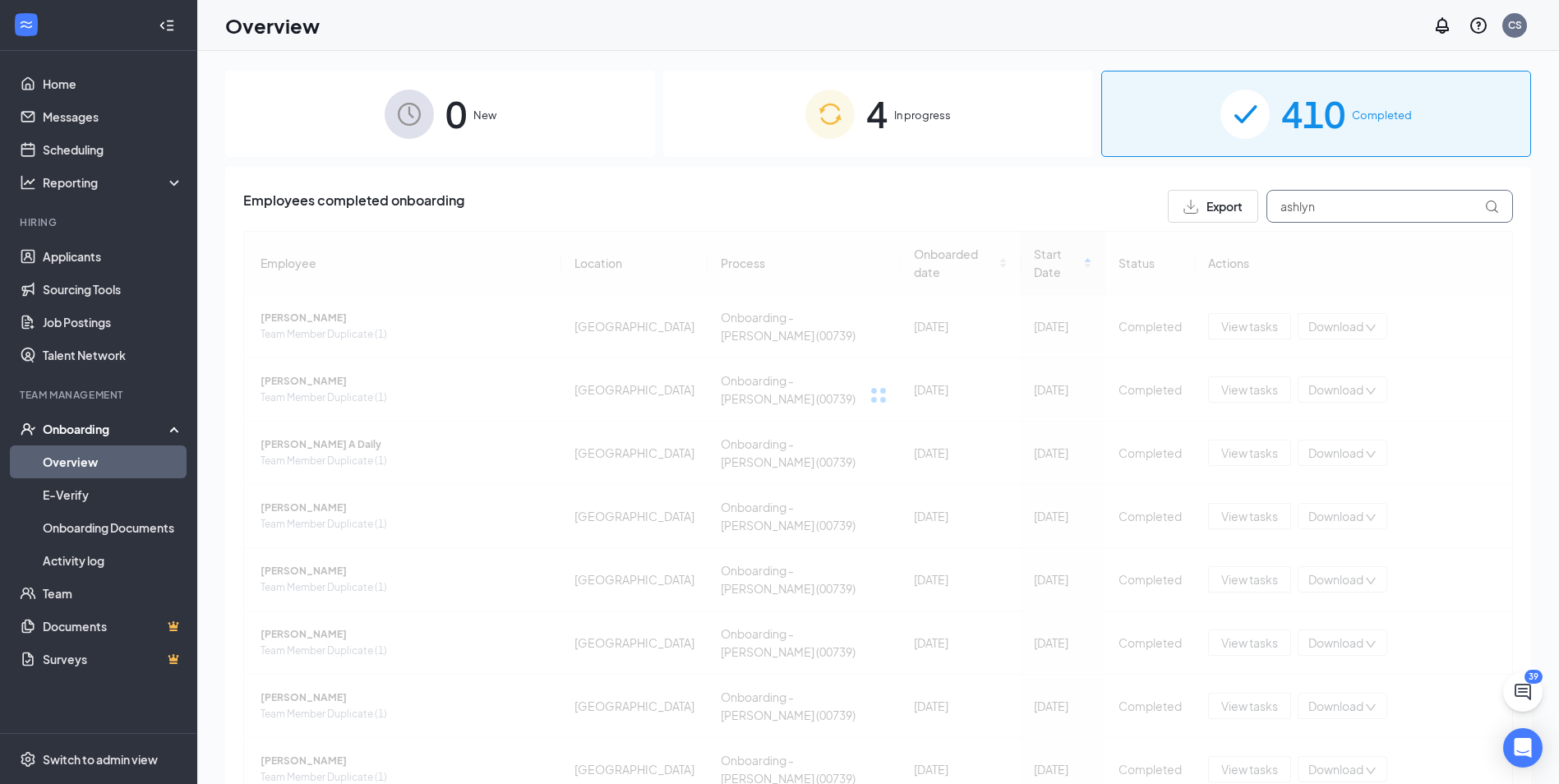
type input "ashlyn"
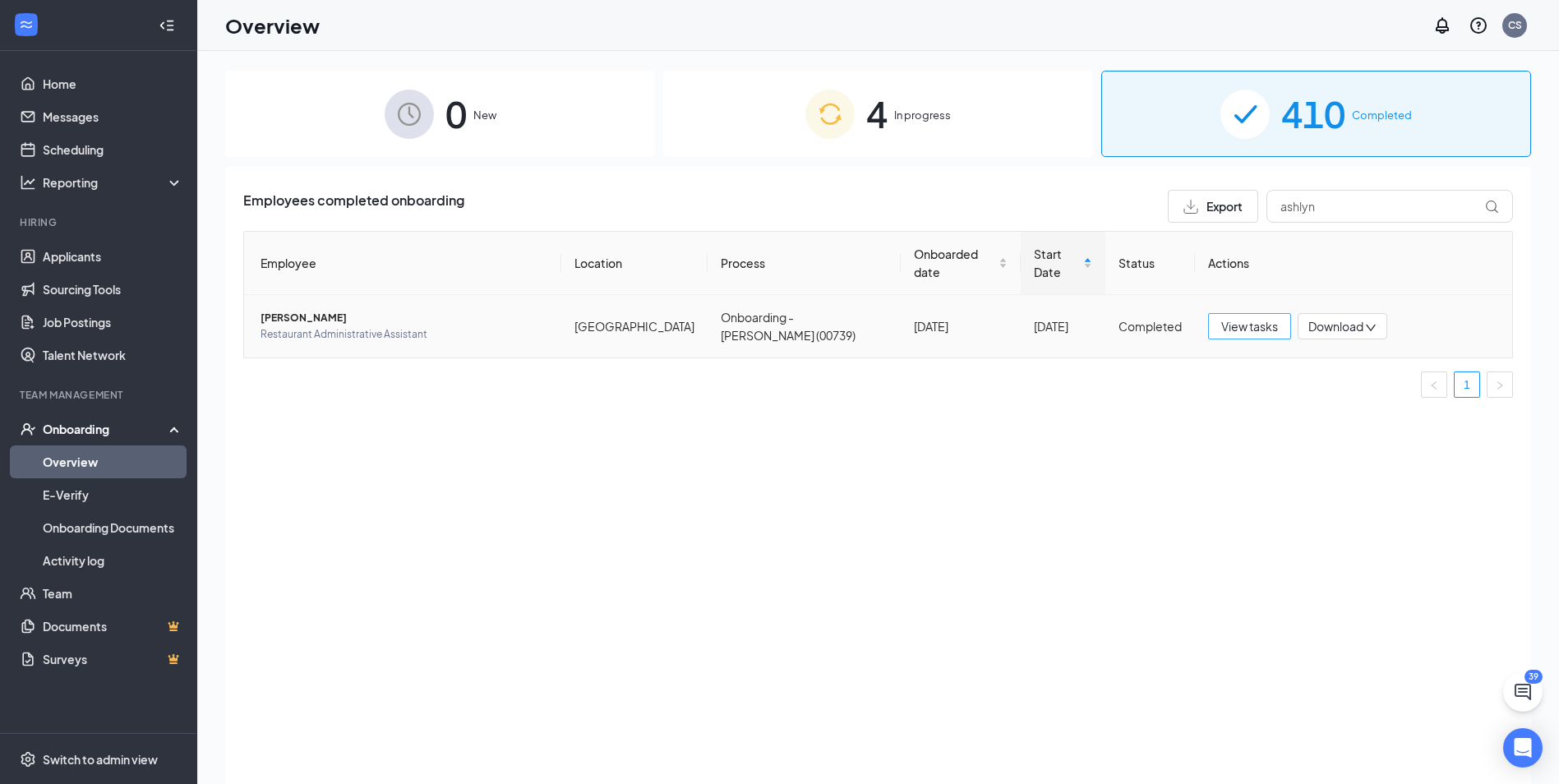
click at [1257, 315] on button "View tasks" at bounding box center [1249, 326] width 83 height 26
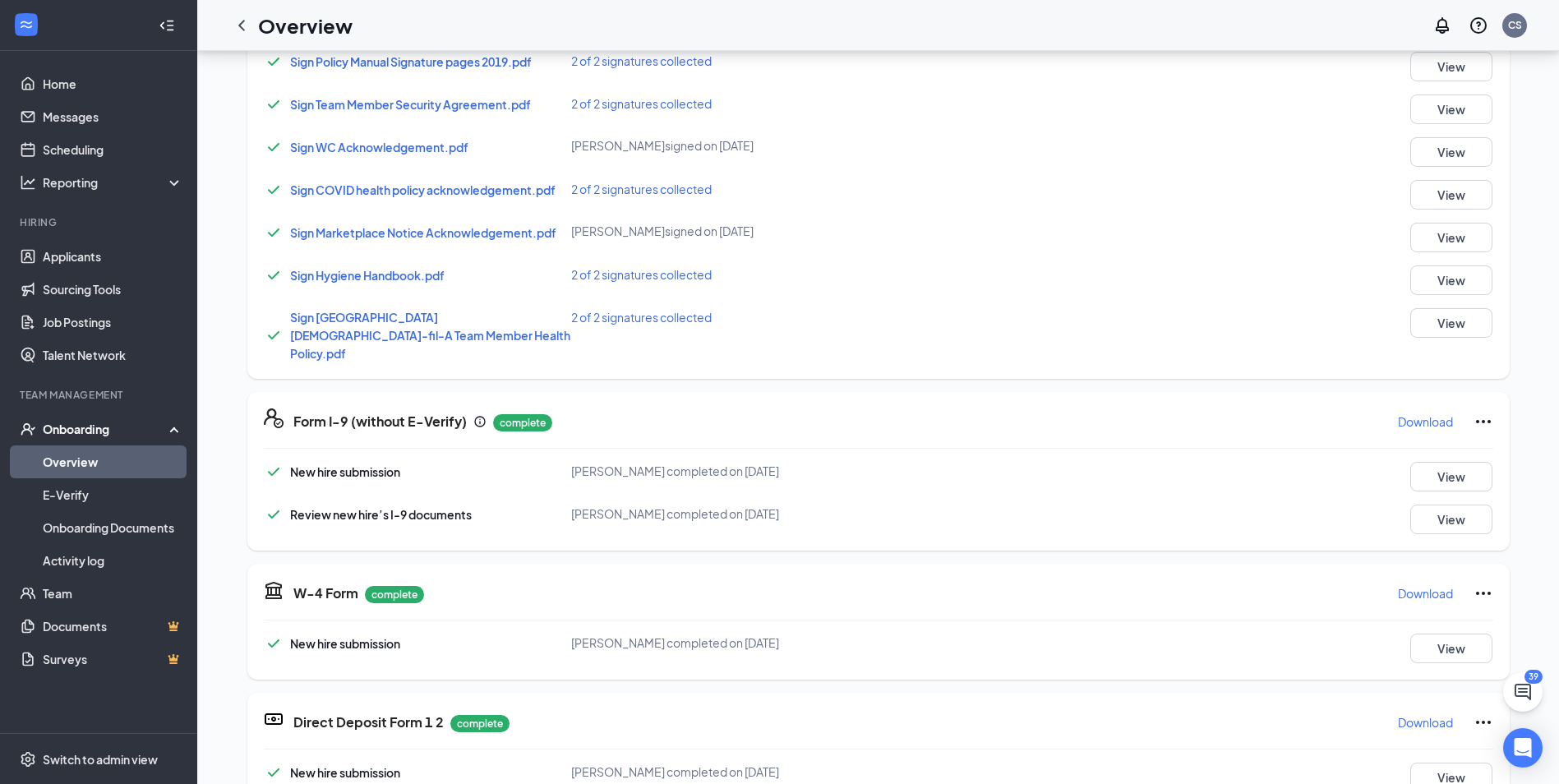
scroll to position [247, 0]
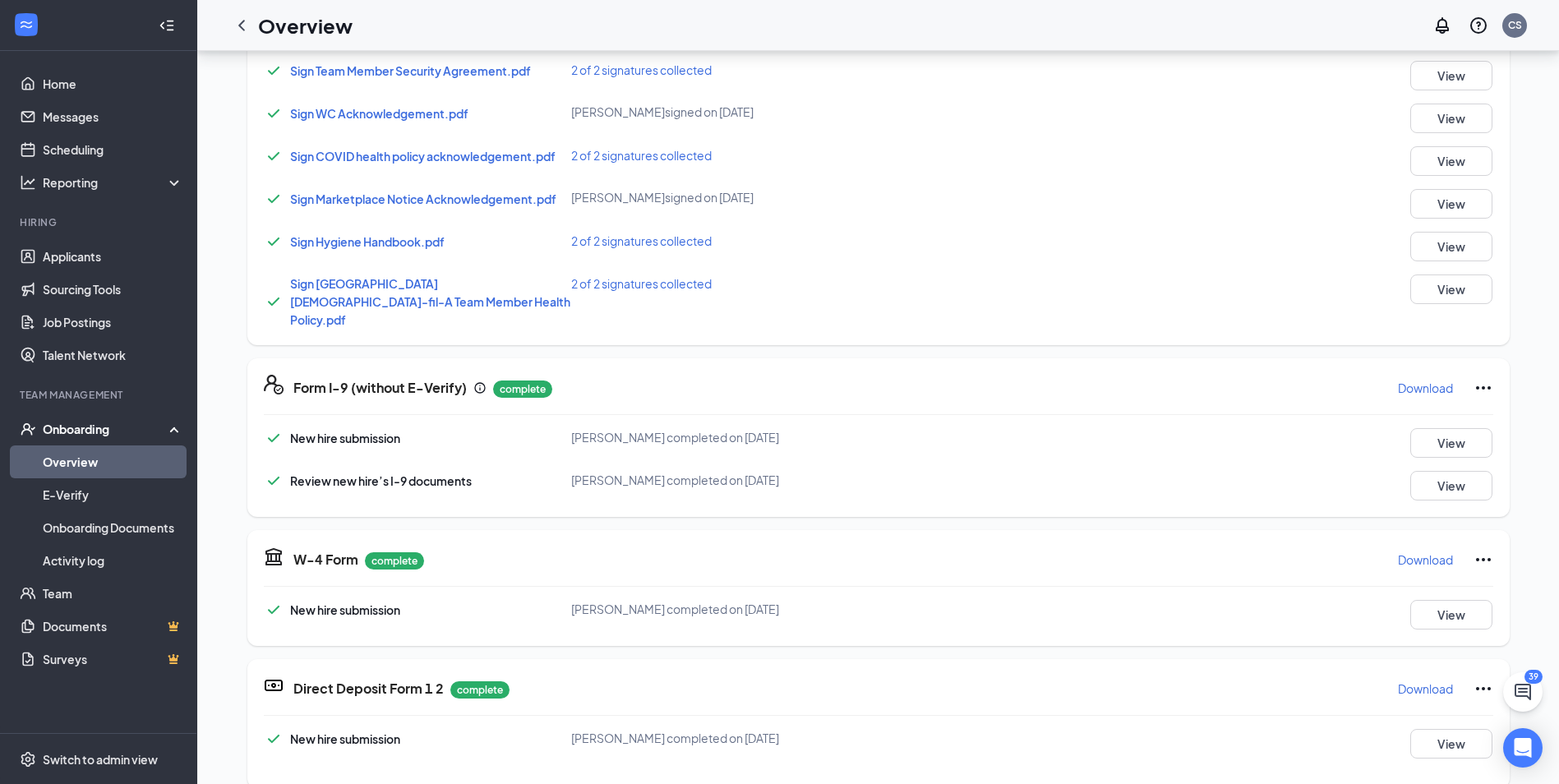
click at [1479, 378] on icon "Ellipses" at bounding box center [1483, 388] width 20 height 20
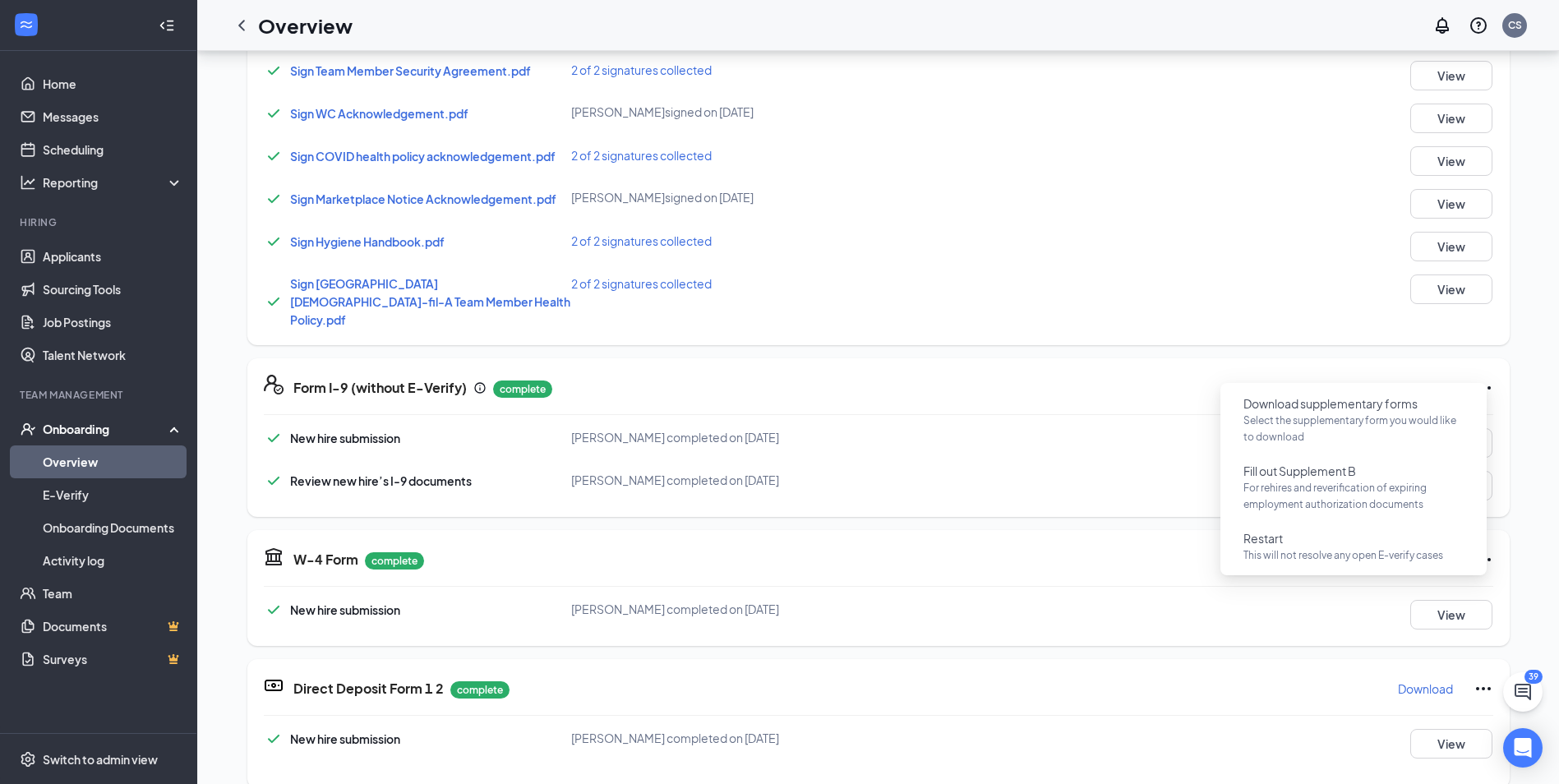
click at [1055, 385] on div "Form I-9 (without E-Verify) complete Download New hire submission [PERSON_NAME]…" at bounding box center [878, 437] width 1262 height 159
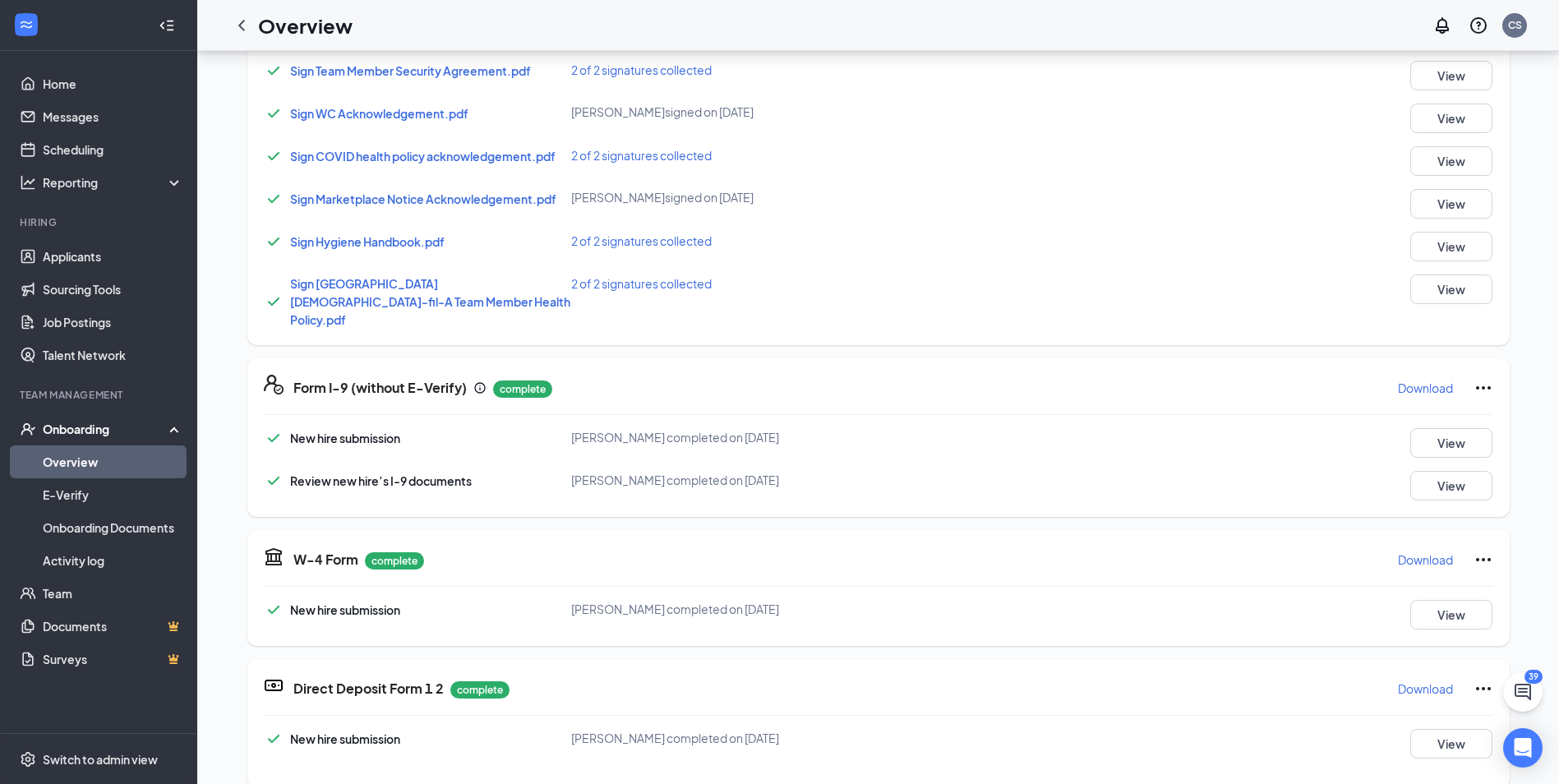
click at [1464, 546] on div "Download" at bounding box center [1445, 560] width 96 height 26
click at [1473, 550] on icon "Ellipses" at bounding box center [1483, 560] width 20 height 20
click at [1431, 606] on button "View" at bounding box center [1451, 615] width 82 height 30
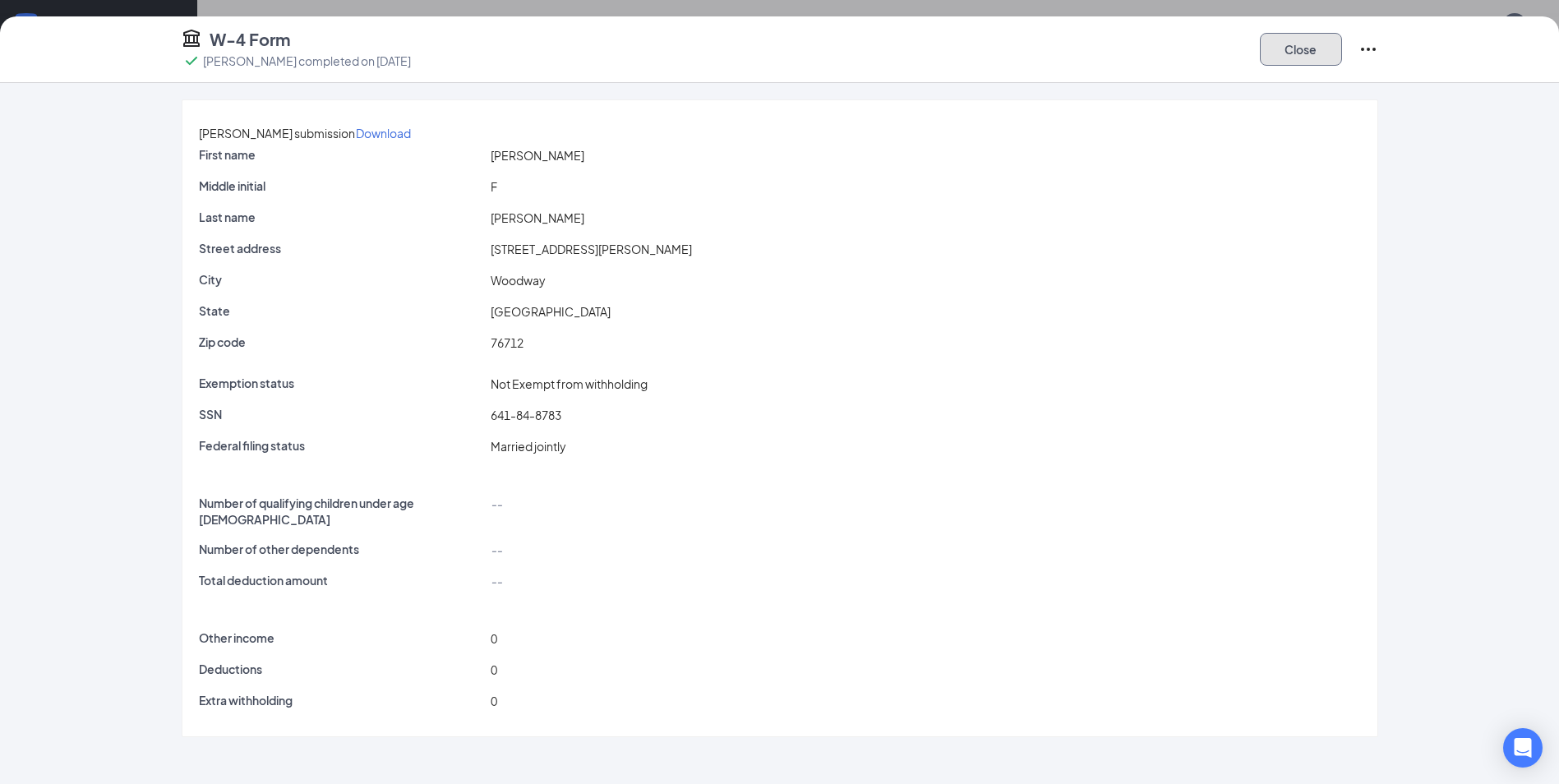
click at [1317, 60] on button "Close" at bounding box center [1301, 49] width 82 height 33
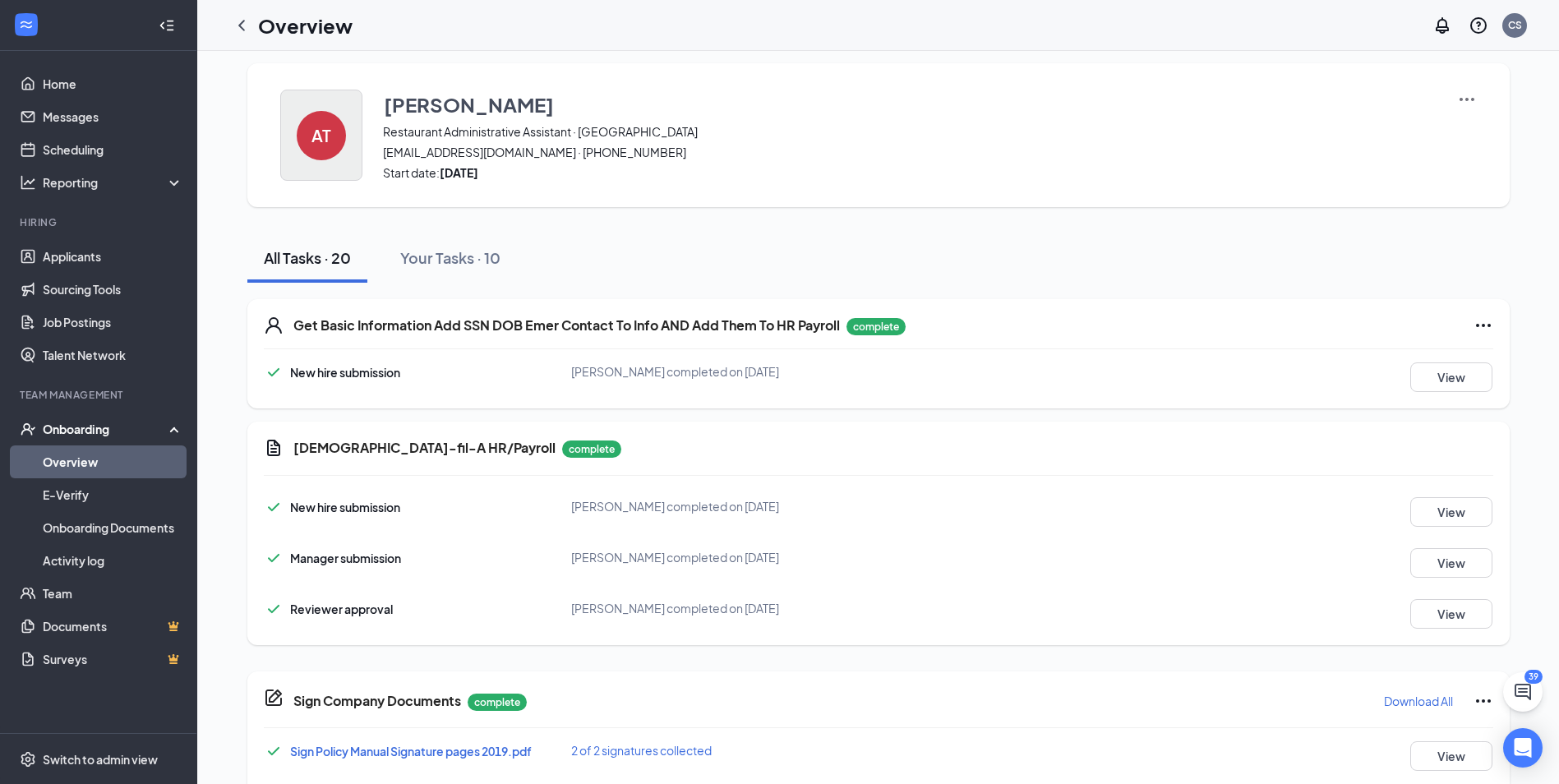
scroll to position [0, 0]
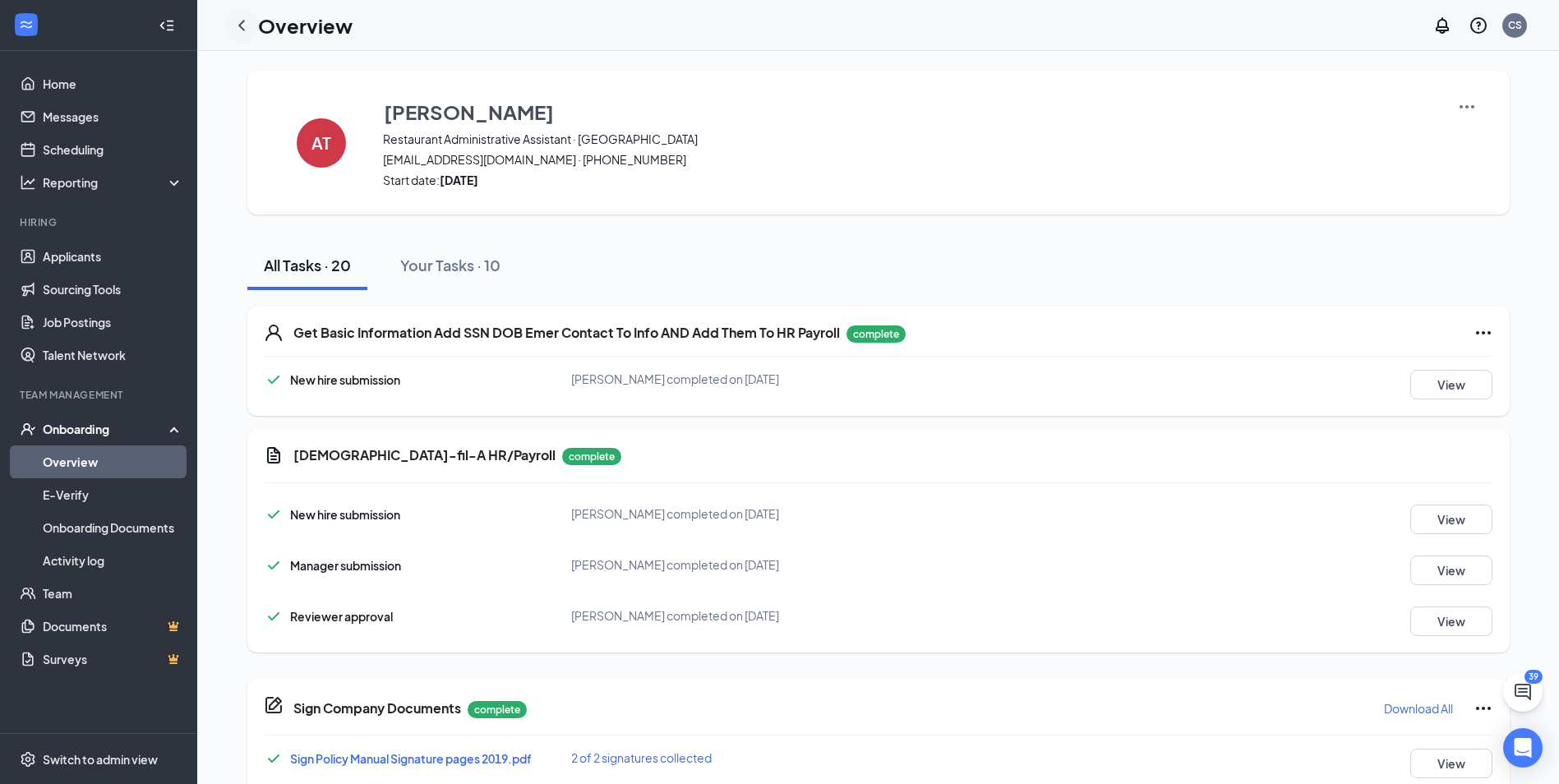
click at [248, 25] on icon "ChevronLeft" at bounding box center [242, 25] width 20 height 20
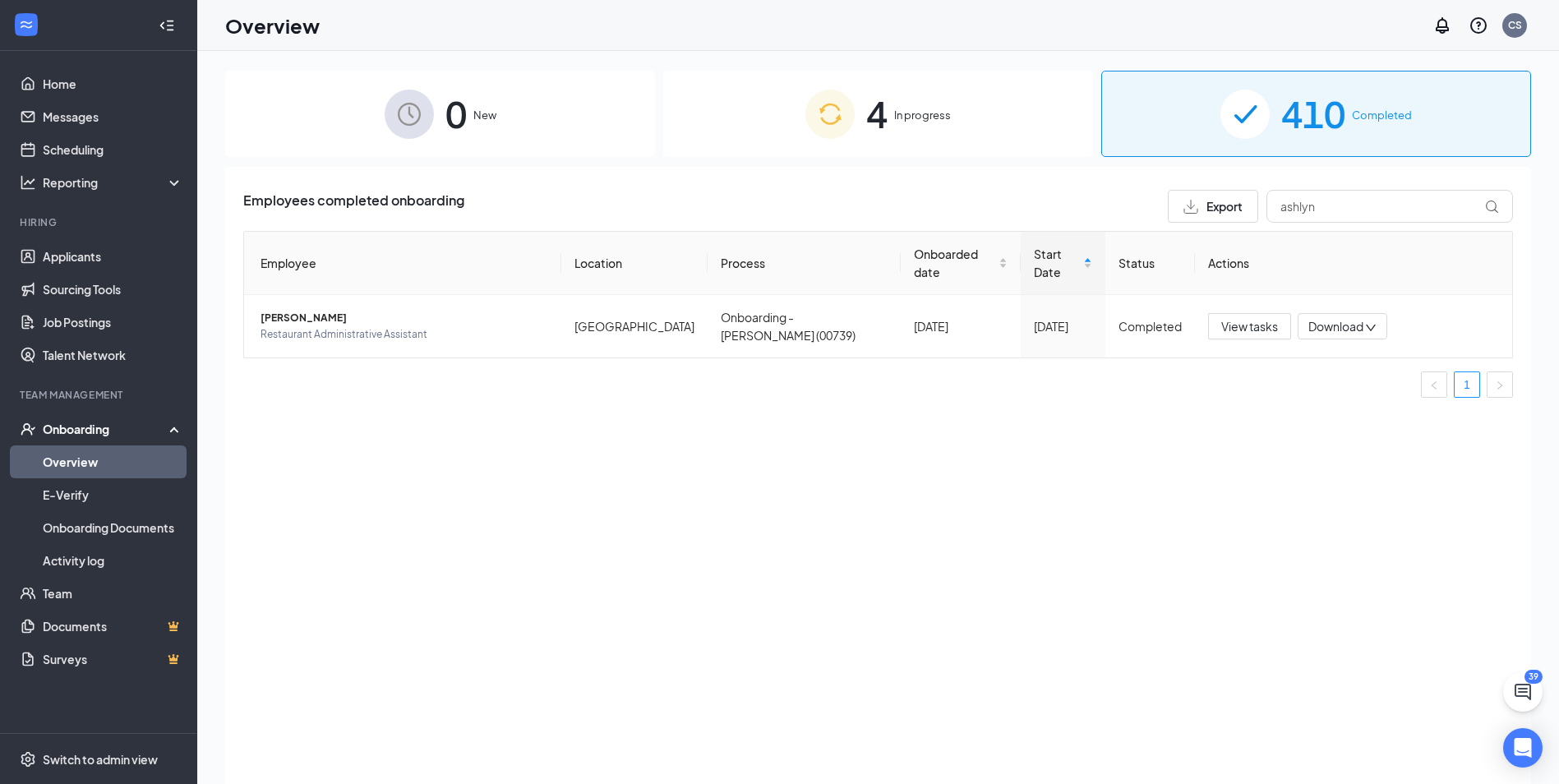
drag, startPoint x: 749, startPoint y: 167, endPoint x: 756, endPoint y: 160, distance: 9.9
click at [756, 160] on div "0 New 4 In progress 410 Completed Employees completed onboarding Export ashlyn …" at bounding box center [878, 454] width 1306 height 768
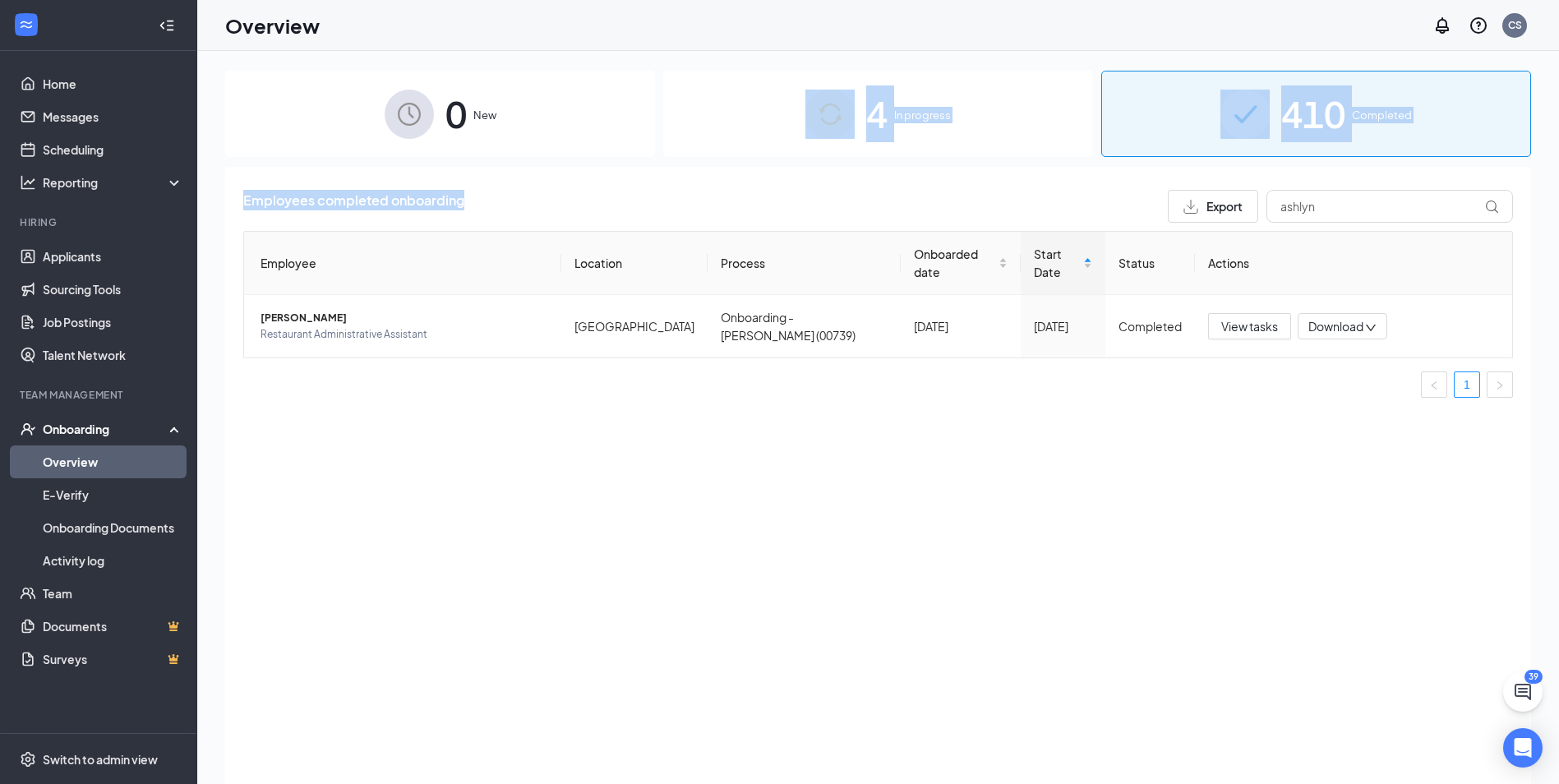
drag, startPoint x: 756, startPoint y: 160, endPoint x: 759, endPoint y: 142, distance: 18.2
click at [759, 143] on div "4 In progress" at bounding box center [878, 113] width 430 height 86
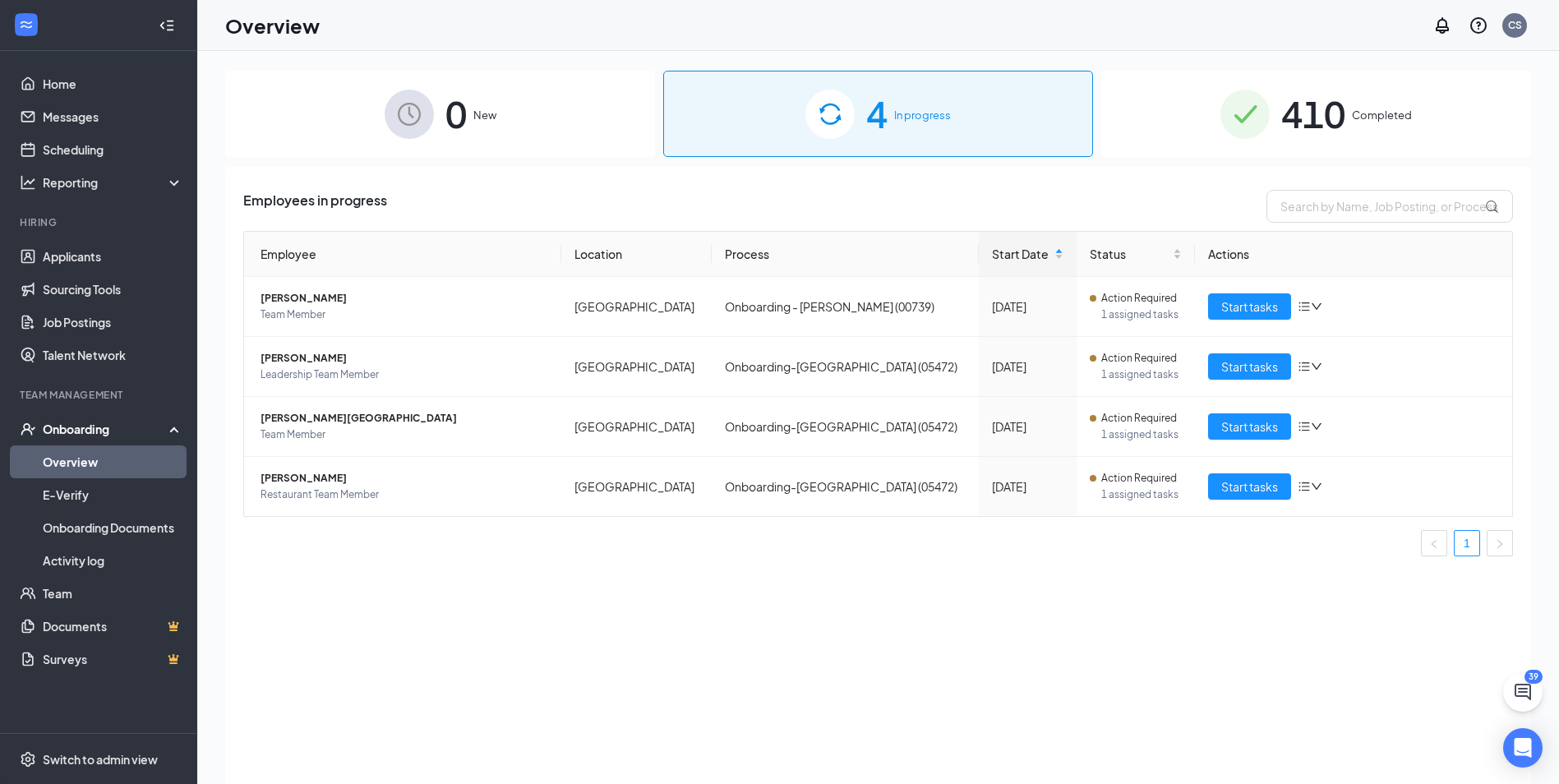
click at [1248, 128] on img at bounding box center [1245, 114] width 49 height 49
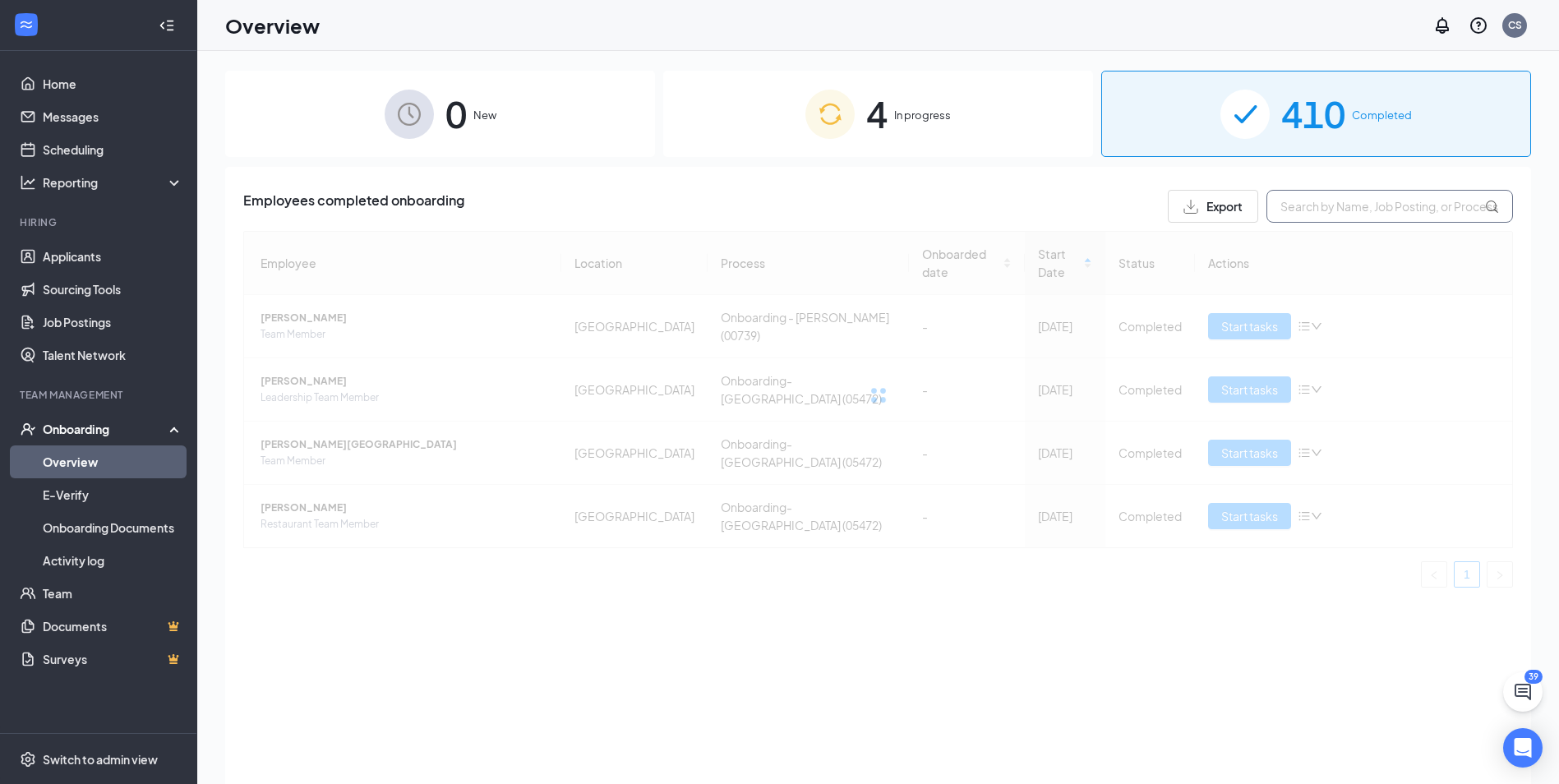
click at [1301, 195] on input "text" at bounding box center [1390, 206] width 247 height 33
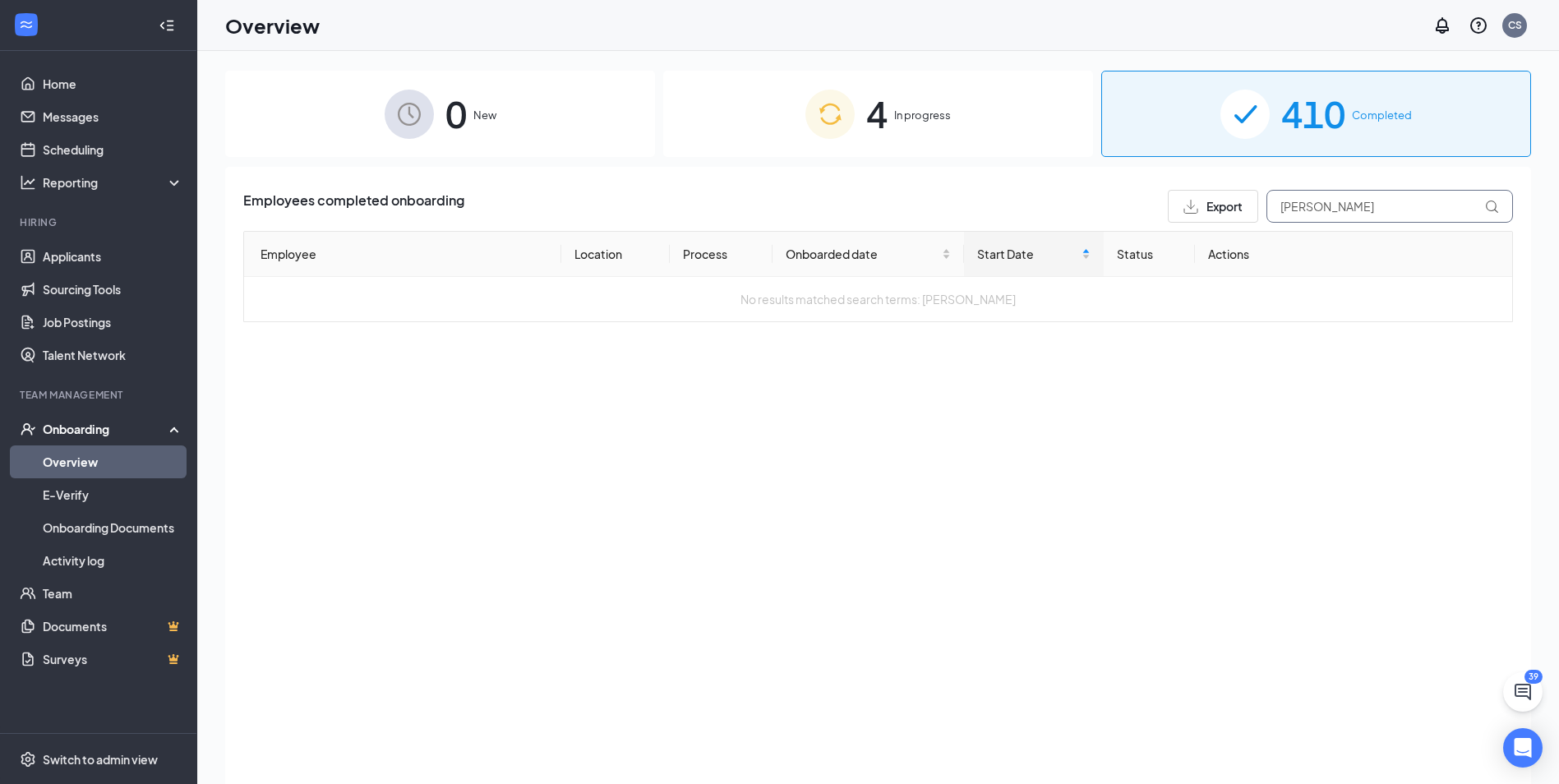
click at [1349, 207] on input "[PERSON_NAME]" at bounding box center [1390, 206] width 247 height 33
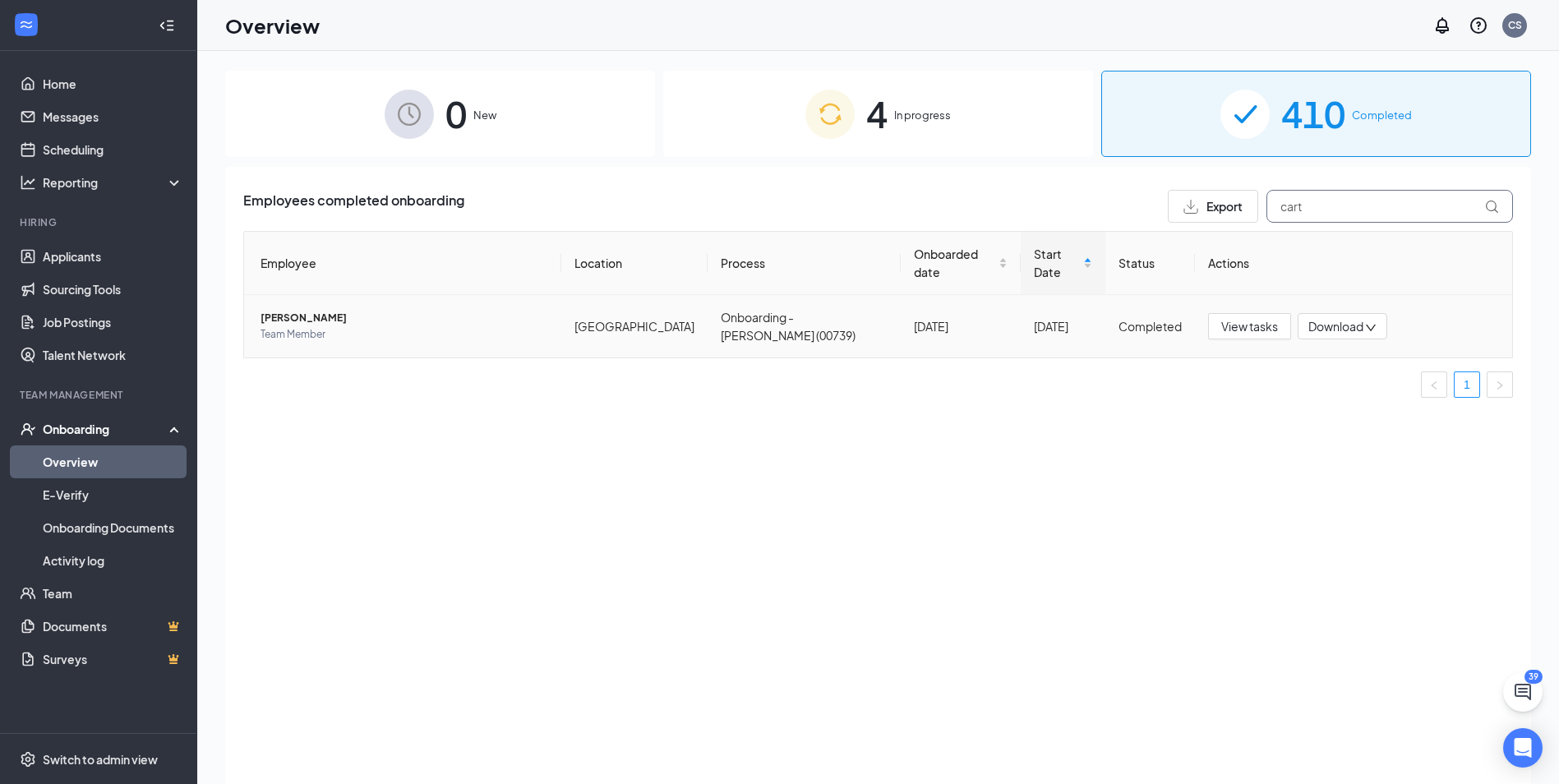
type input "cart"
click at [526, 326] on span "Team Member" at bounding box center [405, 334] width 288 height 16
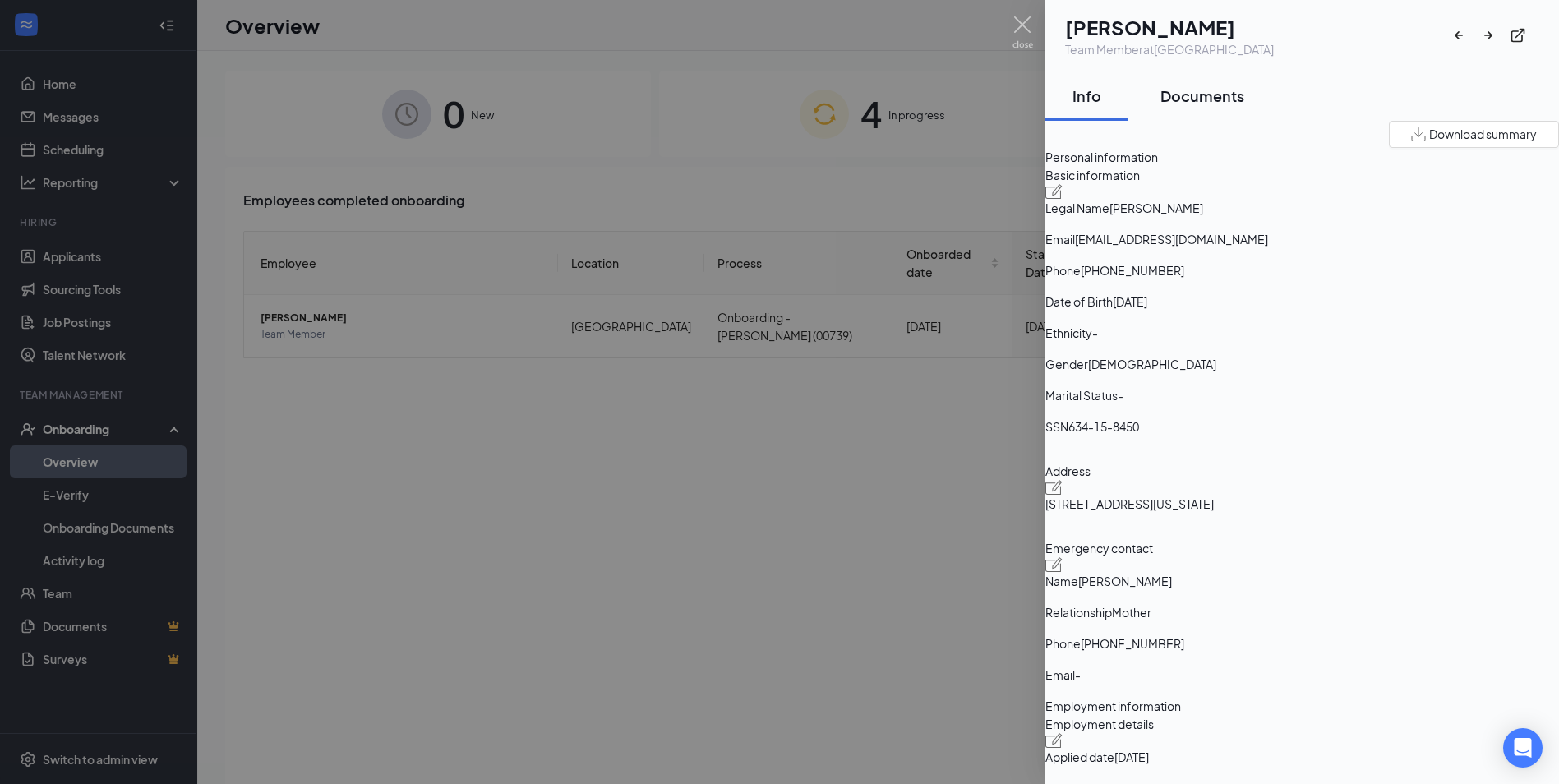
click at [1200, 104] on div "Documents" at bounding box center [1202, 95] width 84 height 21
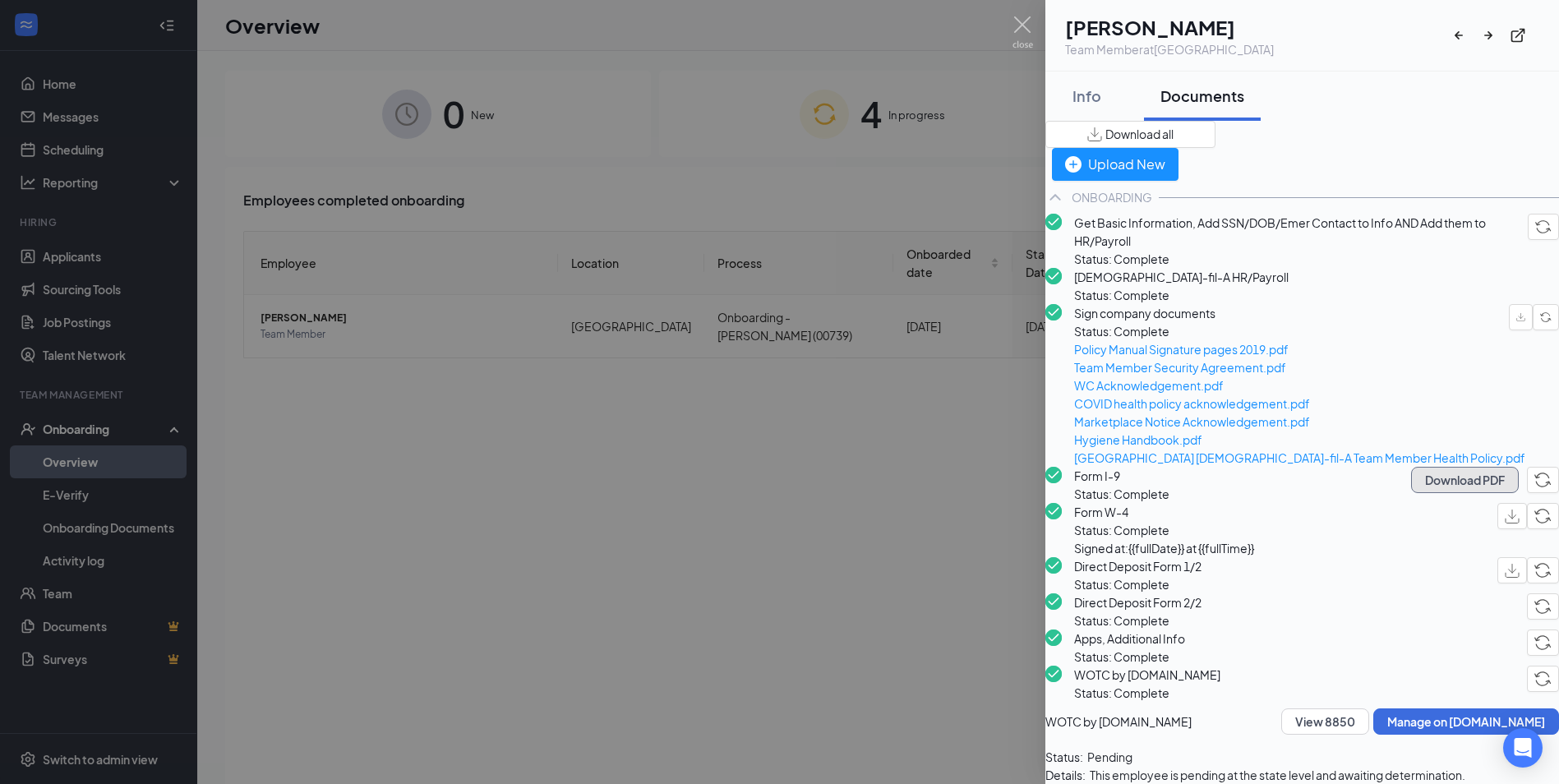
click at [1411, 493] on button "Download PDF" at bounding box center [1464, 480] width 108 height 26
click at [955, 279] on div at bounding box center [780, 392] width 1559 height 784
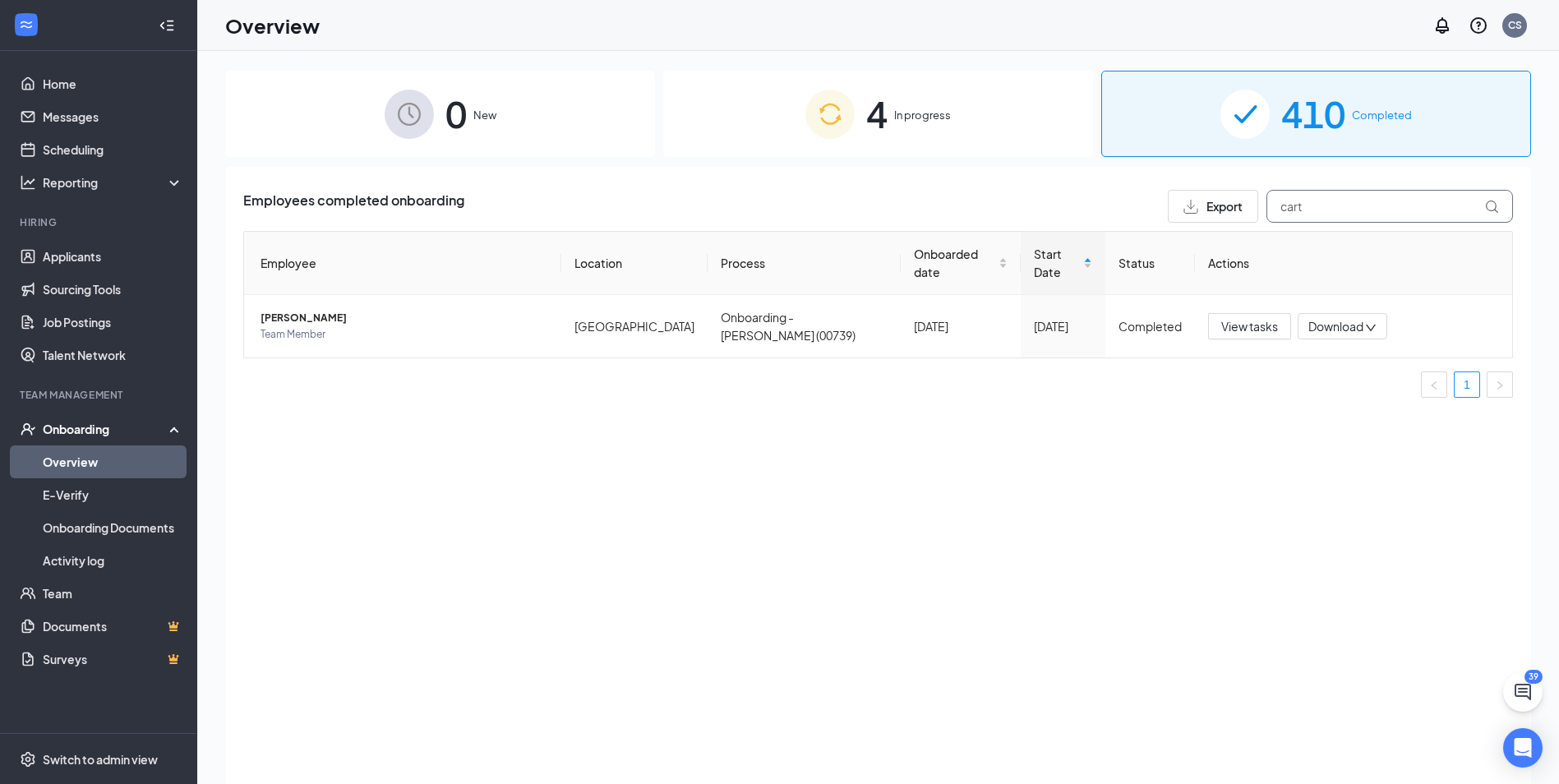
click at [1370, 215] on input "cart" at bounding box center [1390, 206] width 247 height 33
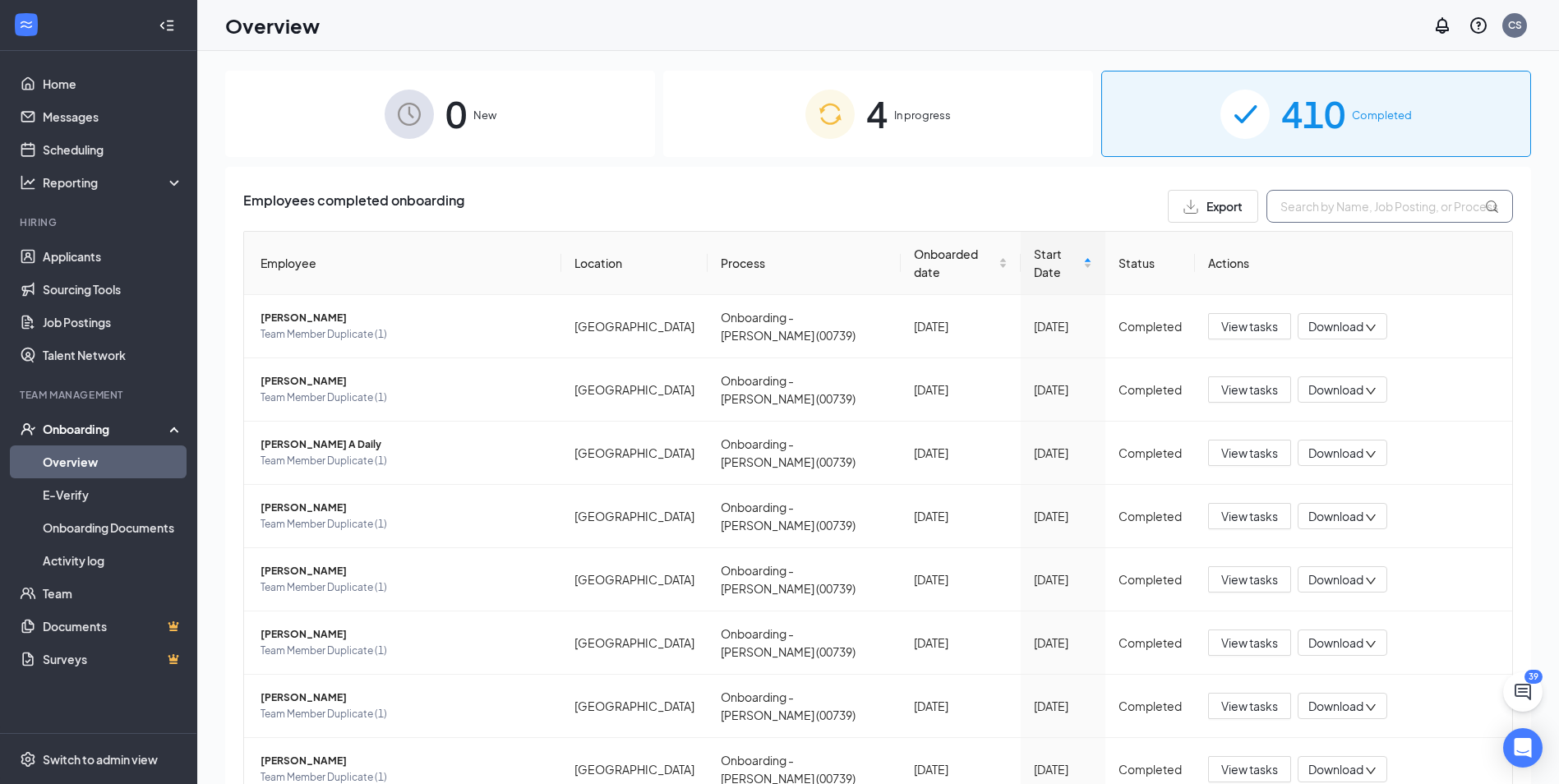
type input "s"
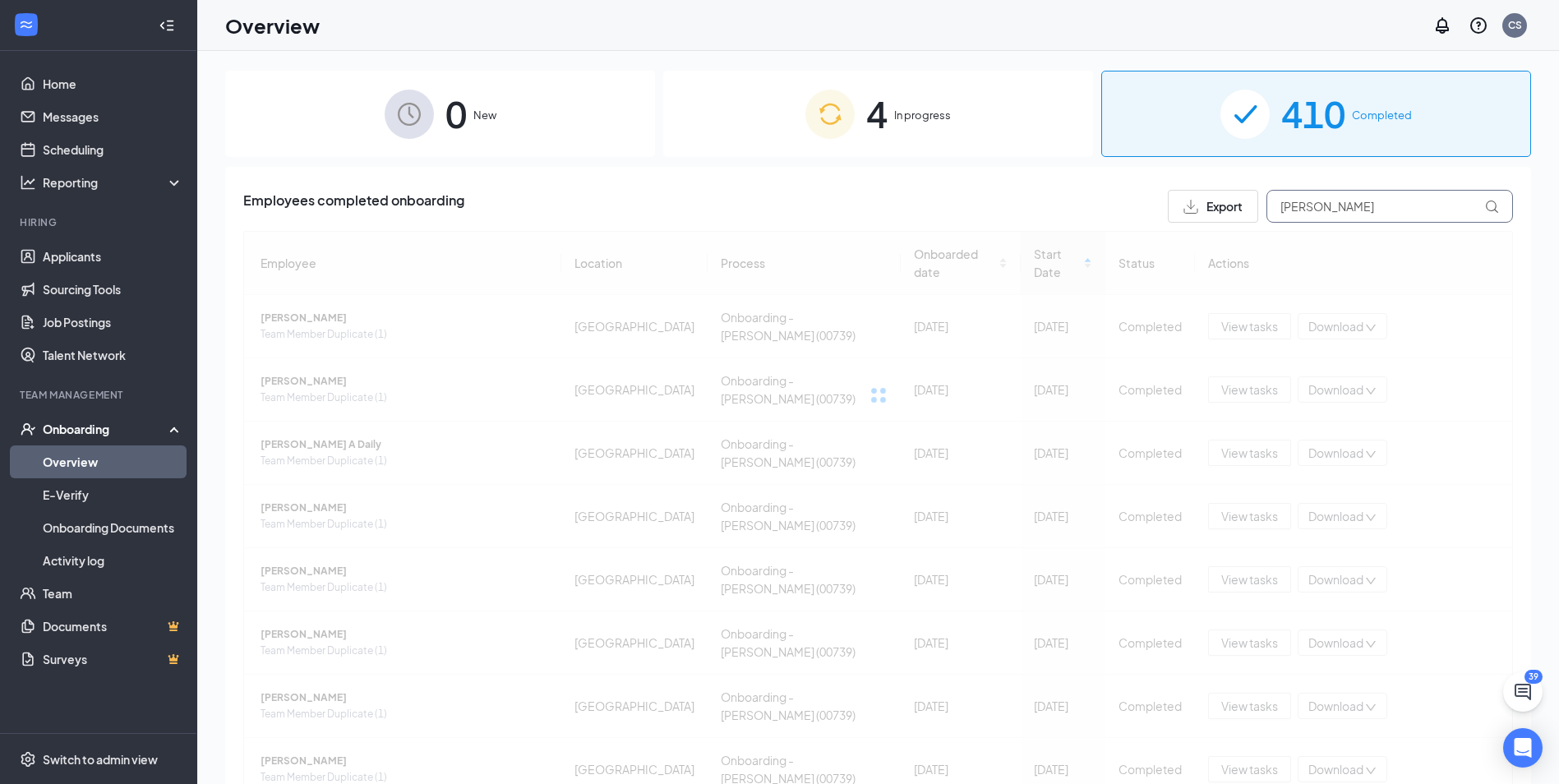
type input "[PERSON_NAME]"
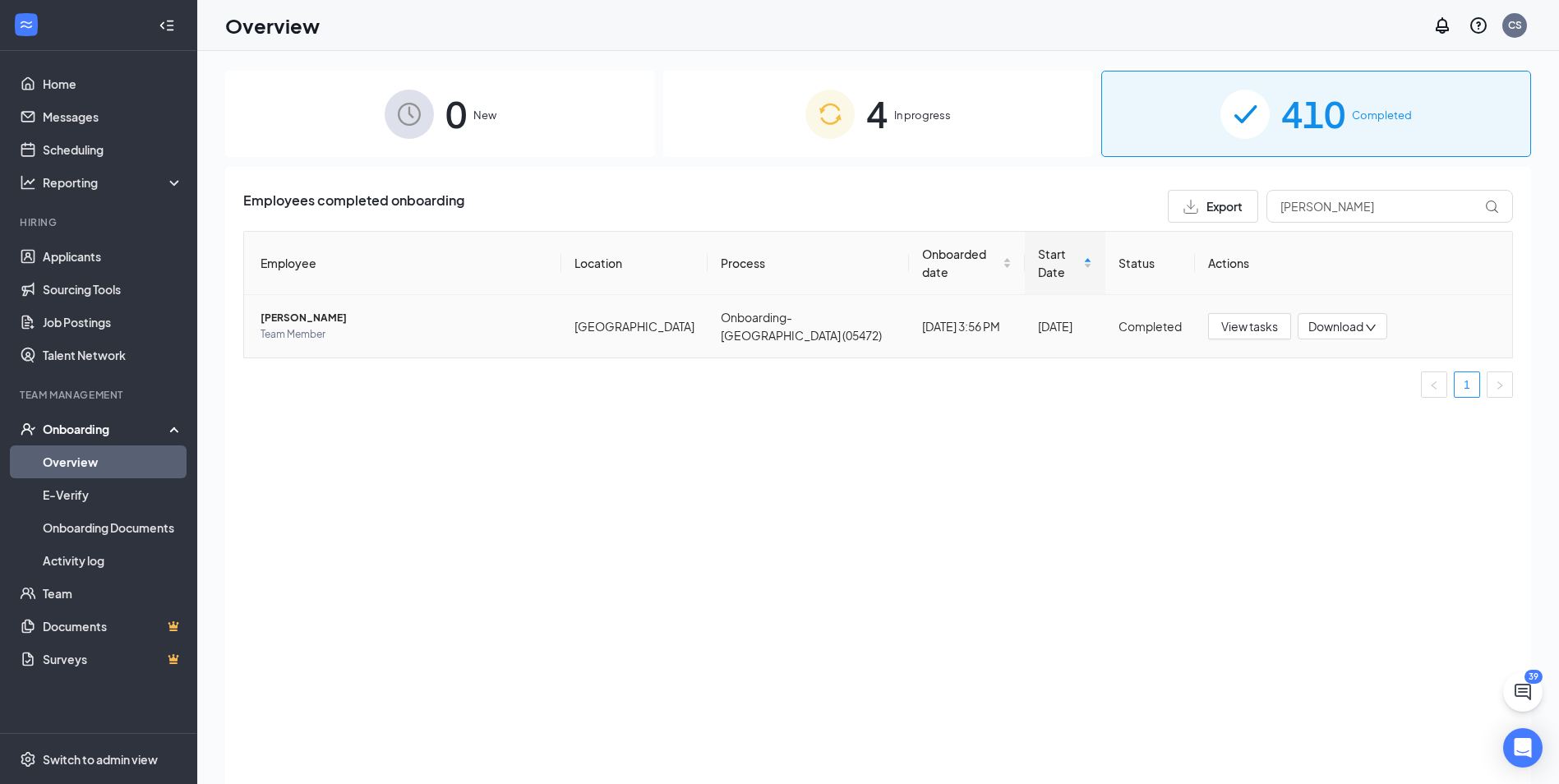
click at [1351, 318] on span "Download" at bounding box center [1335, 326] width 55 height 17
click at [1239, 371] on ul "1" at bounding box center [878, 385] width 1270 height 26
click at [1238, 317] on span "View tasks" at bounding box center [1249, 326] width 57 height 18
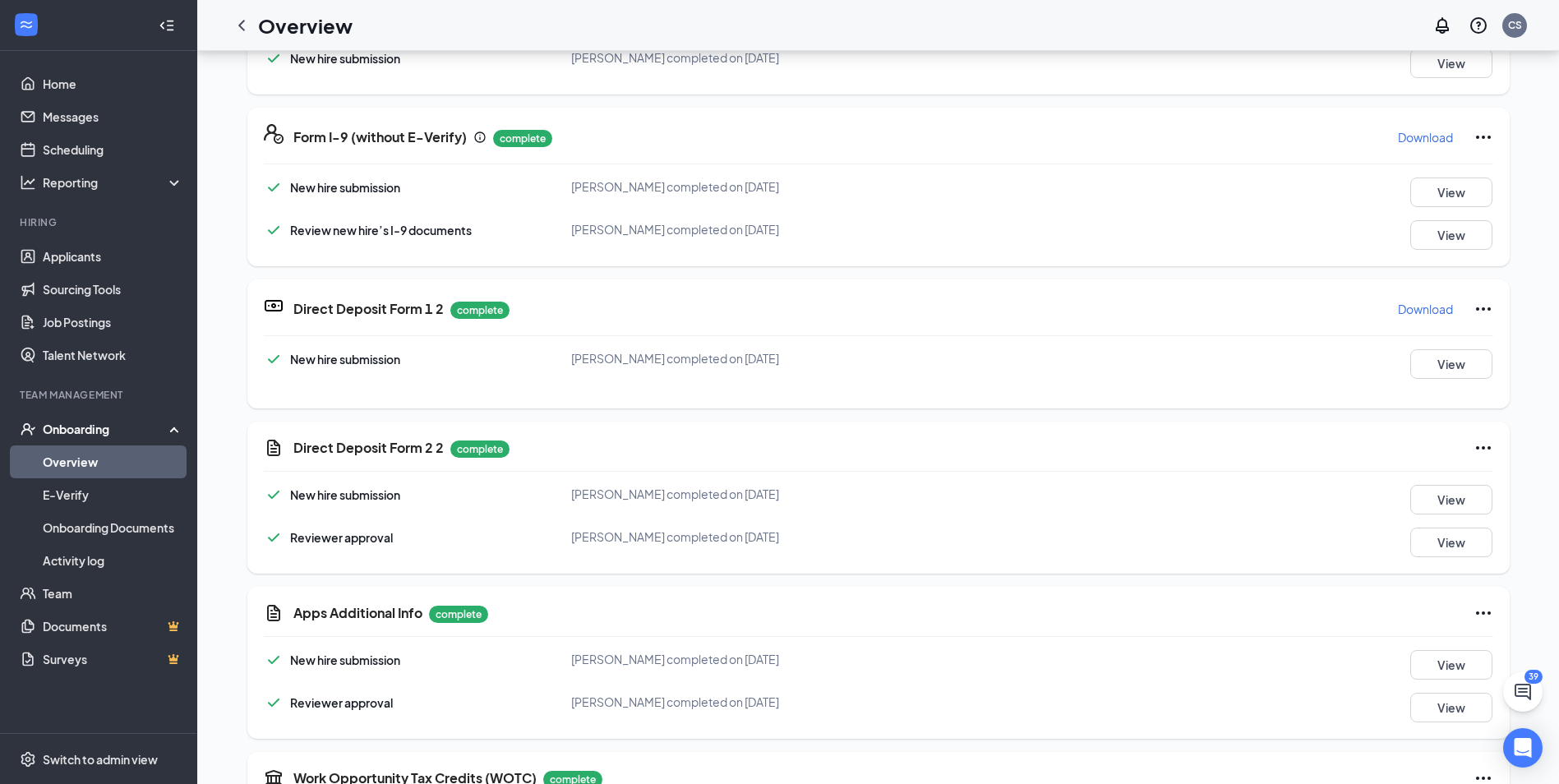
scroll to position [238, 0]
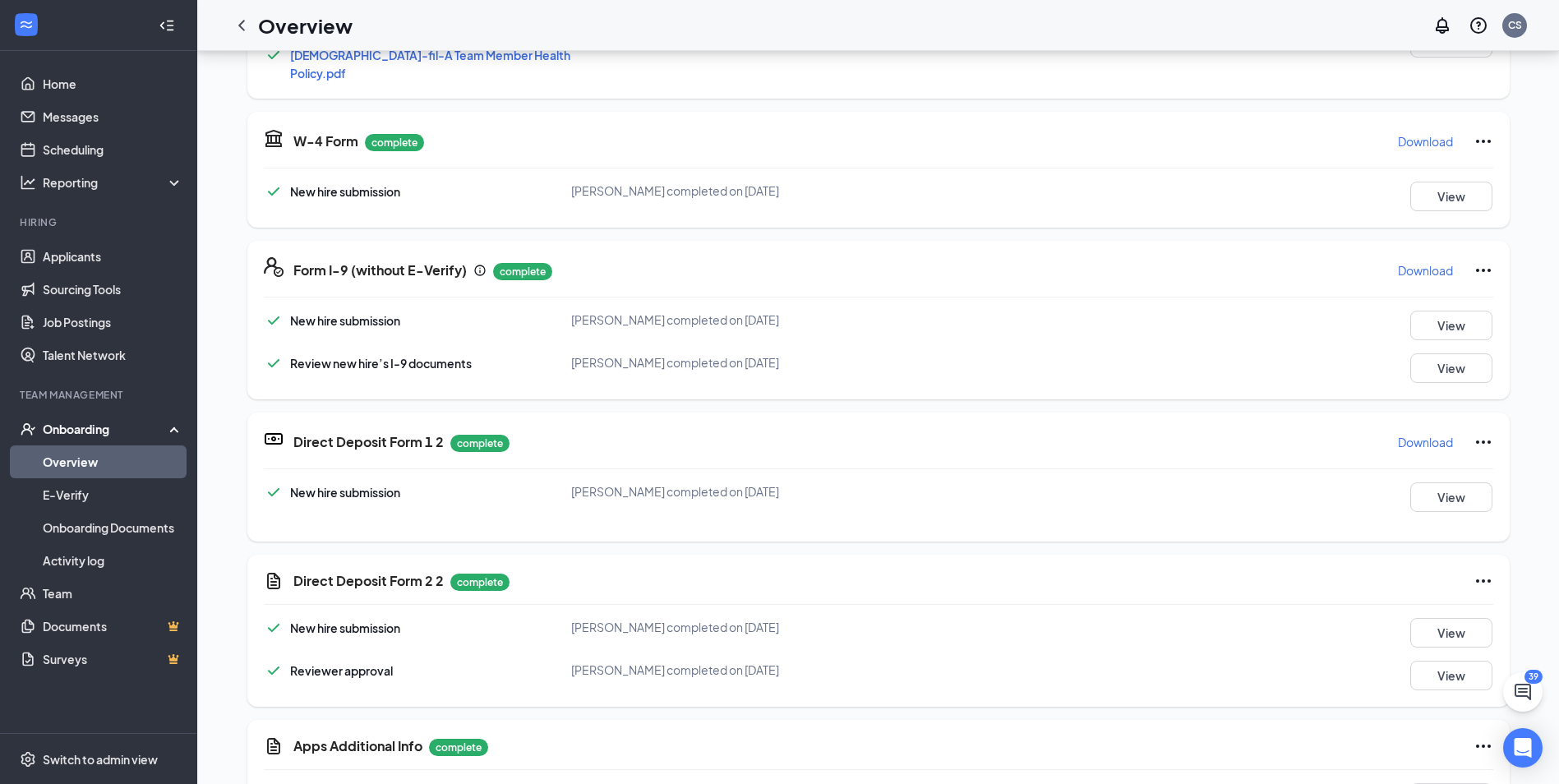
click at [1436, 262] on p "Download" at bounding box center [1425, 270] width 55 height 16
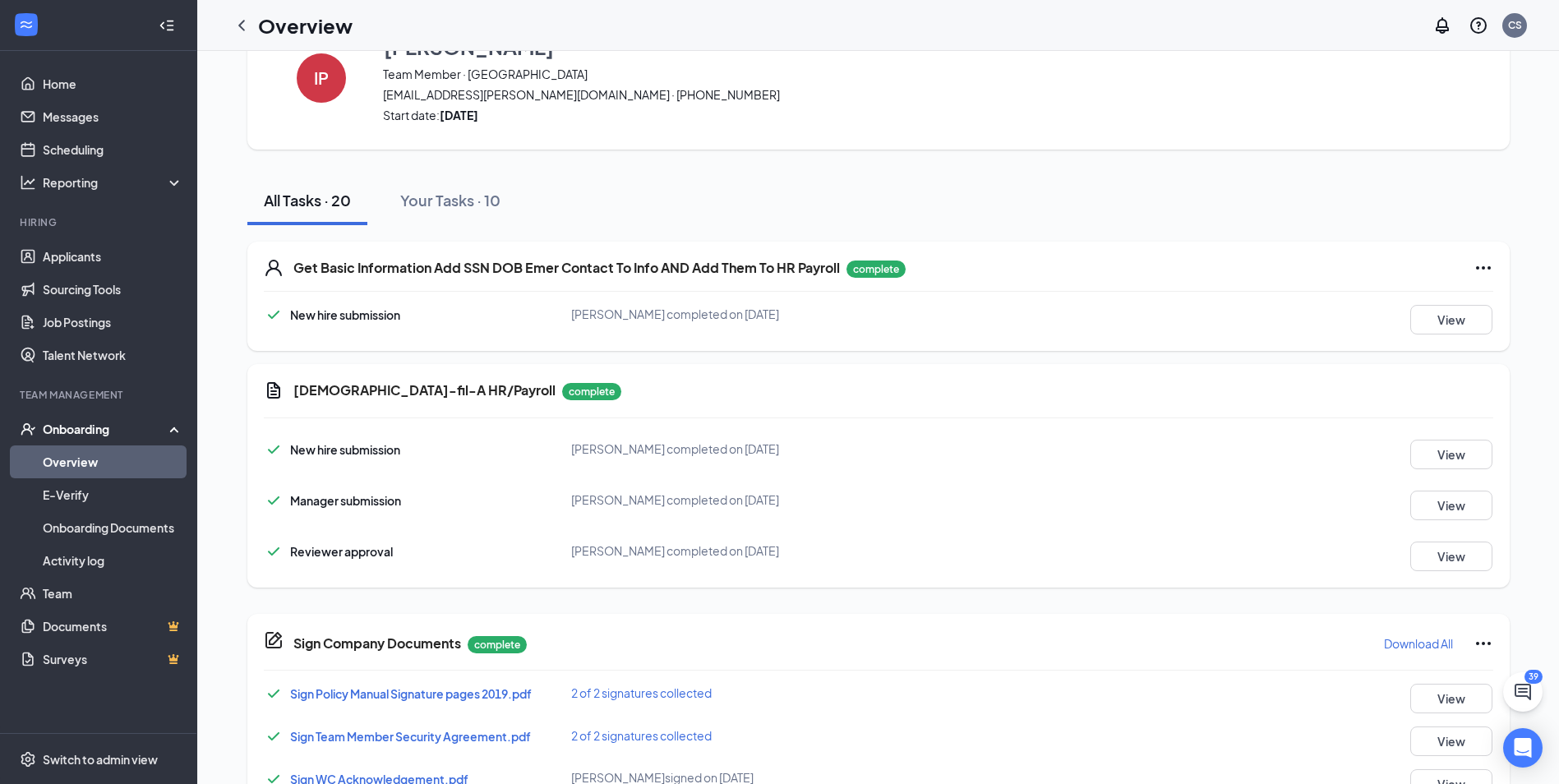
scroll to position [0, 0]
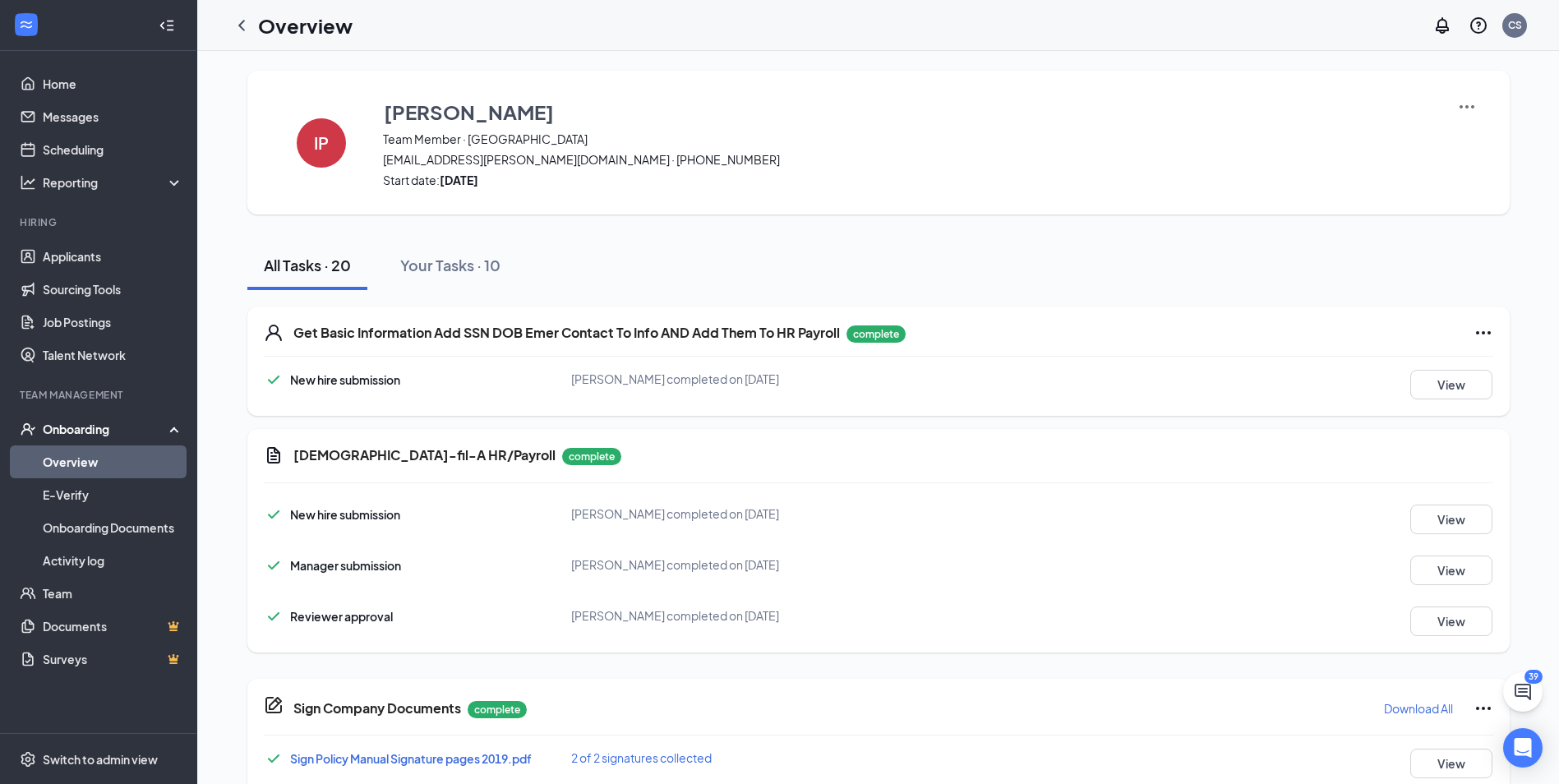
click at [251, 24] on icon "ChevronLeft" at bounding box center [242, 25] width 20 height 20
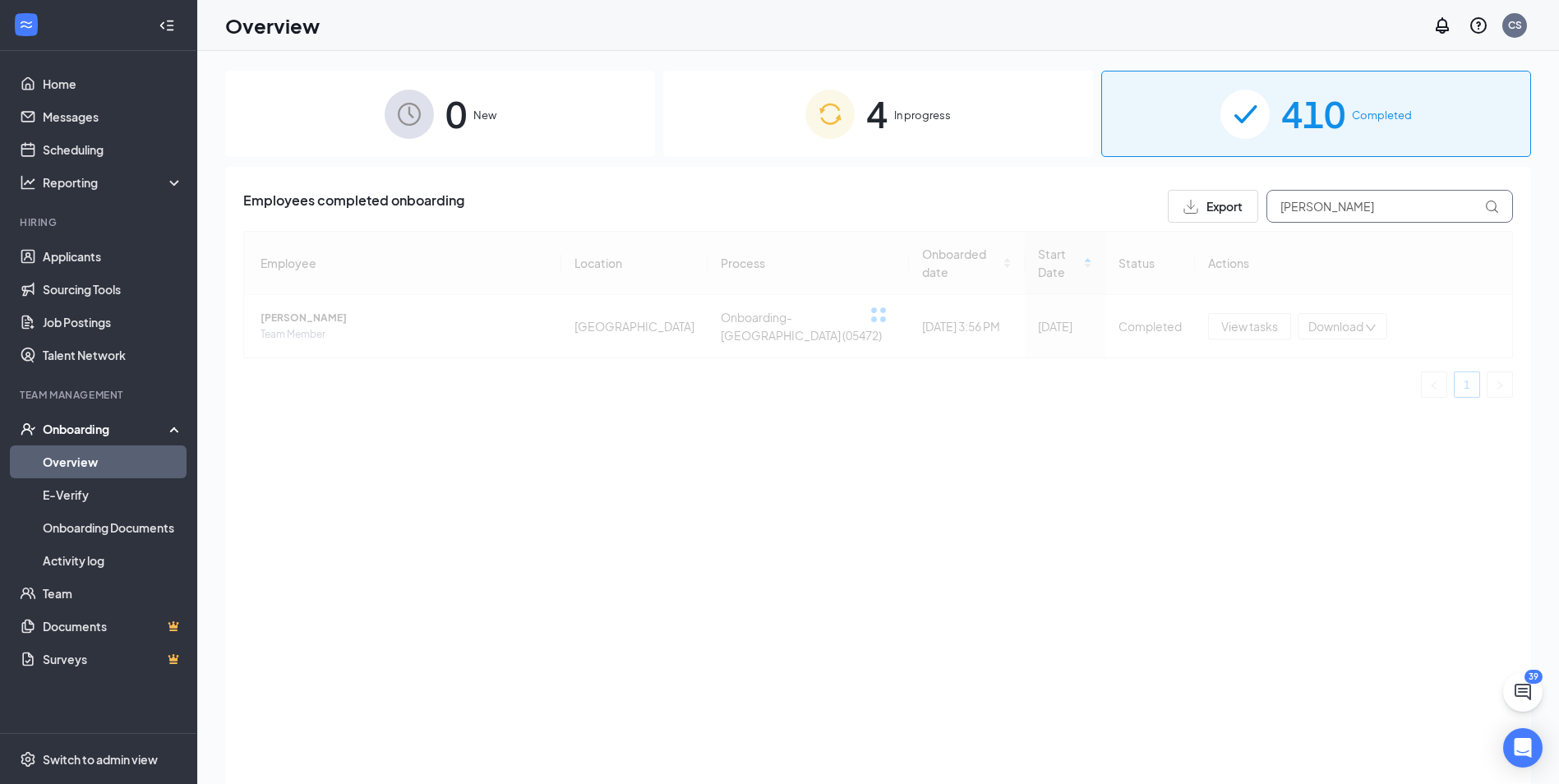
click at [1340, 208] on input "[PERSON_NAME]" at bounding box center [1390, 206] width 247 height 33
type input "[PERSON_NAME]"
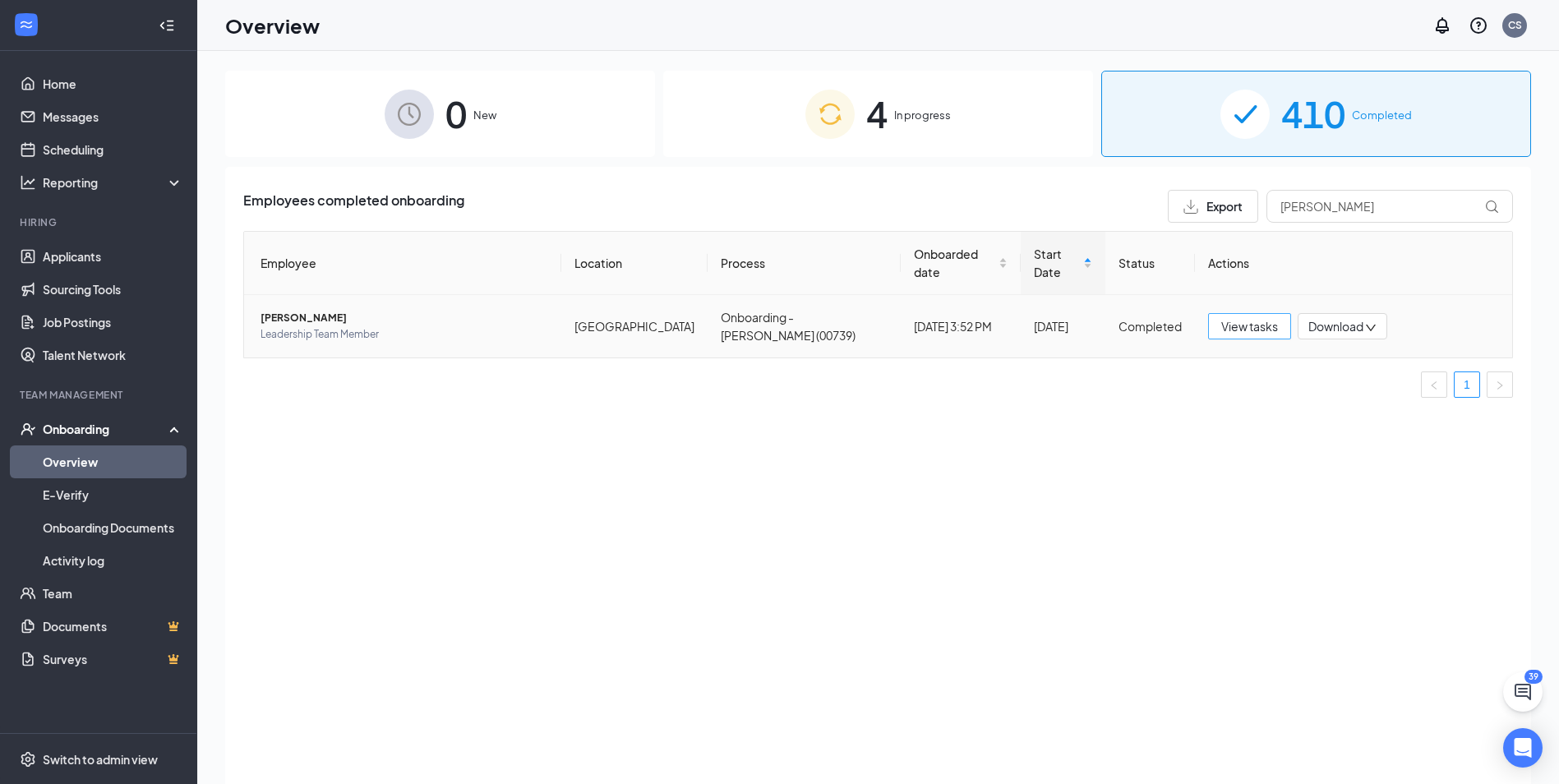
drag, startPoint x: 1249, startPoint y: 307, endPoint x: 1244, endPoint y: 315, distance: 9.4
click at [1251, 317] on span "View tasks" at bounding box center [1249, 326] width 57 height 18
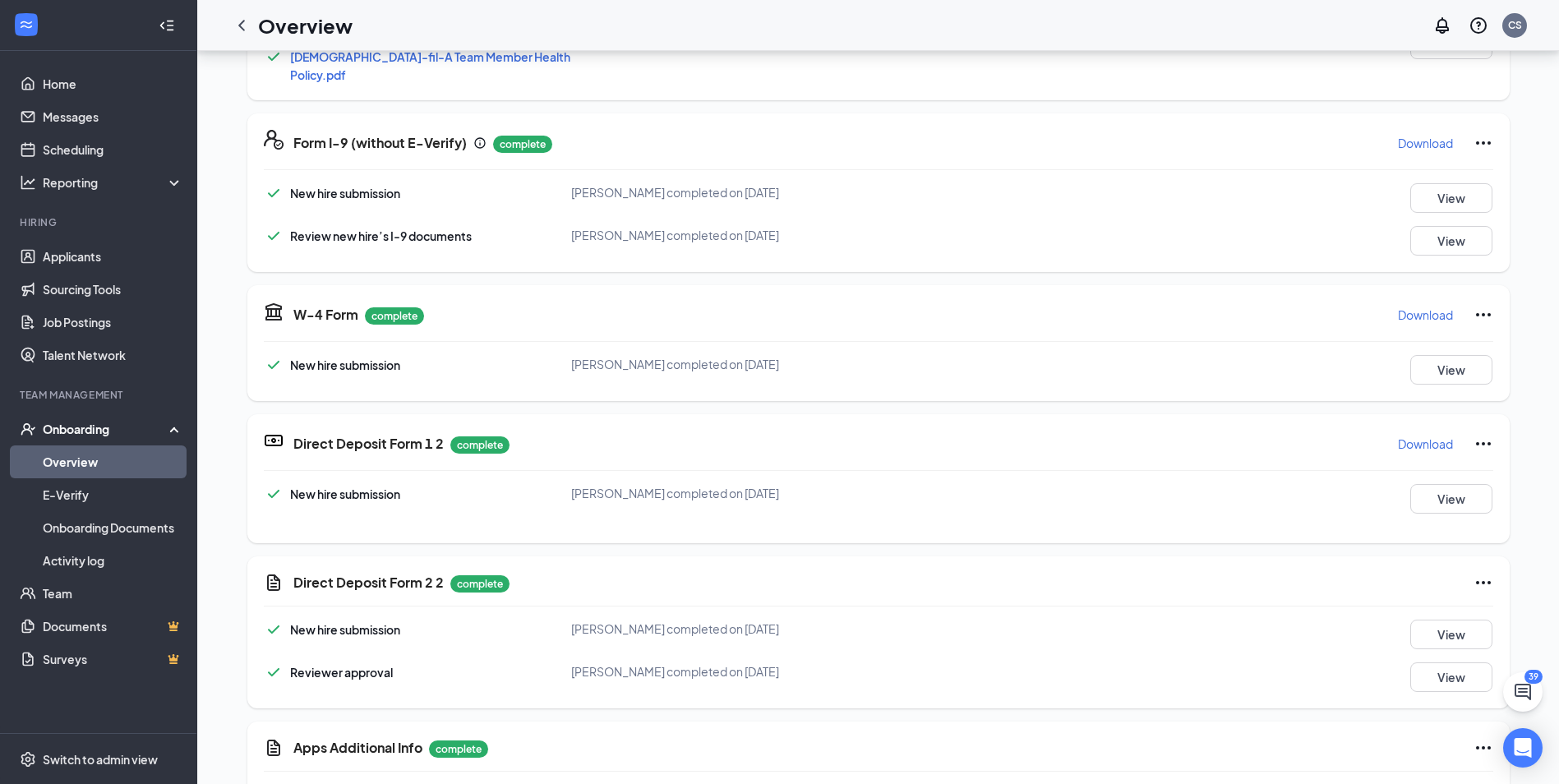
scroll to position [493, 0]
click at [1421, 133] on p "Download" at bounding box center [1425, 141] width 55 height 16
